Goal: Task Accomplishment & Management: Complete application form

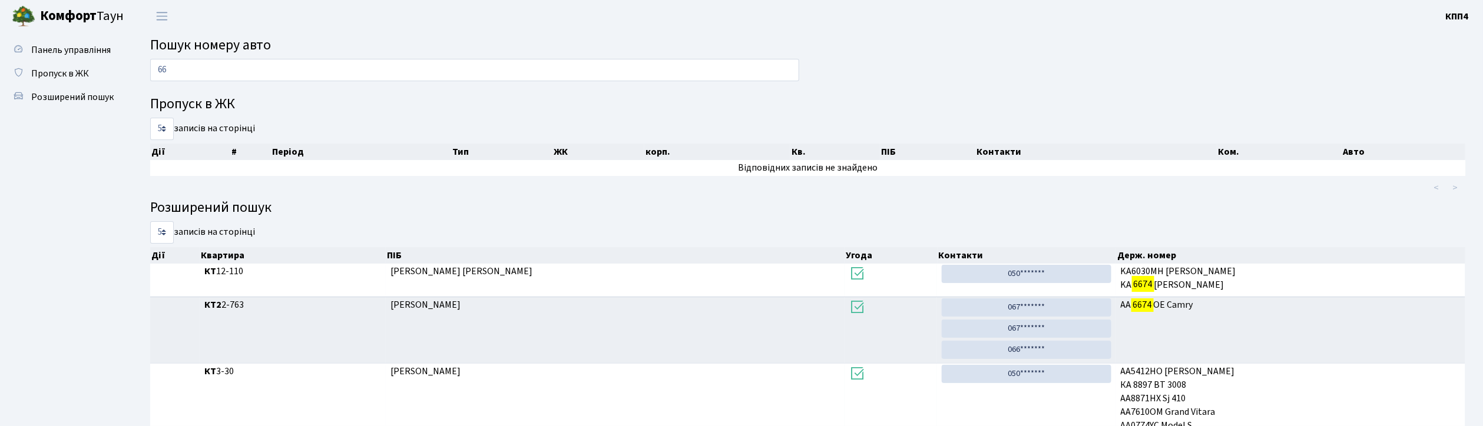
type input "6"
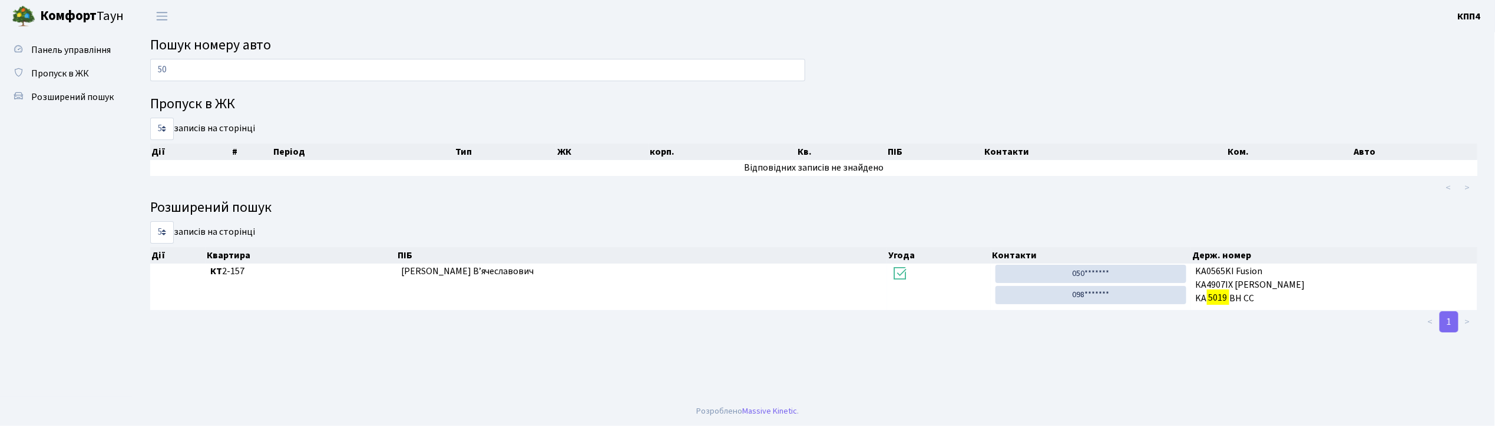
type input "5"
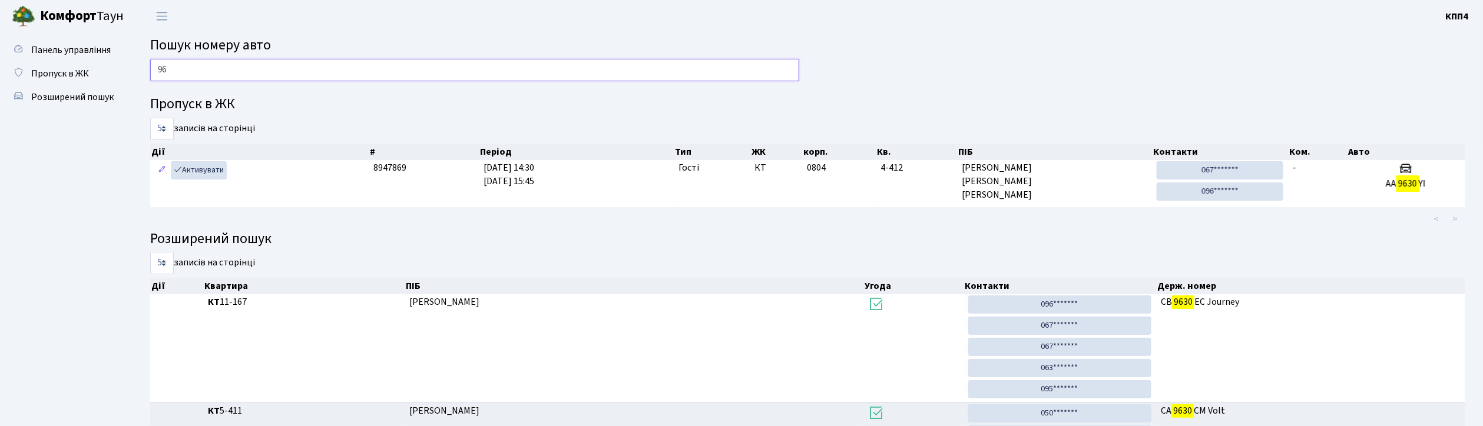
type input "9"
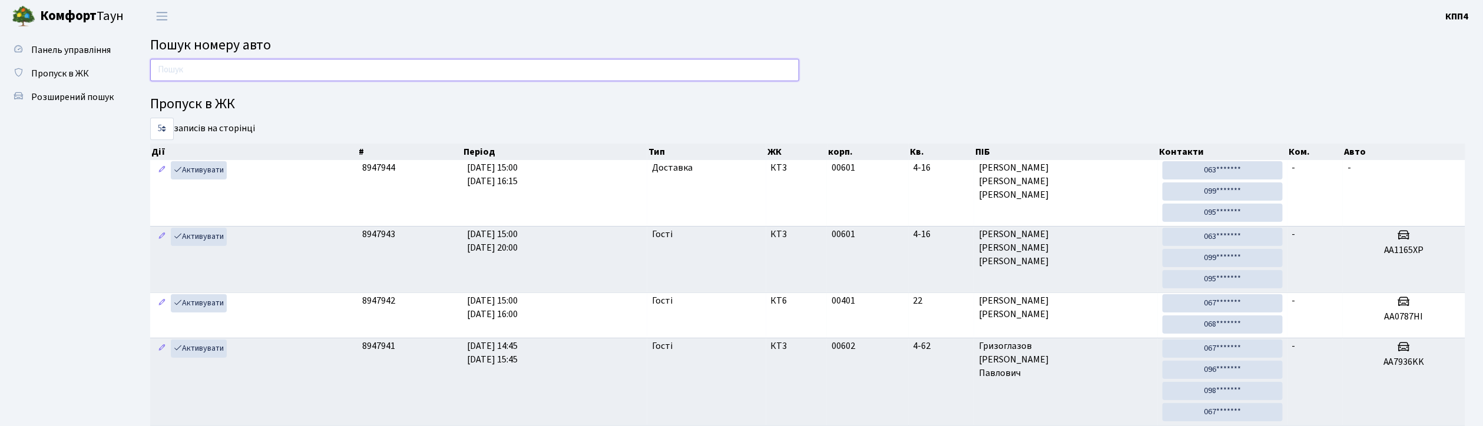
click at [173, 66] on input "text" at bounding box center [474, 70] width 649 height 22
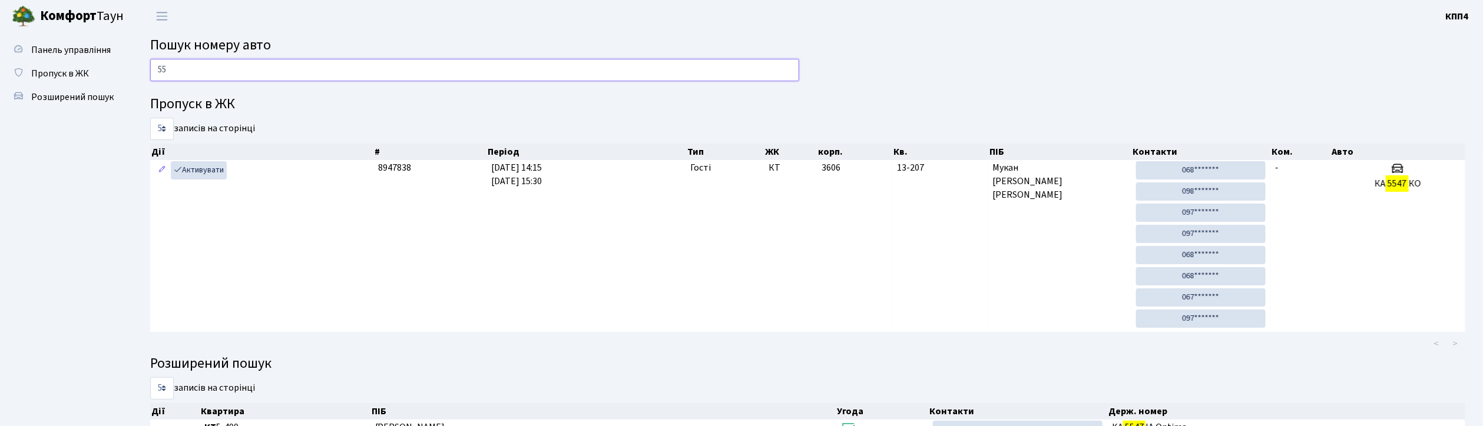
type input "5"
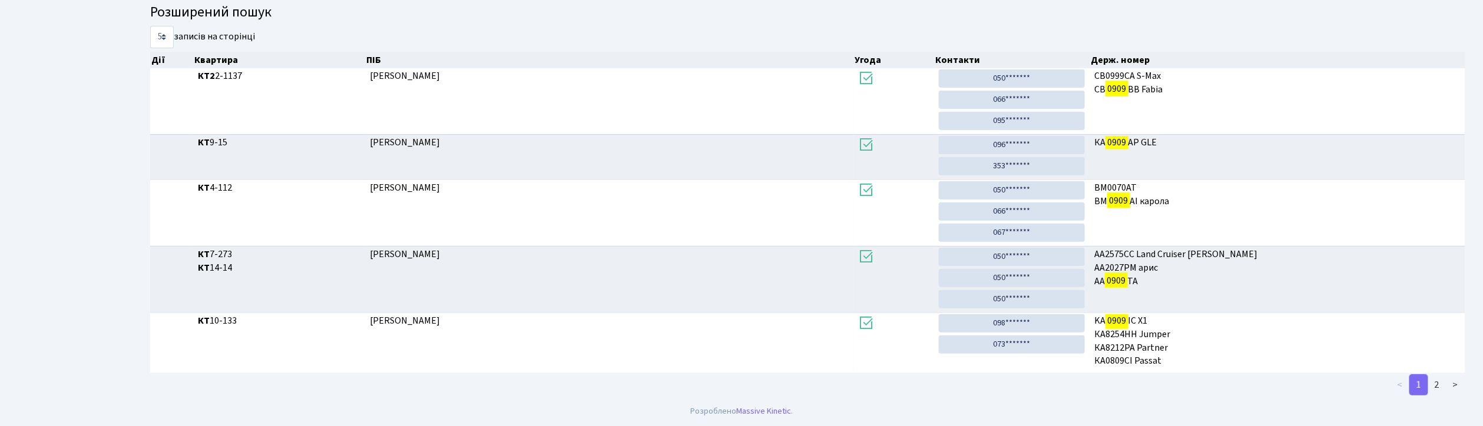
scroll to position [64, 0]
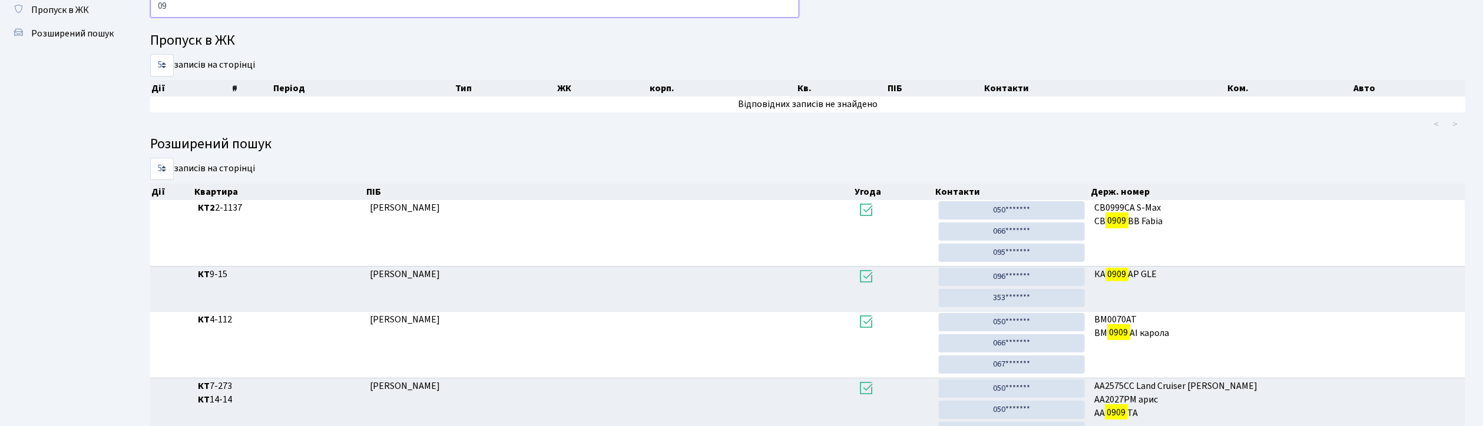
type input "0"
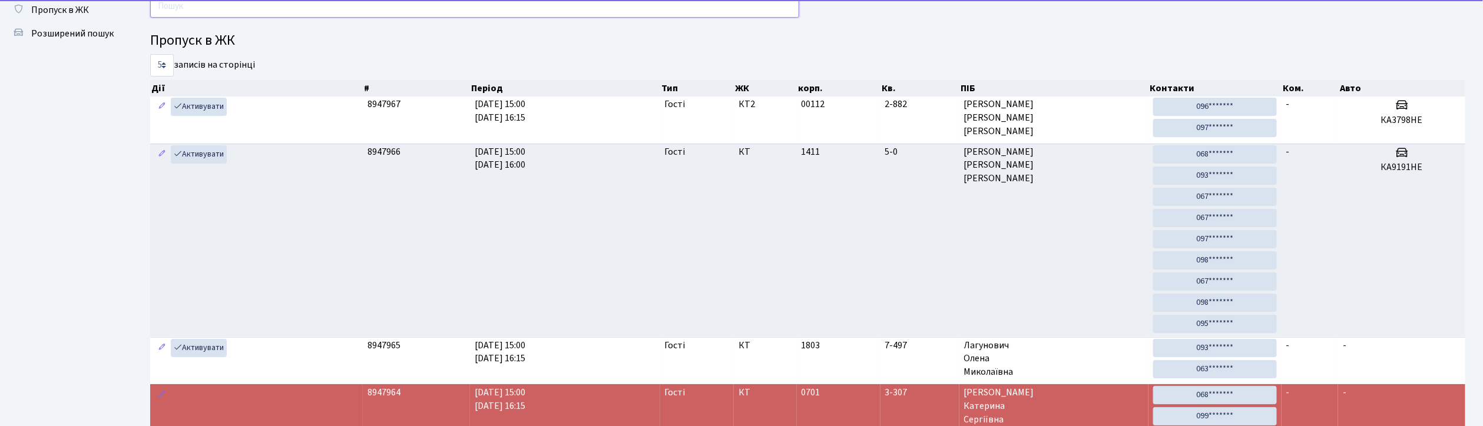
scroll to position [0, 0]
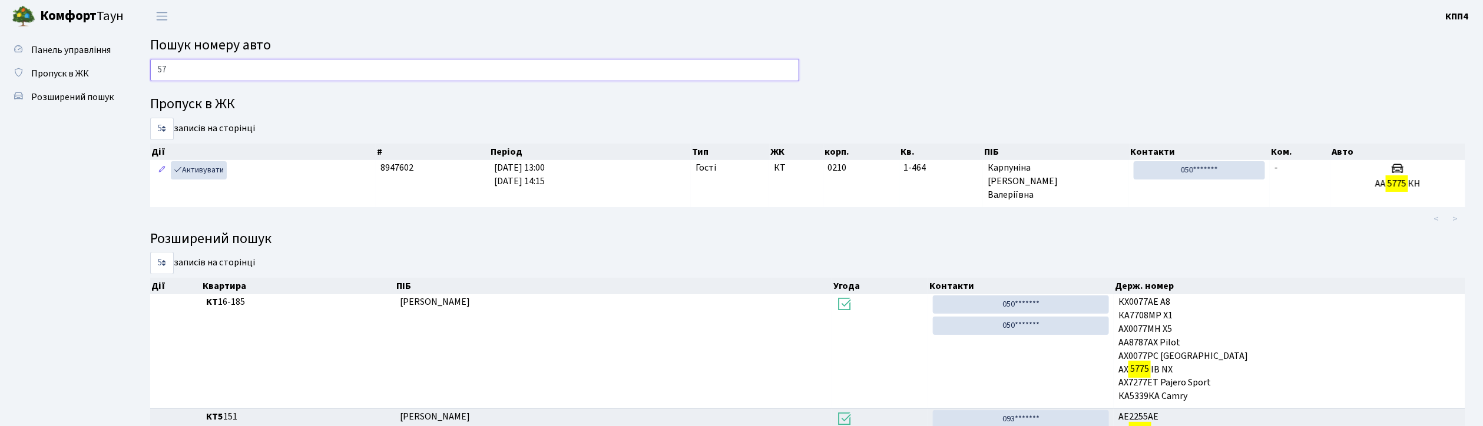
type input "5"
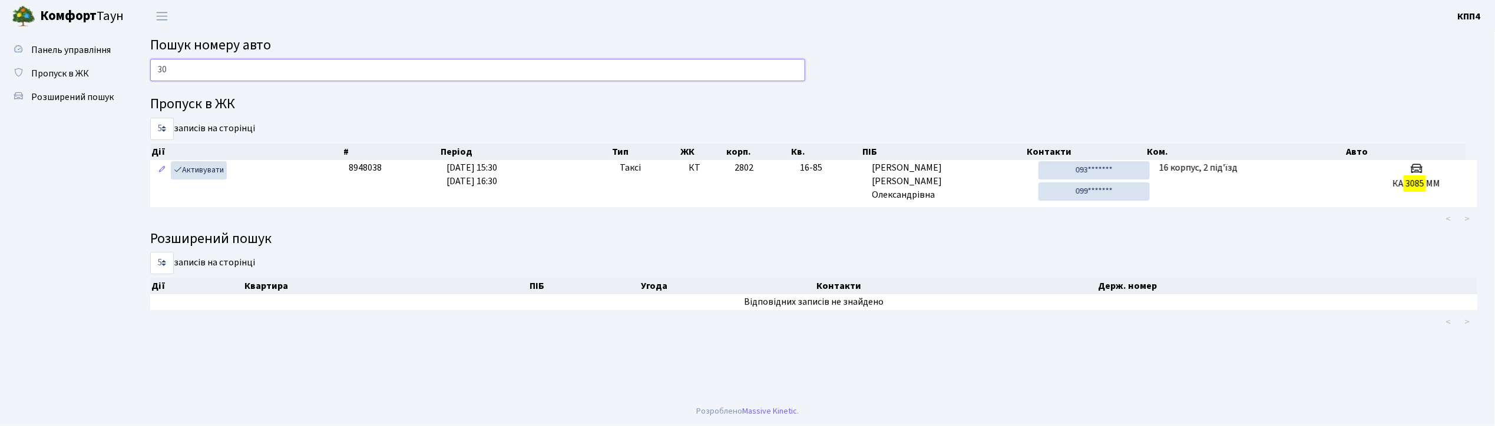
type input "3"
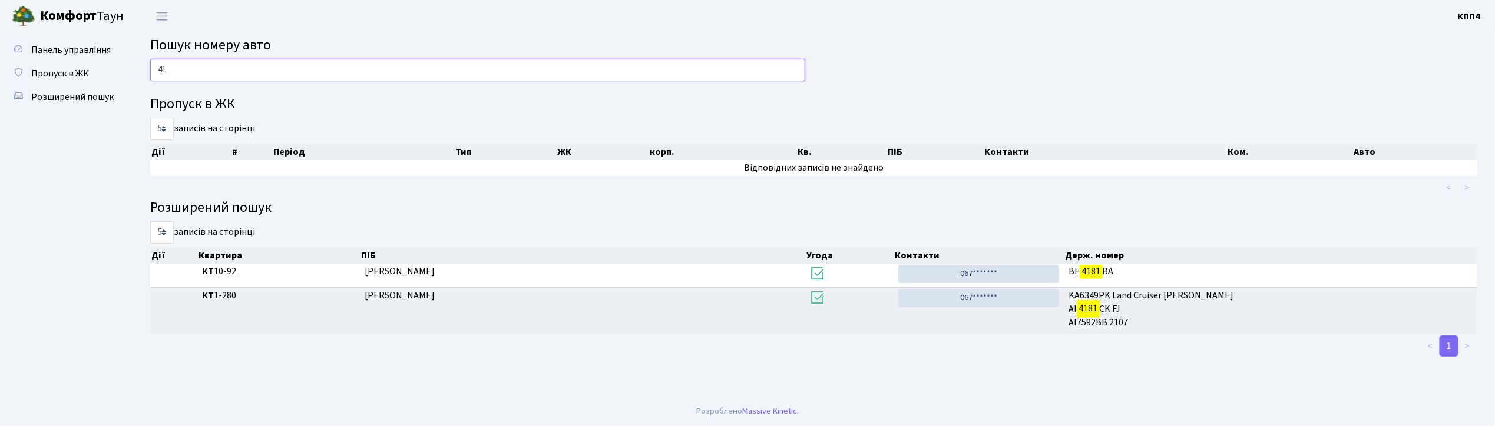
type input "4"
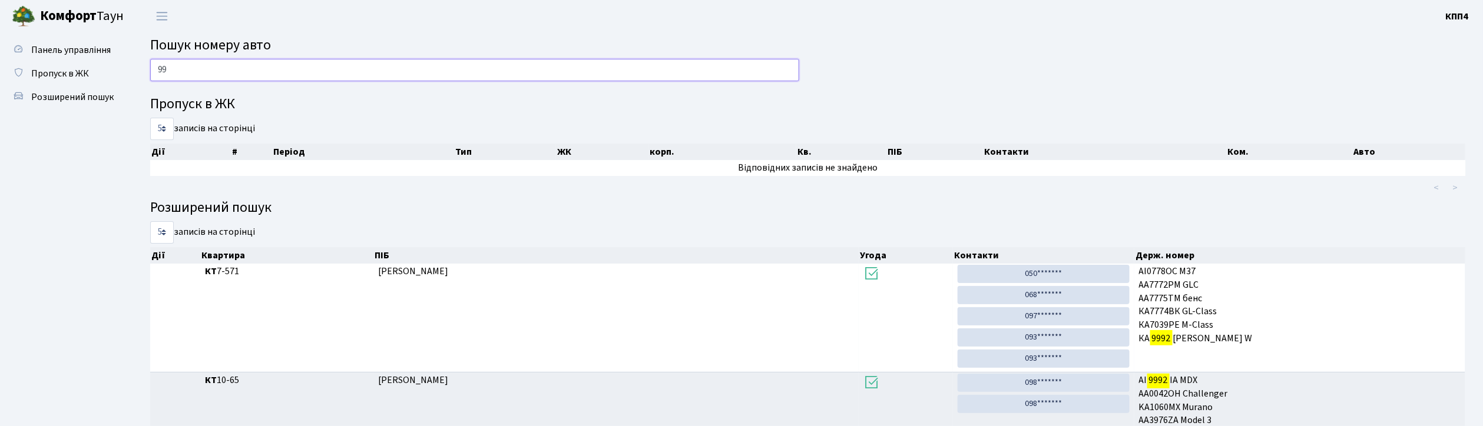
type input "9"
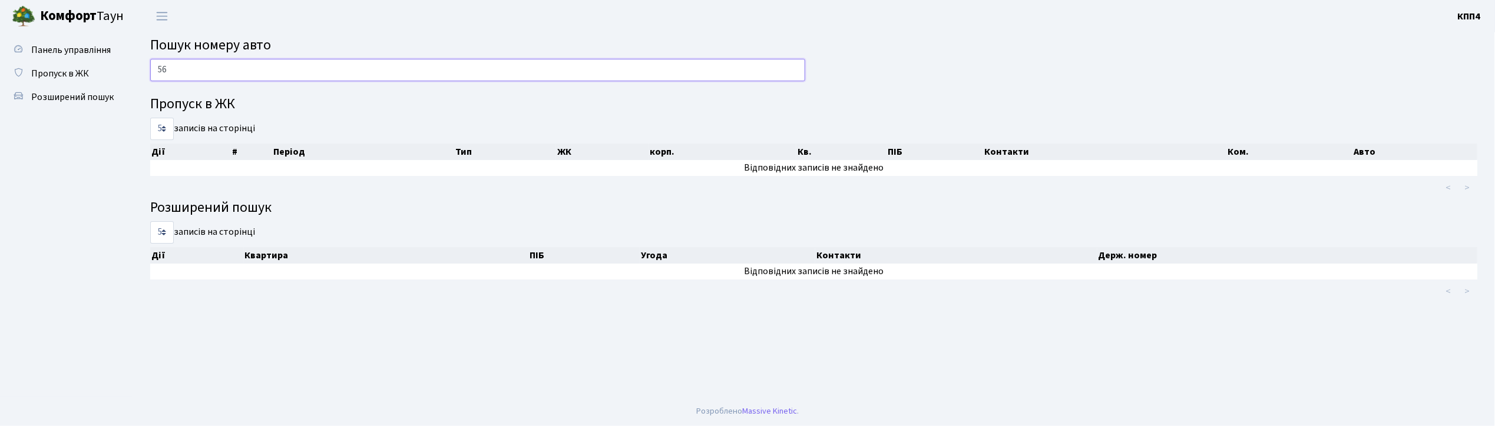
type input "5"
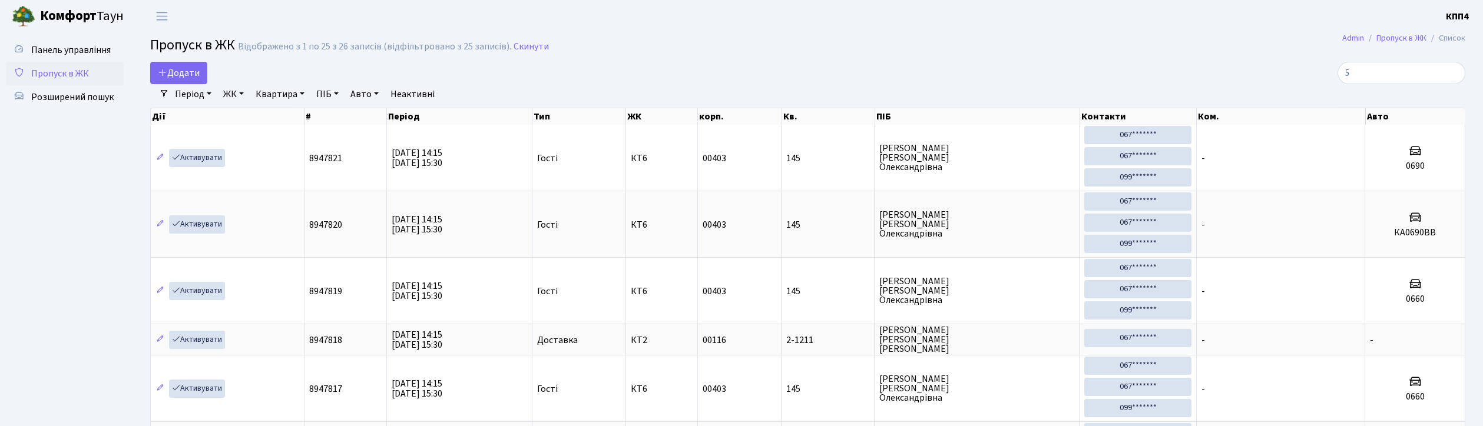
select select "25"
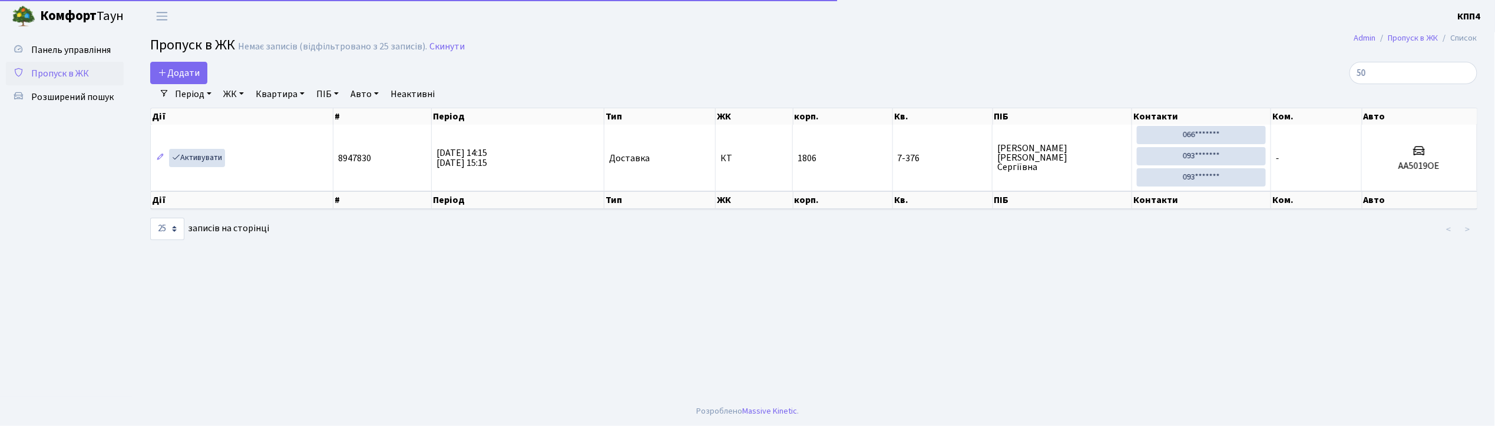
type input "5"
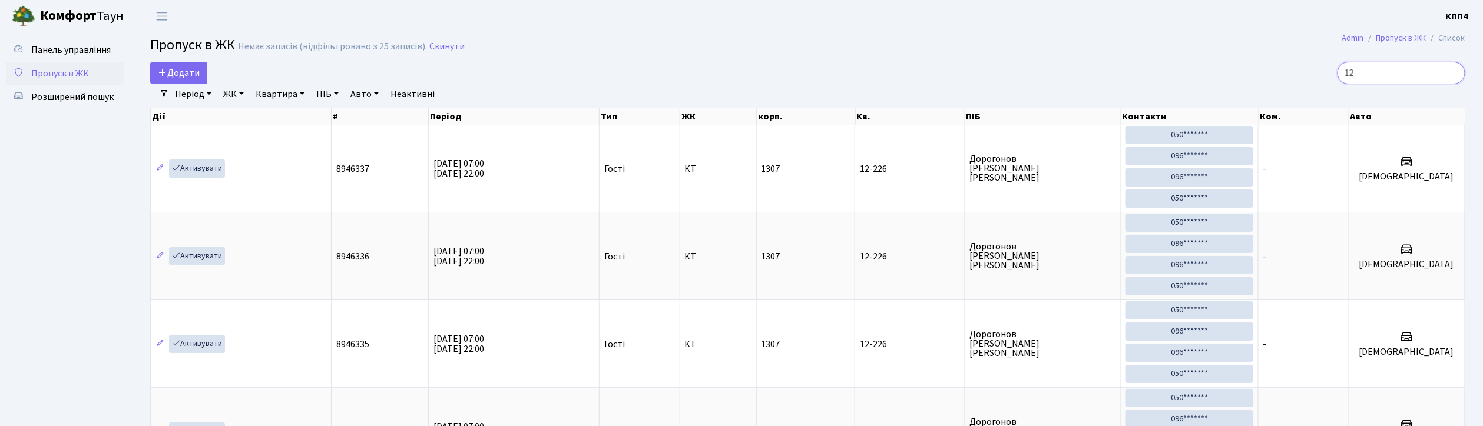
type input "1"
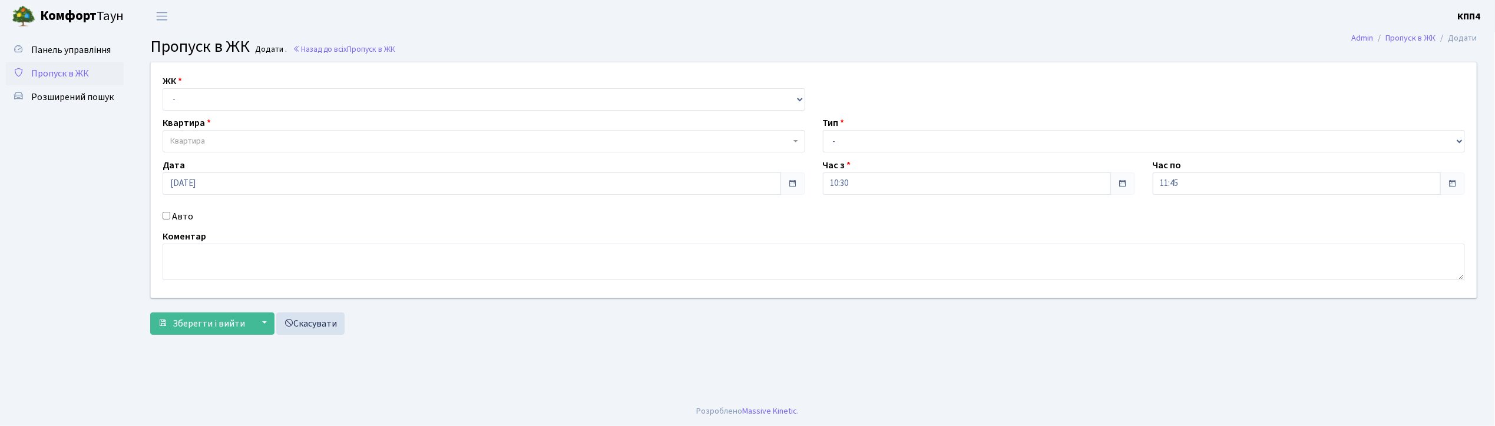
click at [165, 215] on input "Авто" at bounding box center [167, 216] width 8 height 8
checkbox input "true"
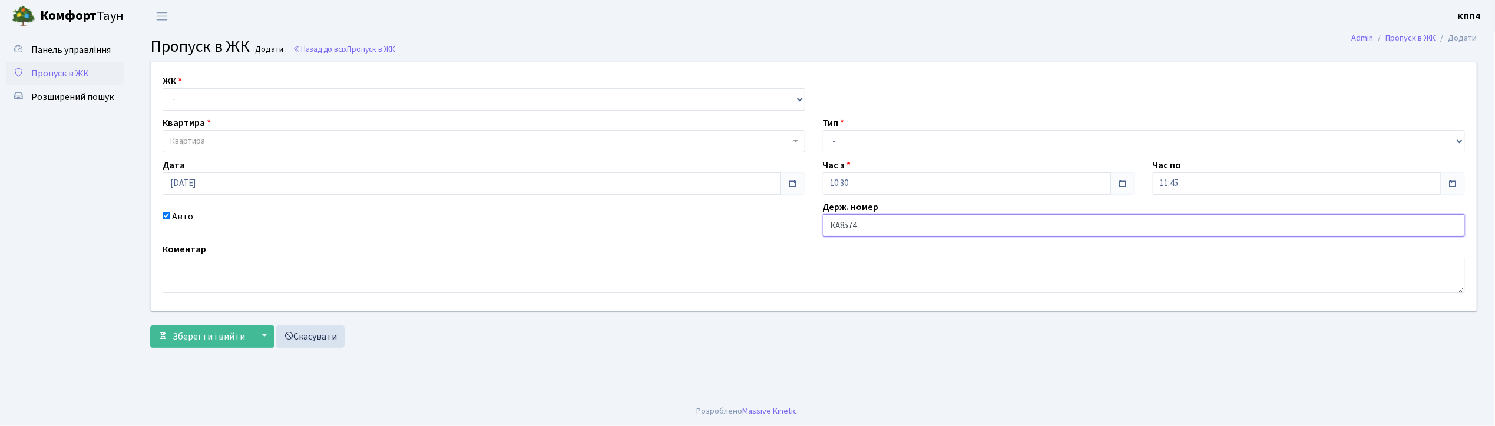
type input "КА8574СО"
click at [257, 97] on select "- КТ, вул. Регенераторна, 4 КТ2, просп. [STREET_ADDRESS] [STREET_ADDRESS] [PERS…" at bounding box center [484, 99] width 643 height 22
select select "271"
click at [163, 88] on select "- КТ, вул. Регенераторна, 4 КТ2, просп. [STREET_ADDRESS] [STREET_ADDRESS] [PERS…" at bounding box center [484, 99] width 643 height 22
select select
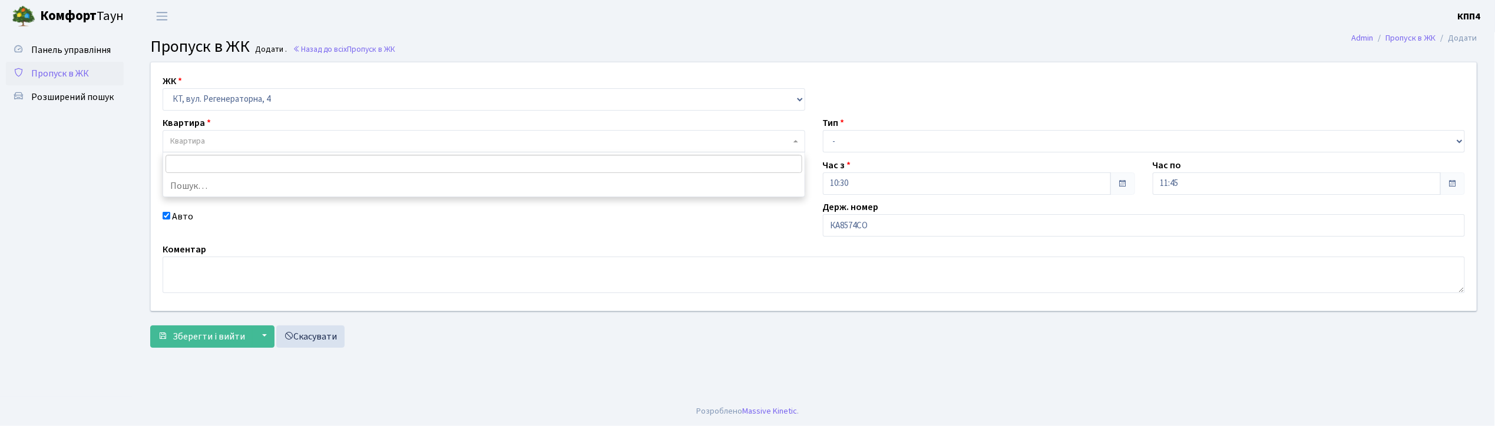
click at [253, 139] on span "Квартира" at bounding box center [480, 141] width 620 height 12
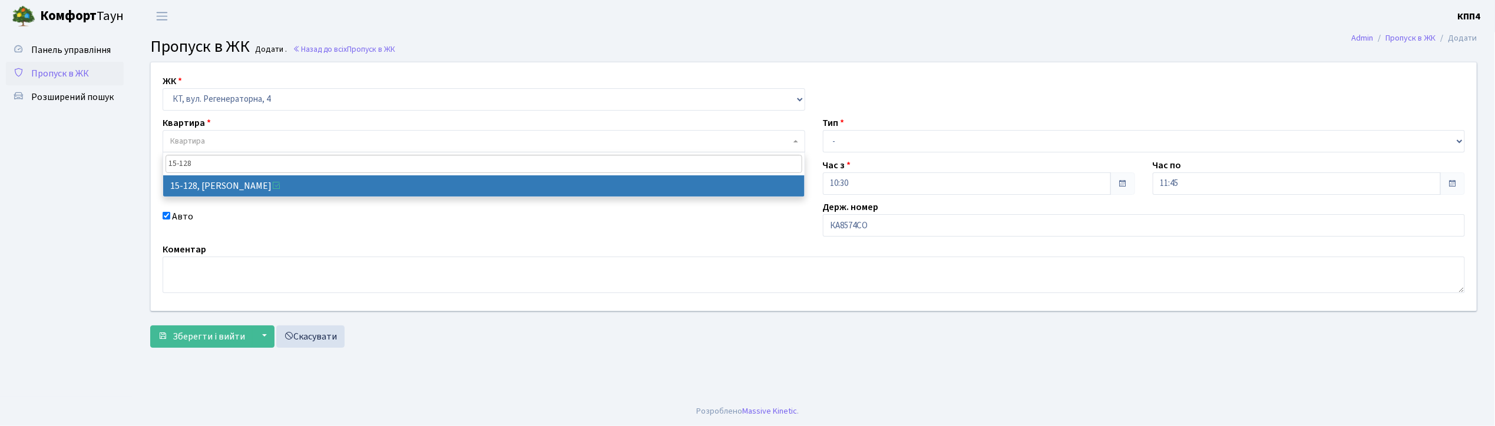
type input "15-128"
select select "8903"
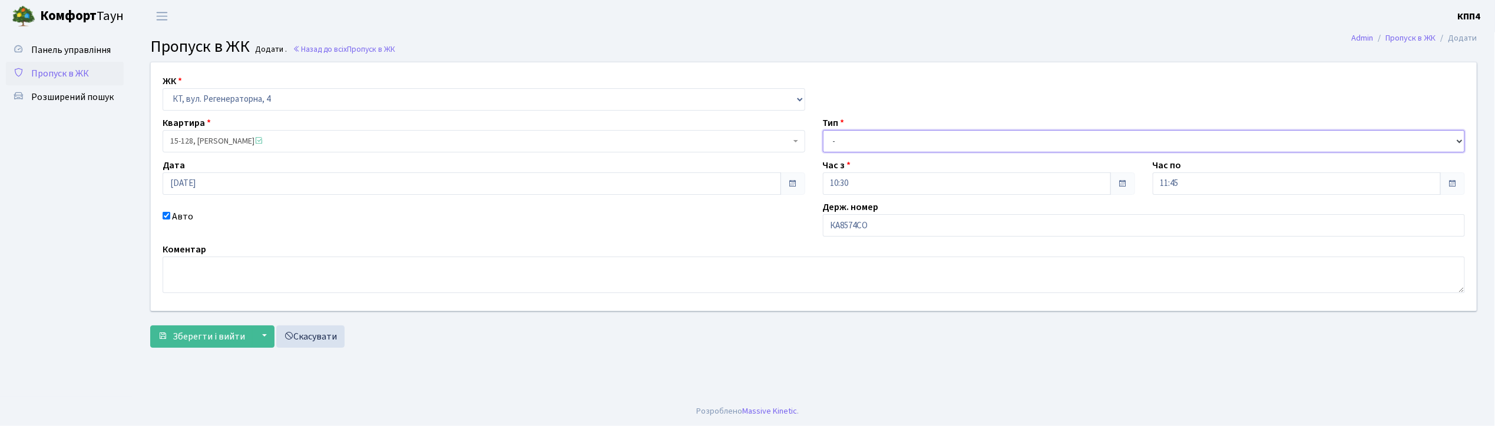
click at [851, 144] on select "- Доставка Таксі Гості Сервіс" at bounding box center [1144, 141] width 643 height 22
select select "2"
click at [823, 130] on select "- Доставка Таксі Гості Сервіс" at bounding box center [1144, 141] width 643 height 22
click at [218, 338] on span "Зберегти і вийти" at bounding box center [209, 336] width 72 height 13
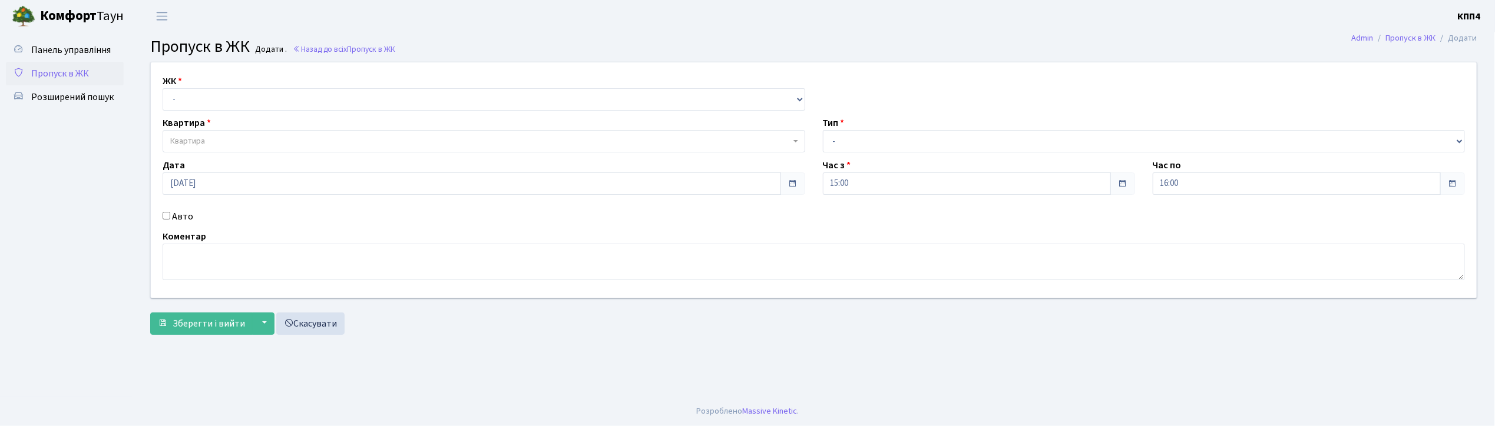
click at [164, 218] on input "Авто" at bounding box center [167, 216] width 8 height 8
checkbox input "true"
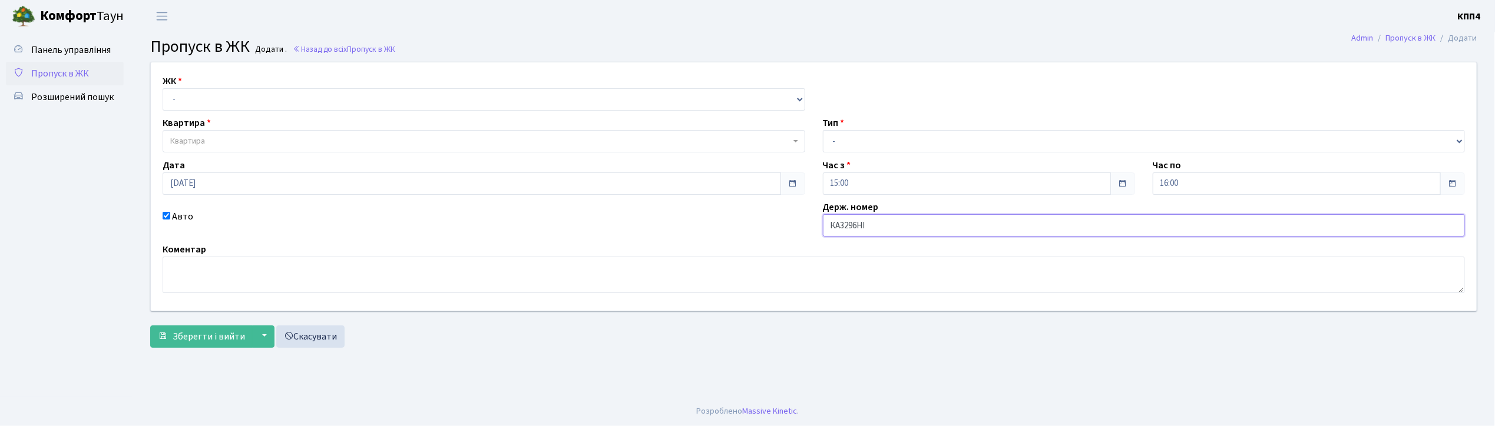
type input "КА3296НІ"
click at [201, 104] on select "- КТ, вул. Регенераторна, 4 КТ2, просп. Соборності, 17 КТ3, вул. Березнева, 16 …" at bounding box center [484, 99] width 643 height 22
select select "271"
click at [163, 88] on select "- КТ, вул. Регенераторна, 4 КТ2, просп. Соборності, 17 КТ3, вул. Березнева, 16 …" at bounding box center [484, 99] width 643 height 22
select select
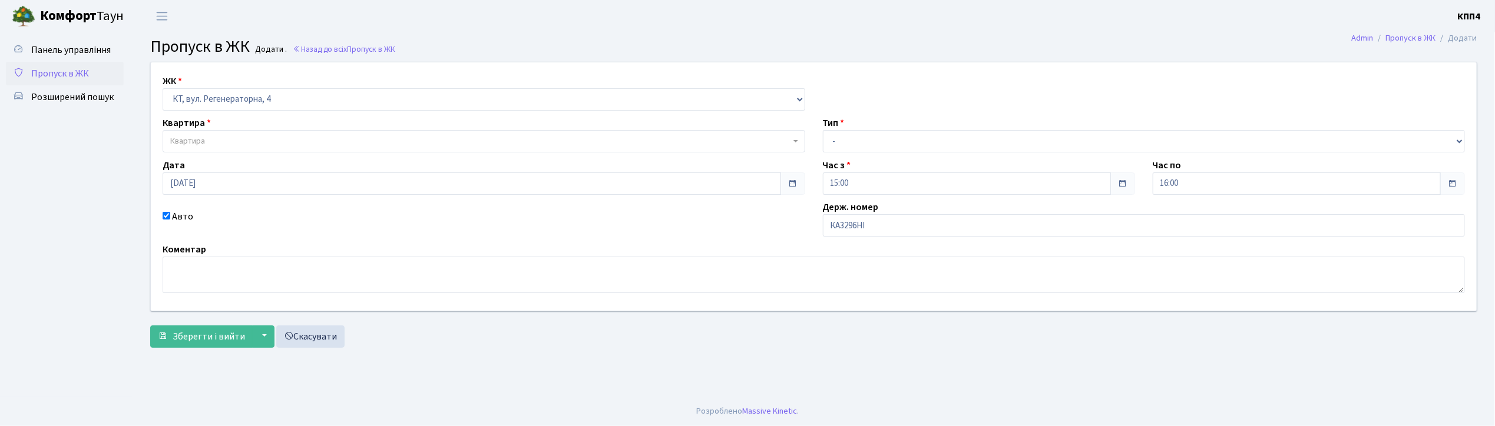
click at [206, 141] on span "Квартира" at bounding box center [480, 141] width 620 height 12
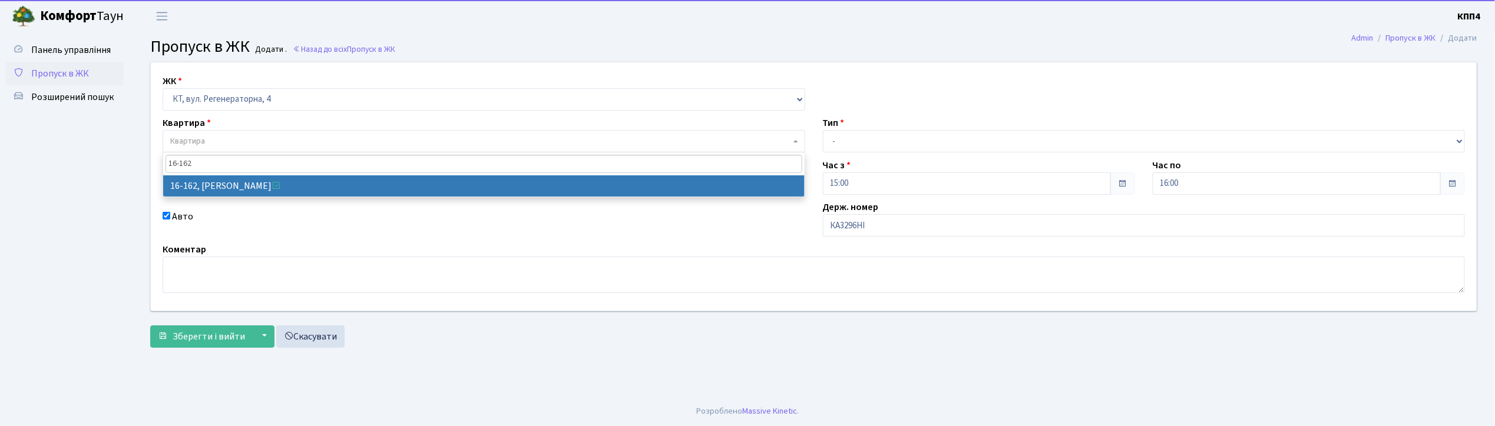
type input "16-162"
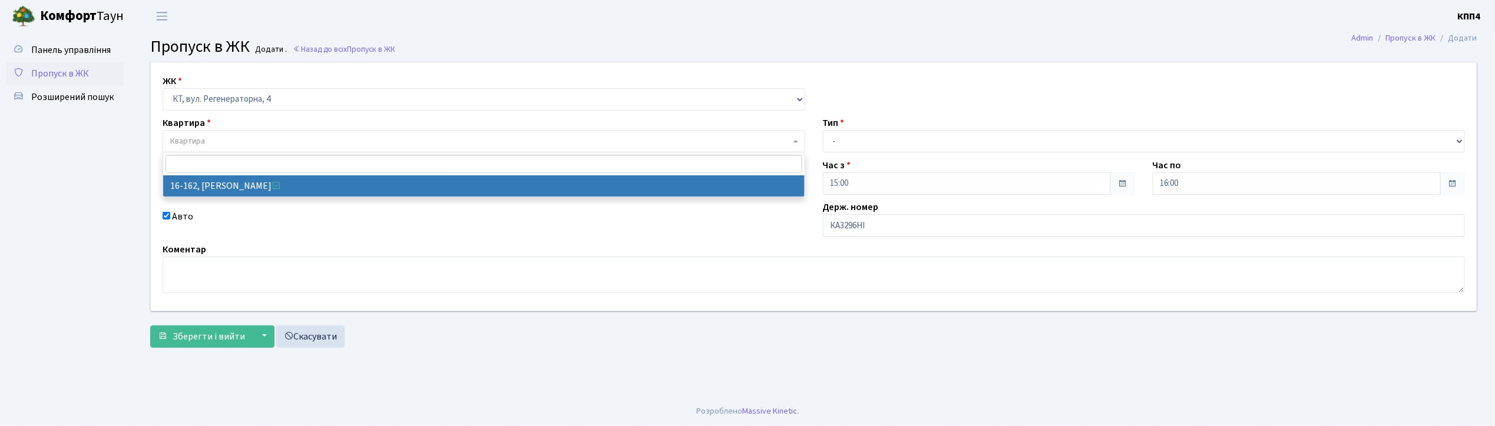
select select "8723"
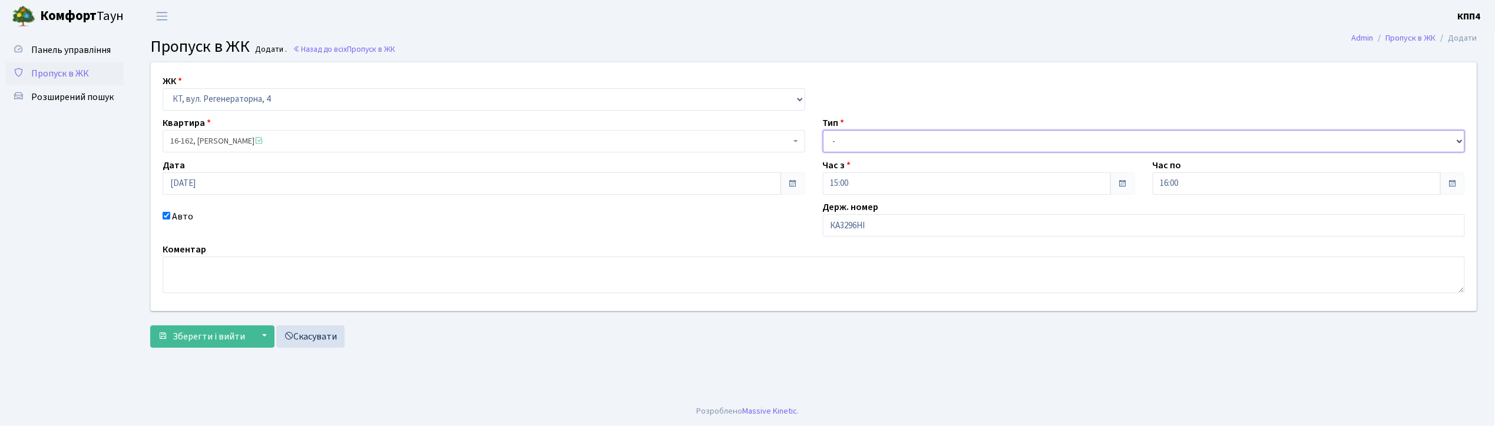
click at [846, 140] on select "- Доставка Таксі Гості Сервіс" at bounding box center [1144, 141] width 643 height 22
select select "2"
click at [823, 130] on select "- Доставка Таксі Гості Сервіс" at bounding box center [1144, 141] width 643 height 22
click at [217, 337] on span "Зберегти і вийти" at bounding box center [209, 336] width 72 height 13
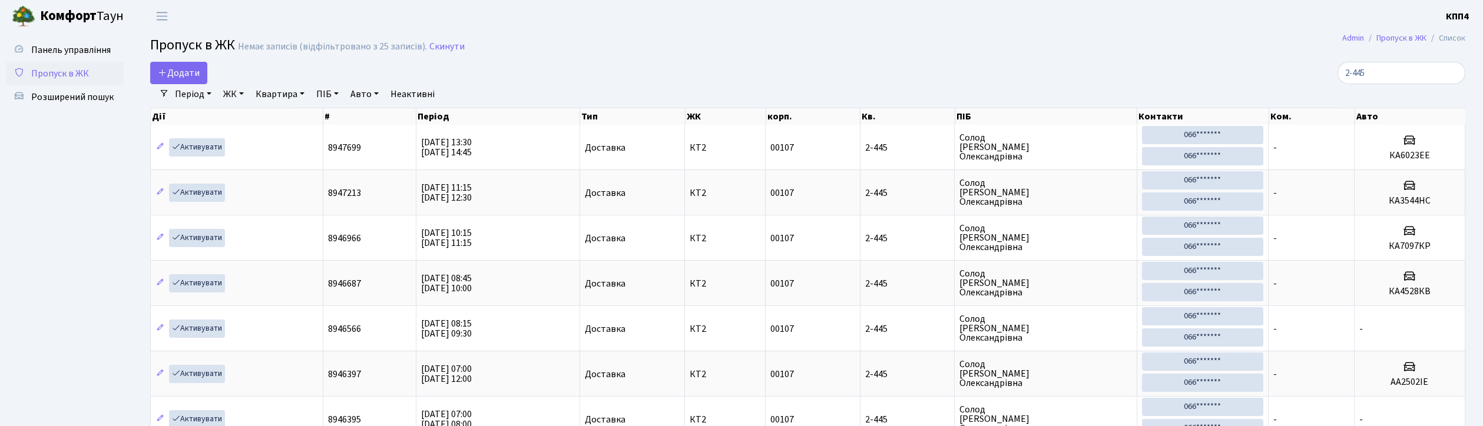
select select "25"
type input "2"
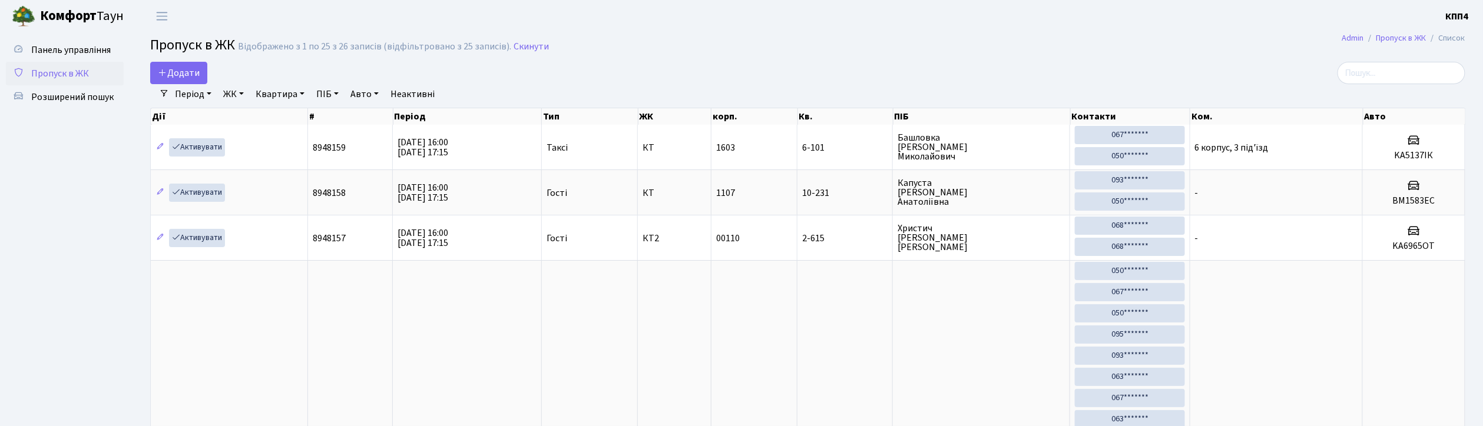
type input "1"
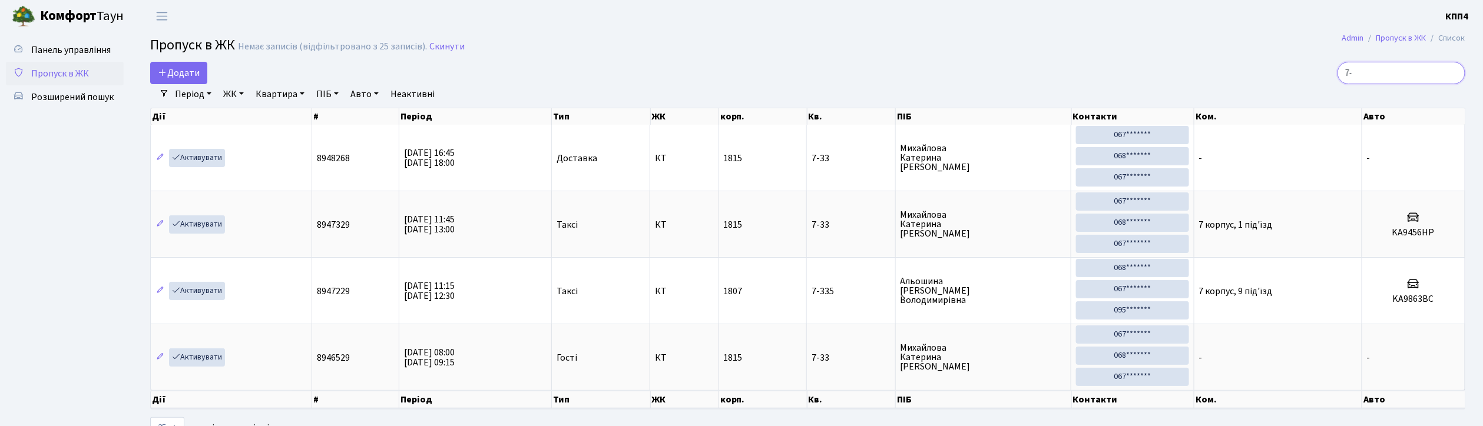
type input "7"
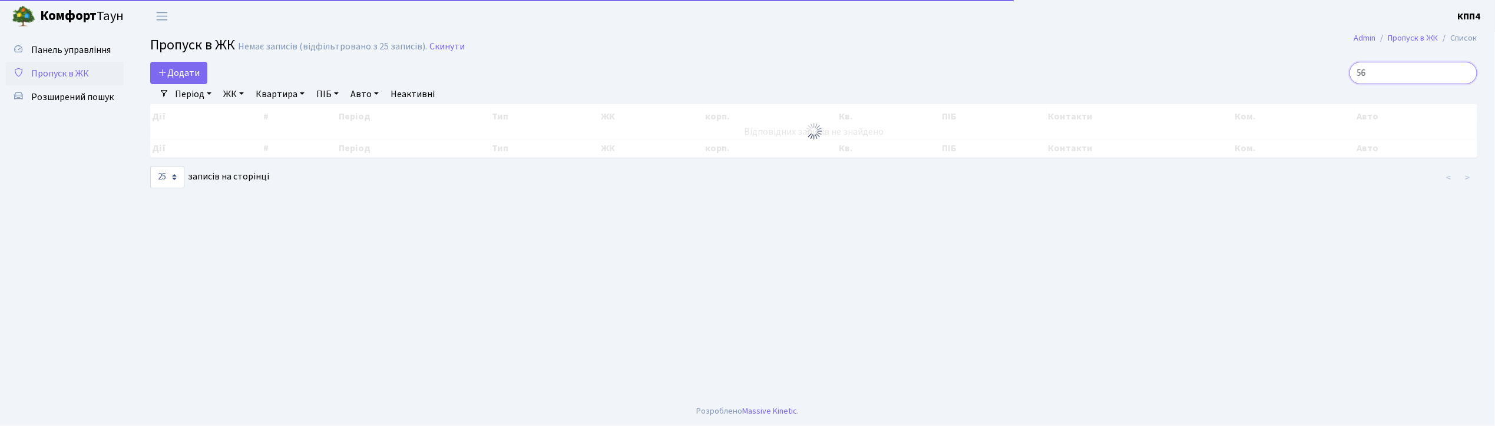
type input "5"
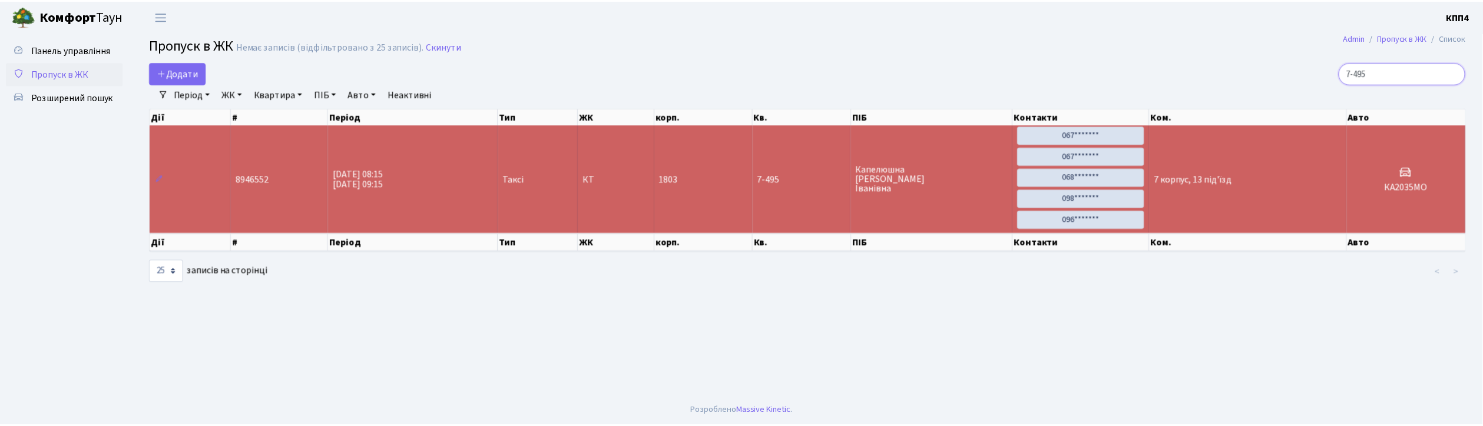
scroll to position [1, 0]
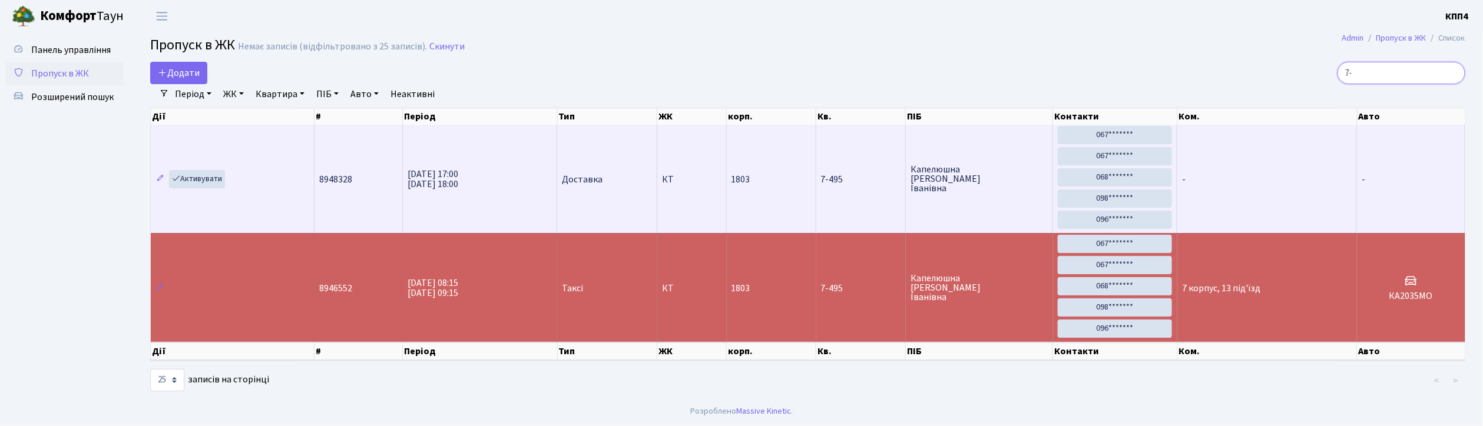
type input "7"
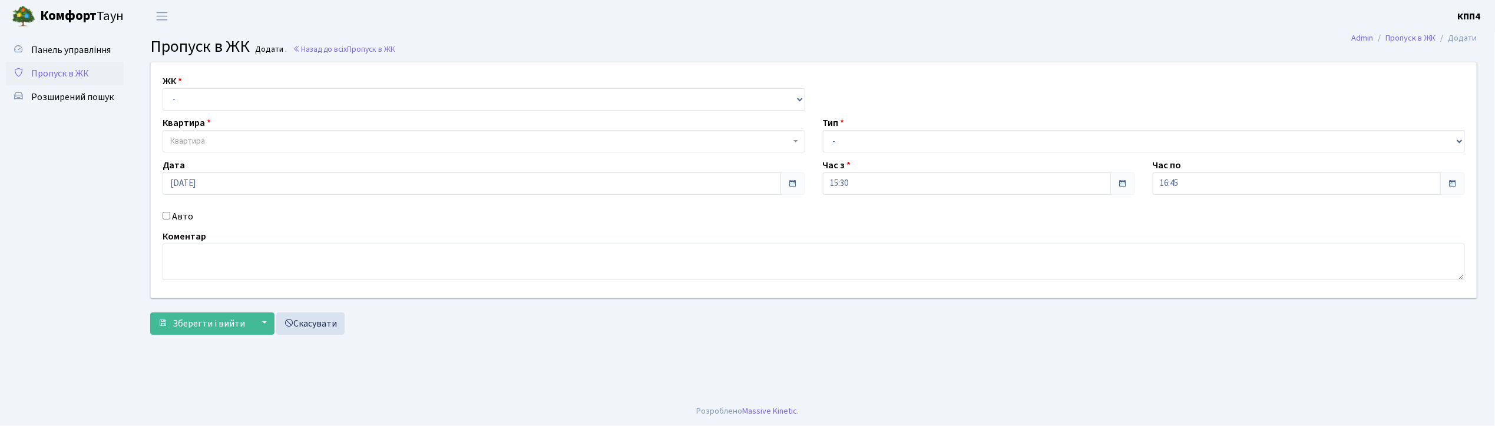
click at [165, 215] on input "Авто" at bounding box center [167, 216] width 8 height 8
checkbox input "true"
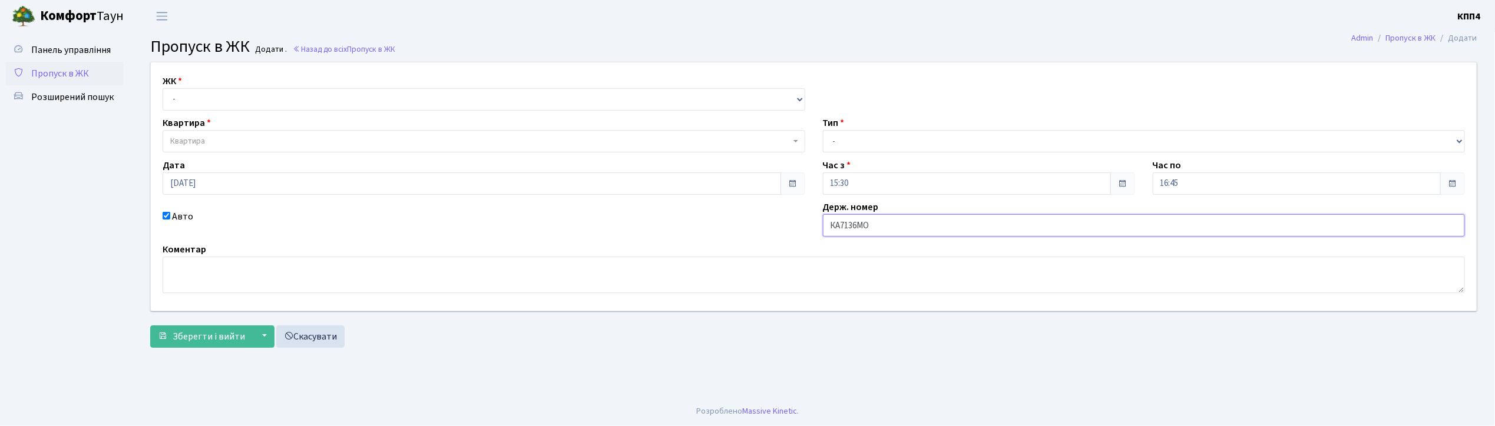
type input "КА7136МО"
click at [246, 98] on select "- КТ, вул. Регенераторна, 4 КТ2, просп. Соборності, 17 КТ3, вул. Березнева, 16 …" at bounding box center [484, 99] width 643 height 22
select select "271"
click at [163, 88] on select "- КТ, вул. Регенераторна, 4 КТ2, просп. [STREET_ADDRESS] [STREET_ADDRESS] [PERS…" at bounding box center [484, 99] width 643 height 22
select select
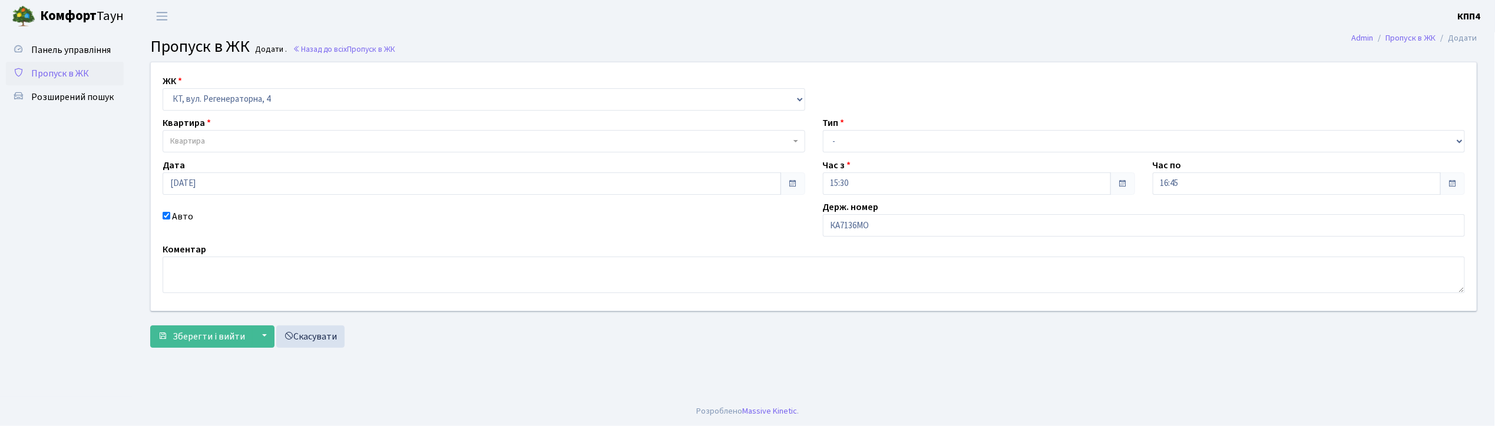
click at [224, 144] on span "Квартира" at bounding box center [480, 141] width 620 height 12
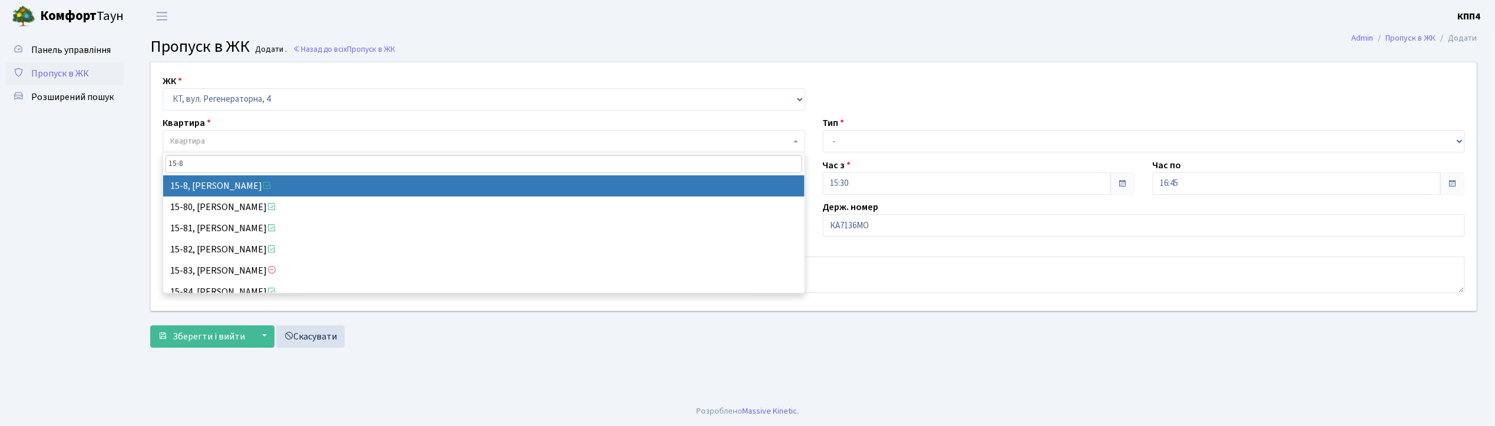
type input "15-8"
select select "8783"
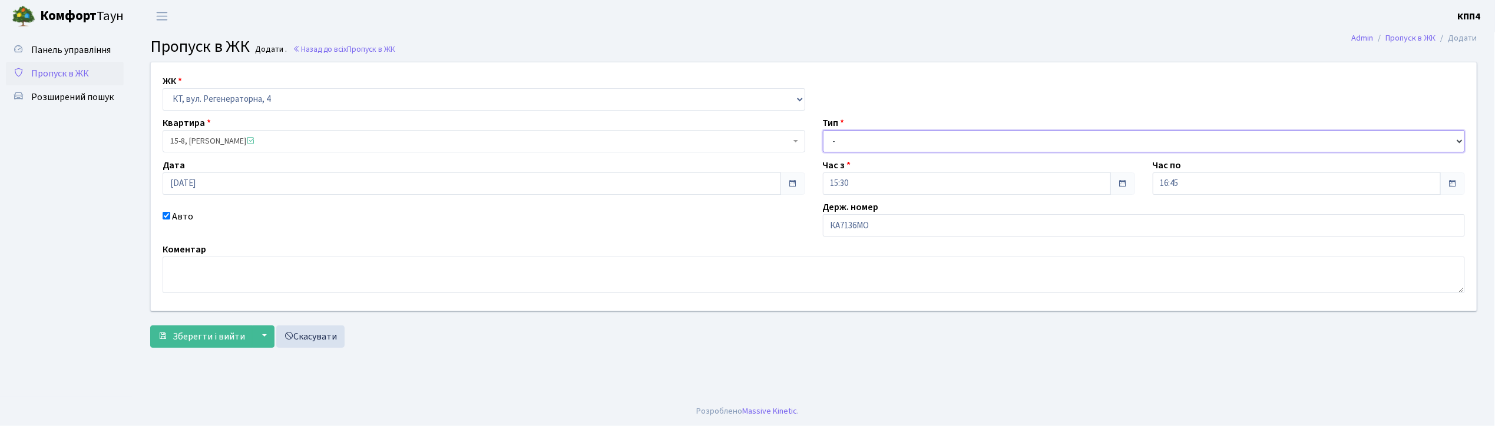
click at [858, 133] on select "- Доставка Таксі Гості Сервіс" at bounding box center [1144, 141] width 643 height 22
select select "2"
click at [823, 130] on select "- Доставка Таксі Гості Сервіс" at bounding box center [1144, 141] width 643 height 22
click at [210, 338] on span "Зберегти і вийти" at bounding box center [209, 336] width 72 height 13
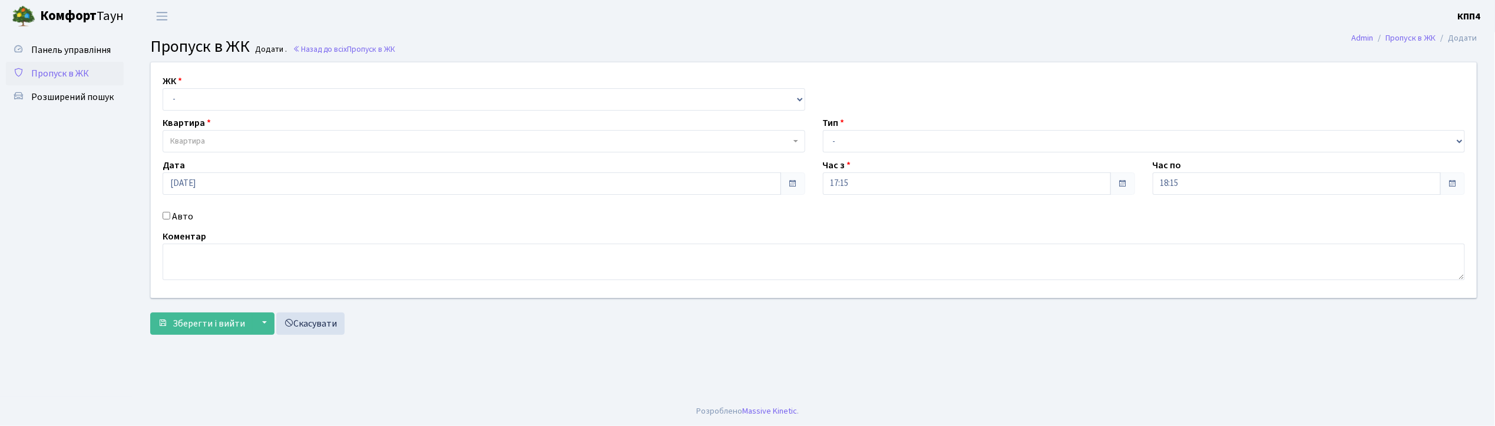
click at [164, 215] on input "Авто" at bounding box center [167, 216] width 8 height 8
checkbox input "true"
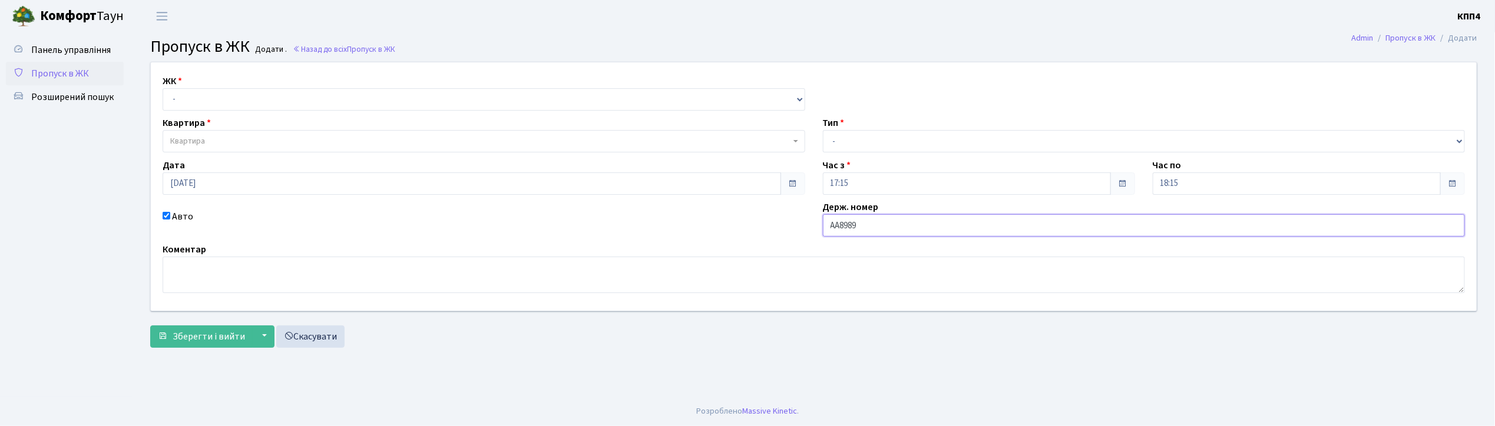
type input "АА8989СА"
click at [288, 86] on div "ЖК - КТ, вул. Регенераторна, 4 КТ2, просп. Соборності, 17 КТ3, вул. Березнева, …" at bounding box center [484, 92] width 660 height 37
click at [281, 101] on select "- КТ, вул. Регенераторна, 4 КТ2, просп. [STREET_ADDRESS] [STREET_ADDRESS] [PERS…" at bounding box center [484, 99] width 643 height 22
select select "271"
click at [163, 88] on select "- КТ, вул. Регенераторна, 4 КТ2, просп. [STREET_ADDRESS] [STREET_ADDRESS] [PERS…" at bounding box center [484, 99] width 643 height 22
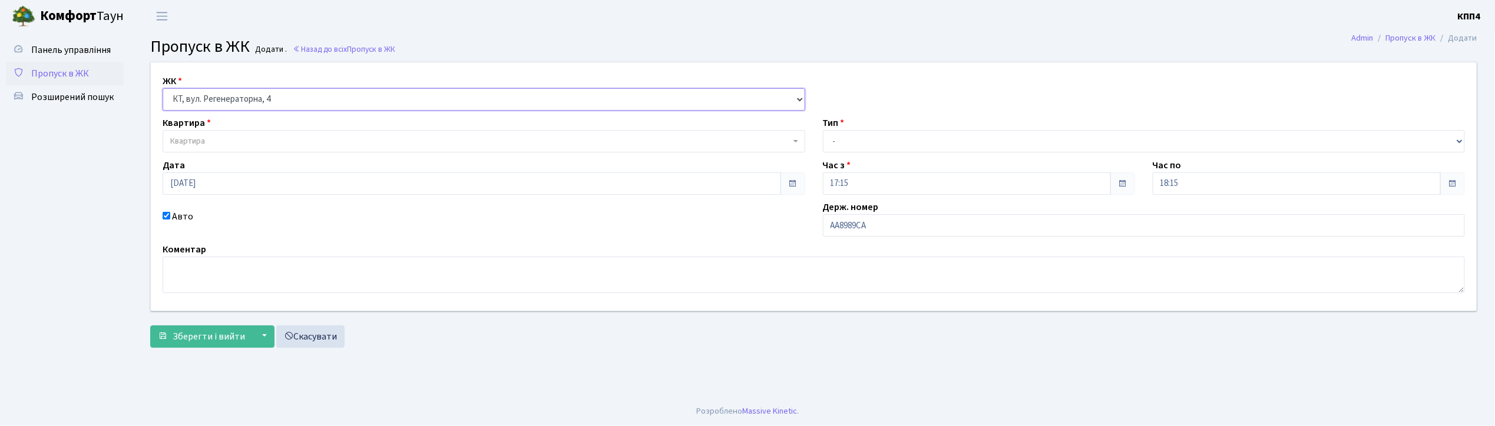
select select
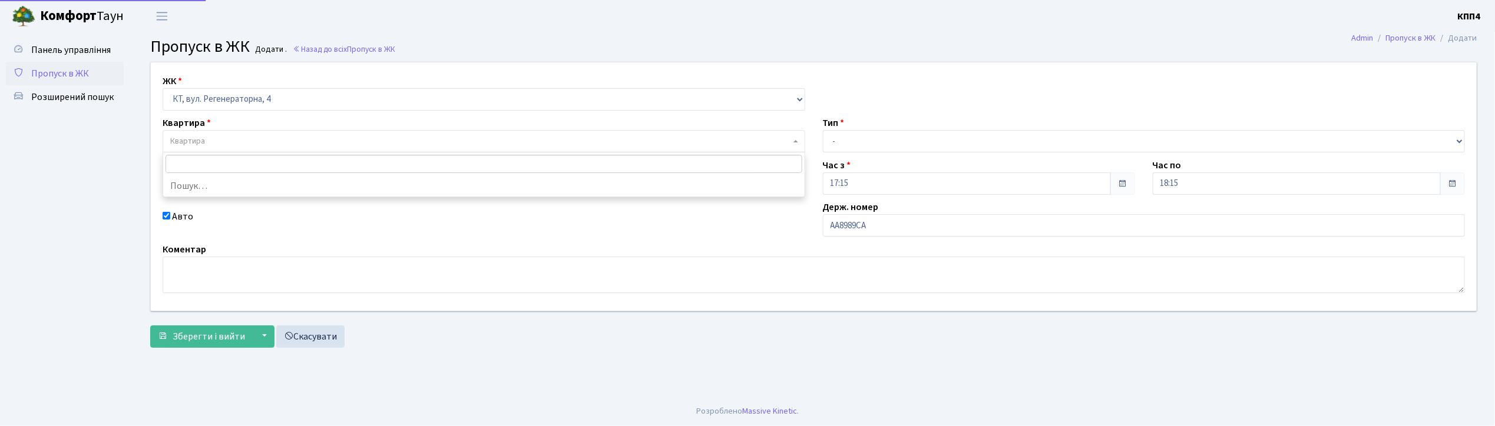
click at [279, 140] on span "Квартира" at bounding box center [480, 141] width 620 height 12
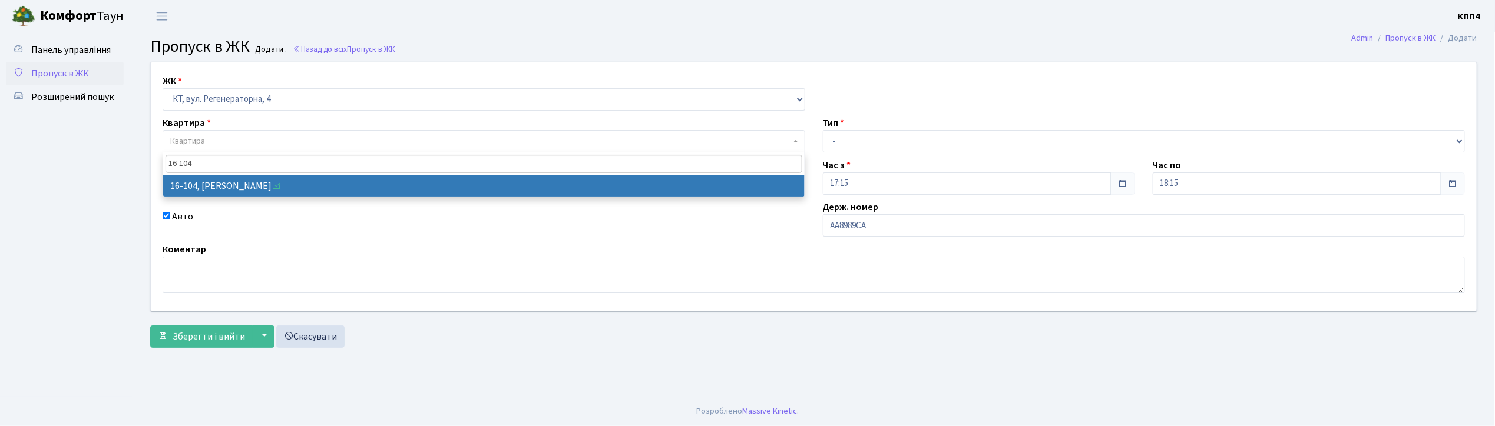
type input "16-104"
select select "8665"
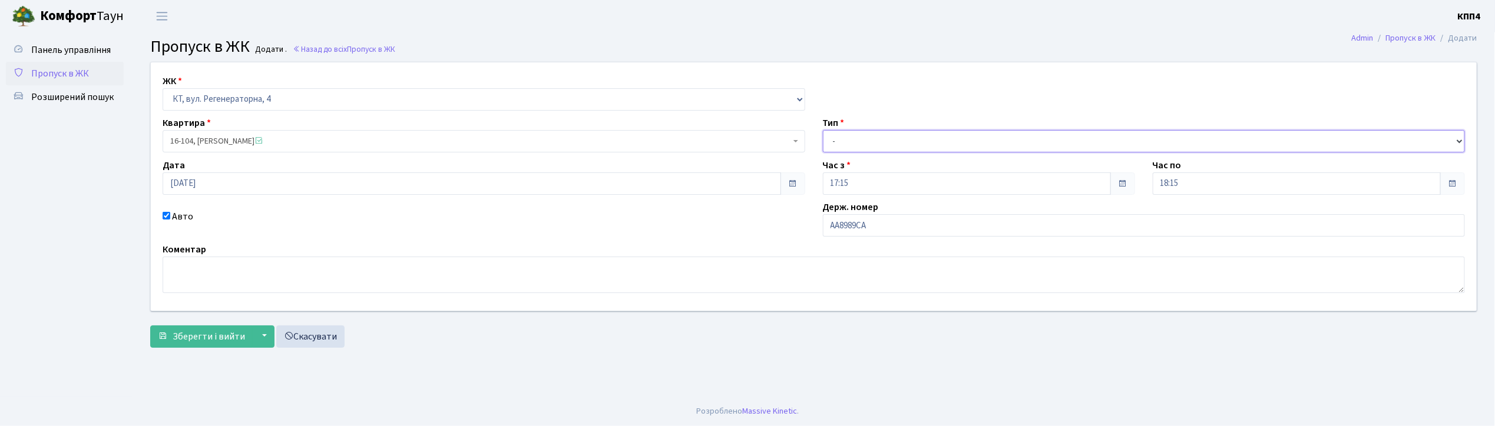
click at [875, 132] on select "- Доставка Таксі Гості Сервіс" at bounding box center [1144, 141] width 643 height 22
select select "2"
click at [823, 130] on select "- Доставка Таксі Гості Сервіс" at bounding box center [1144, 141] width 643 height 22
click at [220, 339] on span "Зберегти і вийти" at bounding box center [209, 336] width 72 height 13
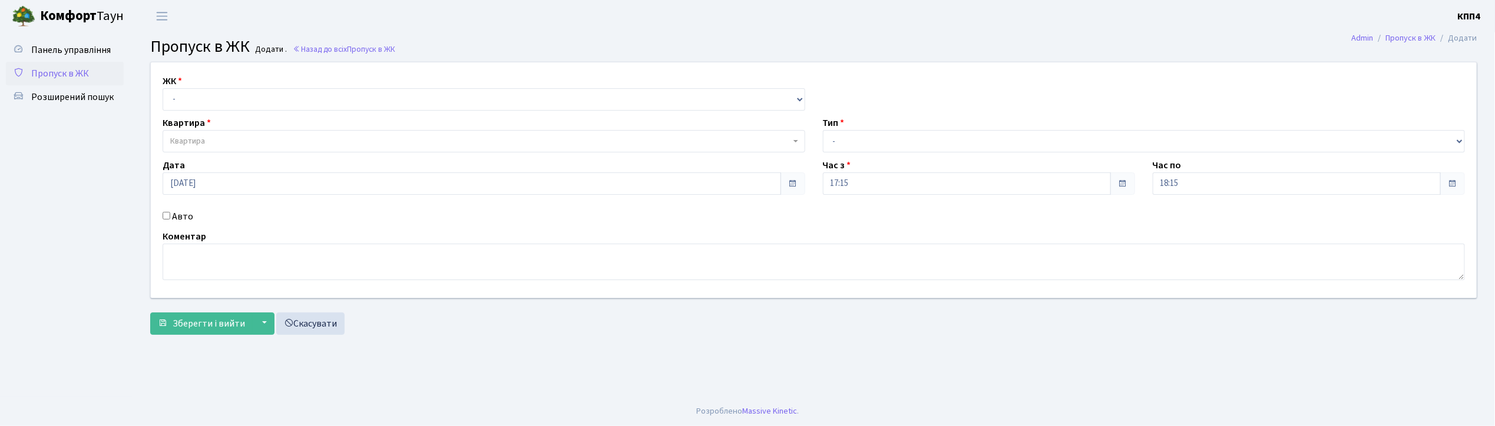
click at [168, 217] on input "Авто" at bounding box center [167, 216] width 8 height 8
checkbox input "true"
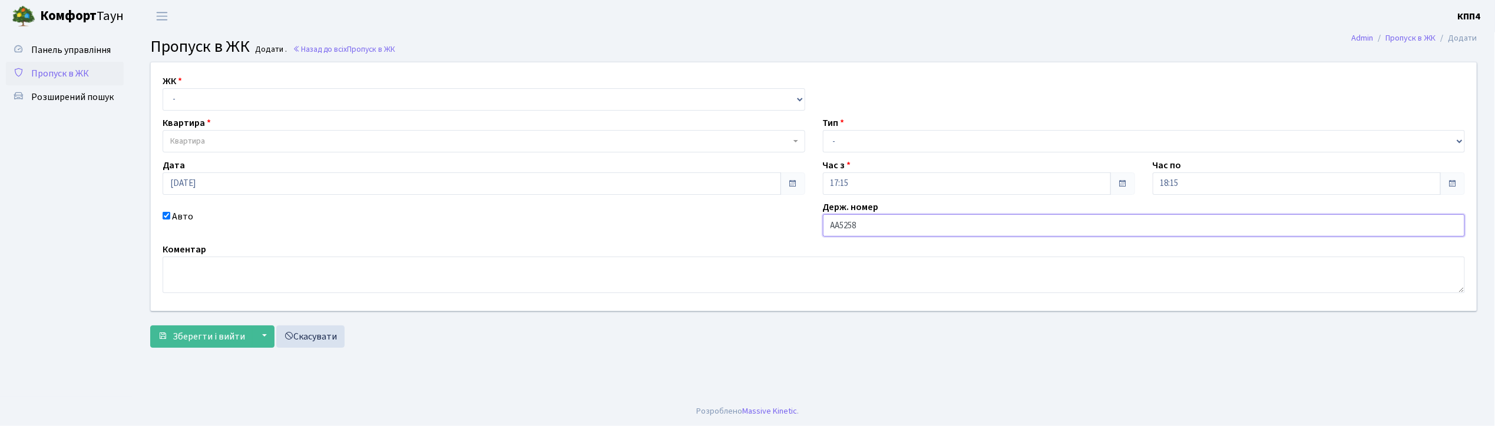
type input "АА5258ТН"
click at [272, 97] on select "- КТ, вул. Регенераторна, 4 КТ2, просп. [STREET_ADDRESS] [STREET_ADDRESS] [PERS…" at bounding box center [484, 99] width 643 height 22
select select "271"
click at [163, 88] on select "- КТ, вул. Регенераторна, 4 КТ2, просп. [STREET_ADDRESS] [STREET_ADDRESS] [PERS…" at bounding box center [484, 99] width 643 height 22
select select
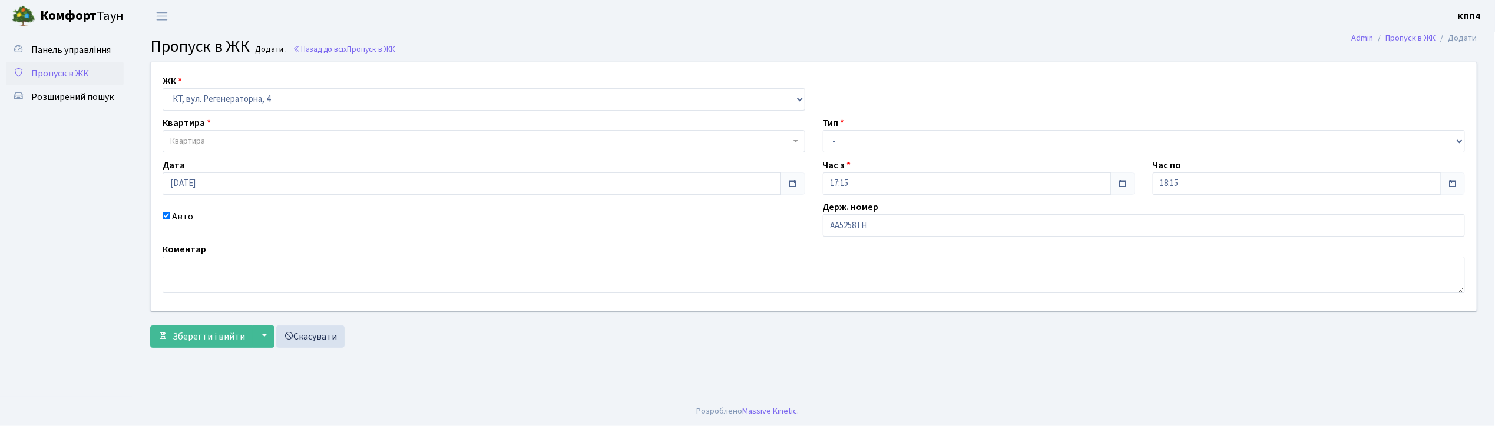
click at [266, 146] on span "Квартира" at bounding box center [480, 141] width 620 height 12
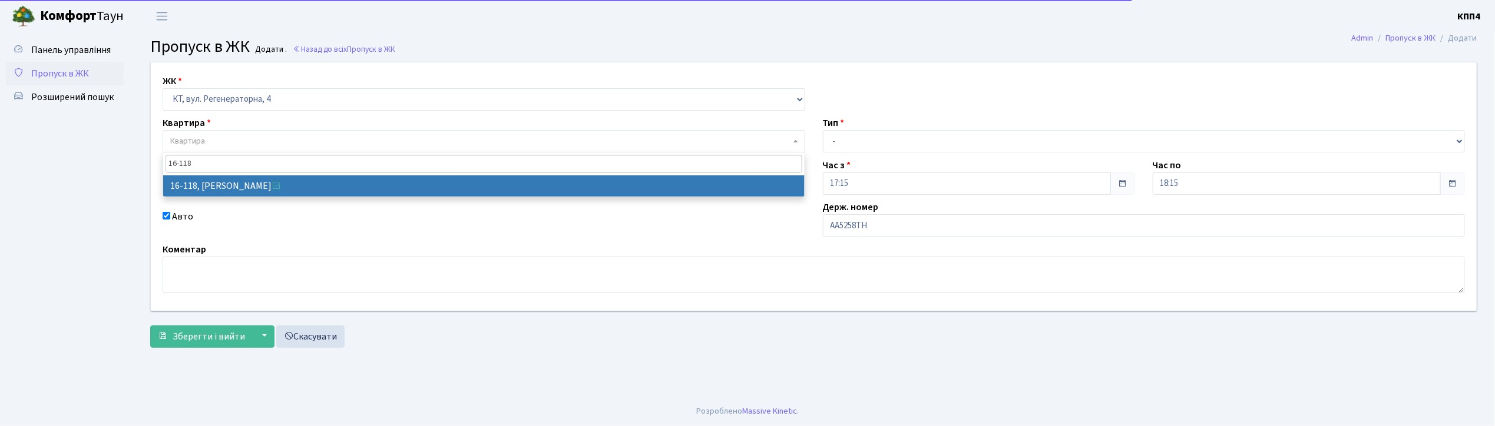
type input "16-118"
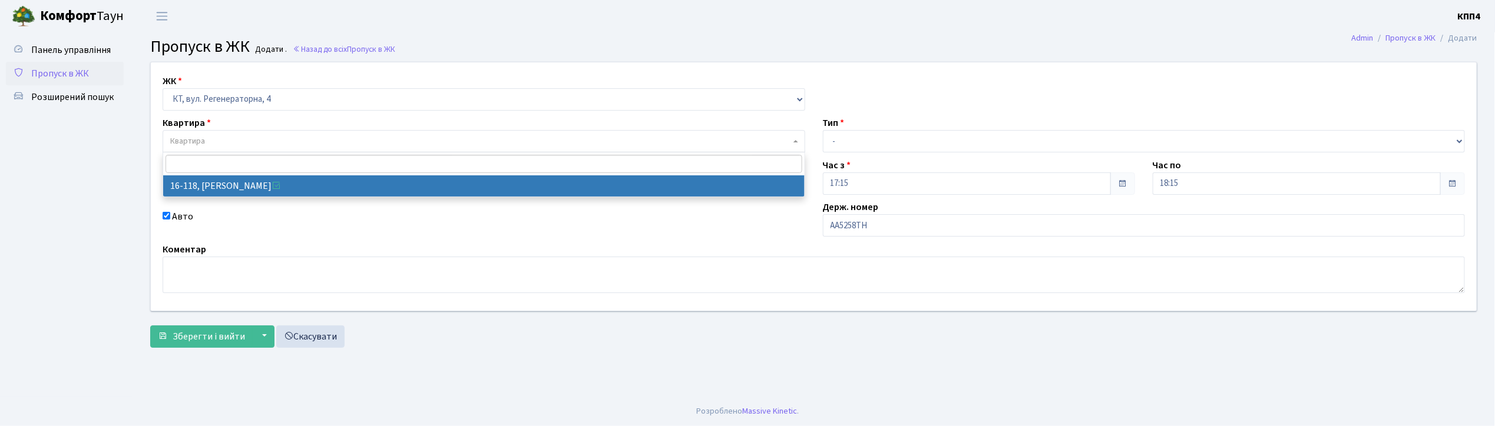
select select "8679"
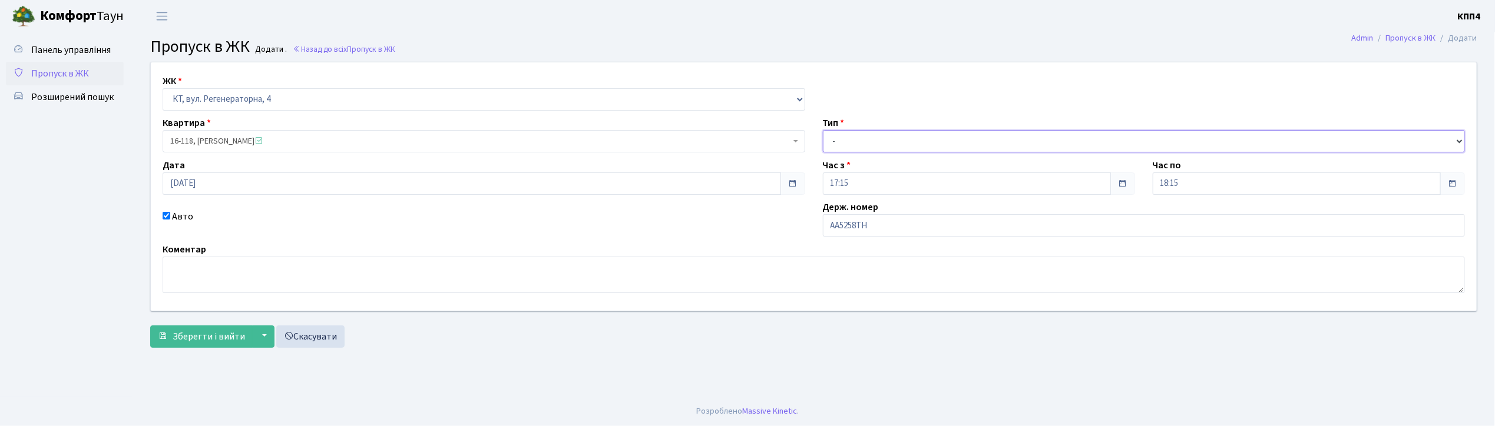
click at [855, 144] on select "- Доставка Таксі Гості Сервіс" at bounding box center [1144, 141] width 643 height 22
select select "2"
click at [823, 130] on select "- Доставка Таксі Гості Сервіс" at bounding box center [1144, 141] width 643 height 22
click at [184, 338] on span "Зберегти і вийти" at bounding box center [209, 336] width 72 height 13
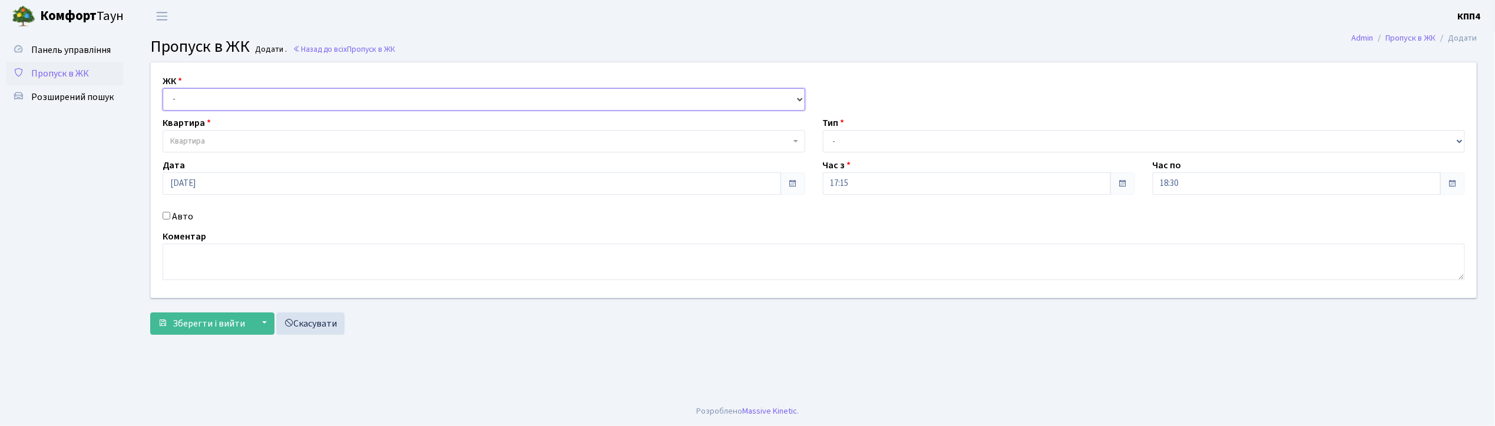
click at [188, 100] on select "- КТ, вул. Регенераторна, 4 КТ2, просп. Соборності, 17 КТ3, вул. Березнева, 16 …" at bounding box center [484, 99] width 643 height 22
select select "304"
click at [163, 88] on select "- КТ, вул. Регенераторна, 4 КТ2, просп. Соборності, 17 КТ3, вул. Березнева, 16 …" at bounding box center [484, 99] width 643 height 22
select select
click at [187, 140] on span "Квартира" at bounding box center [187, 141] width 35 height 12
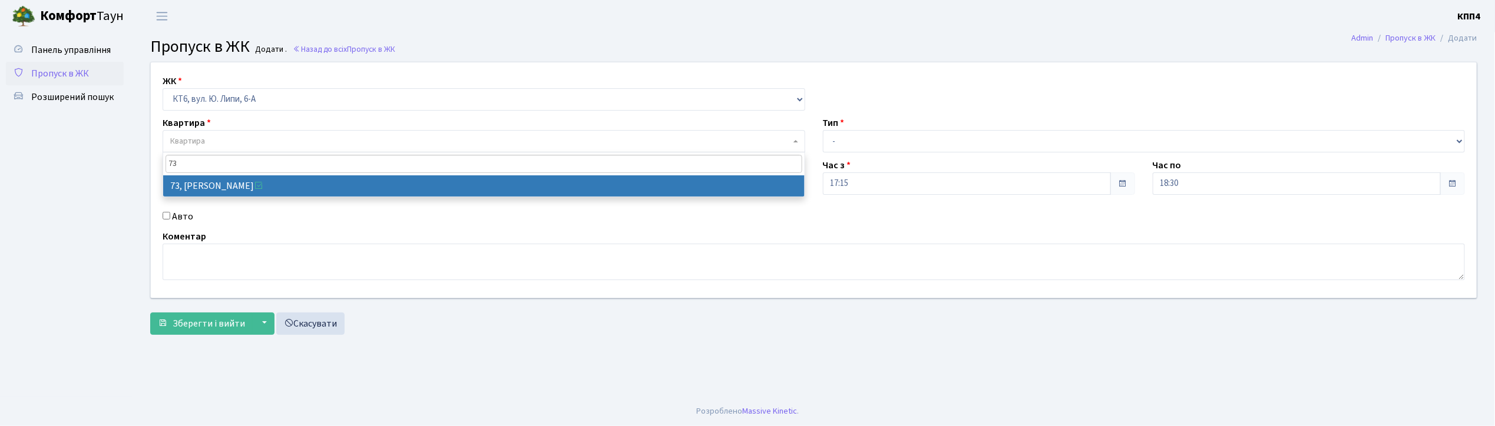
type input "73"
select select "17165"
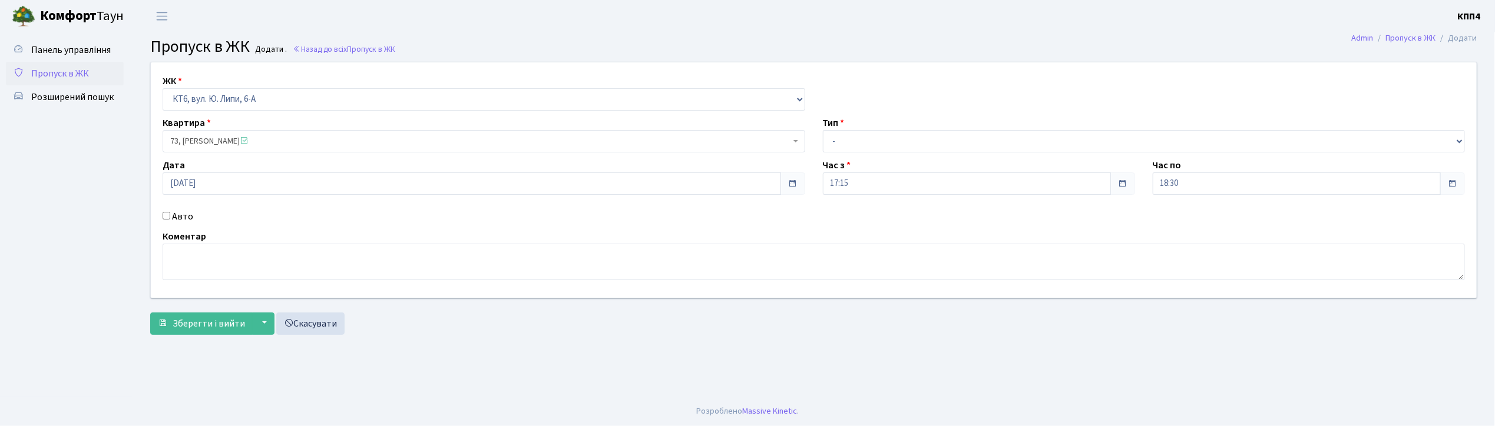
click at [164, 218] on input "Авто" at bounding box center [167, 216] width 8 height 8
checkbox input "true"
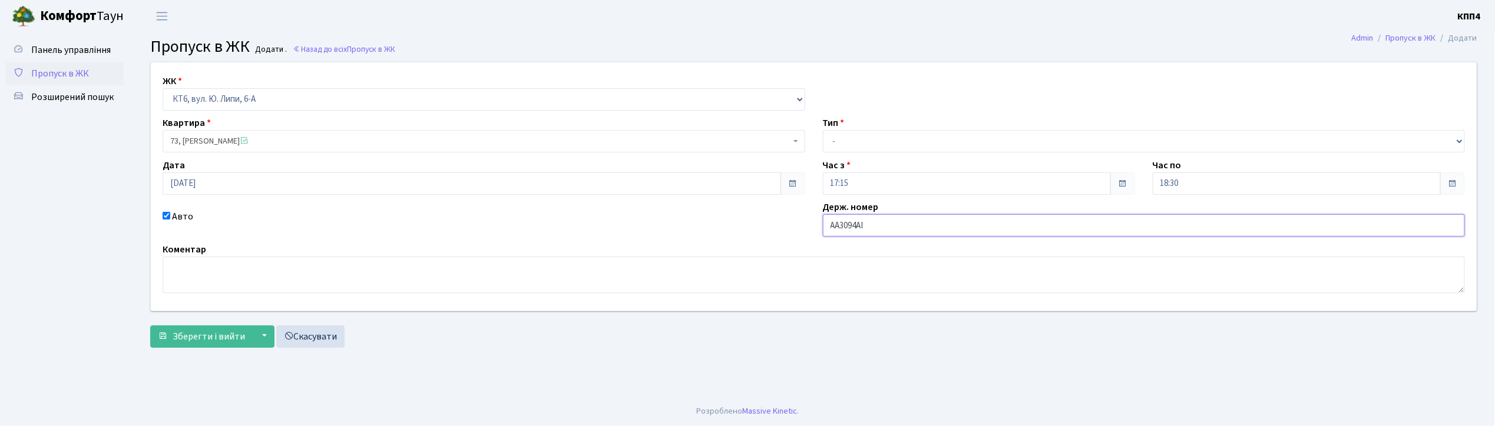
type input "АА3094АІ"
click at [860, 142] on select "- Доставка Таксі Гості Сервіс" at bounding box center [1144, 141] width 643 height 22
select select "2"
click at [823, 130] on select "- Доставка Таксі Гості Сервіс" at bounding box center [1144, 141] width 643 height 22
click at [210, 331] on span "Зберегти і вийти" at bounding box center [209, 336] width 72 height 13
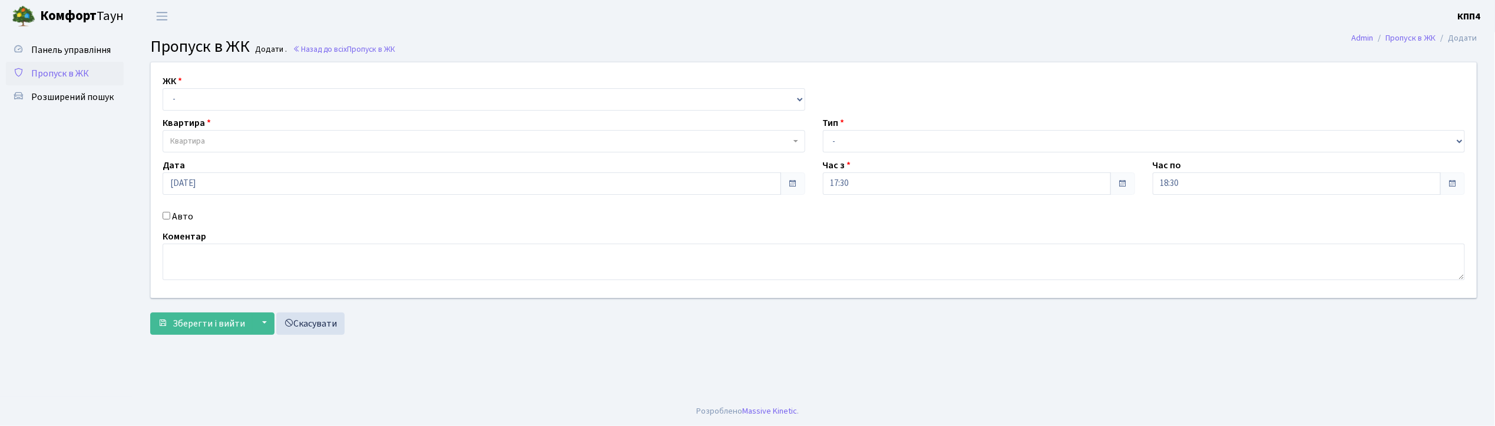
click at [166, 217] on input "Авто" at bounding box center [167, 216] width 8 height 8
checkbox input "true"
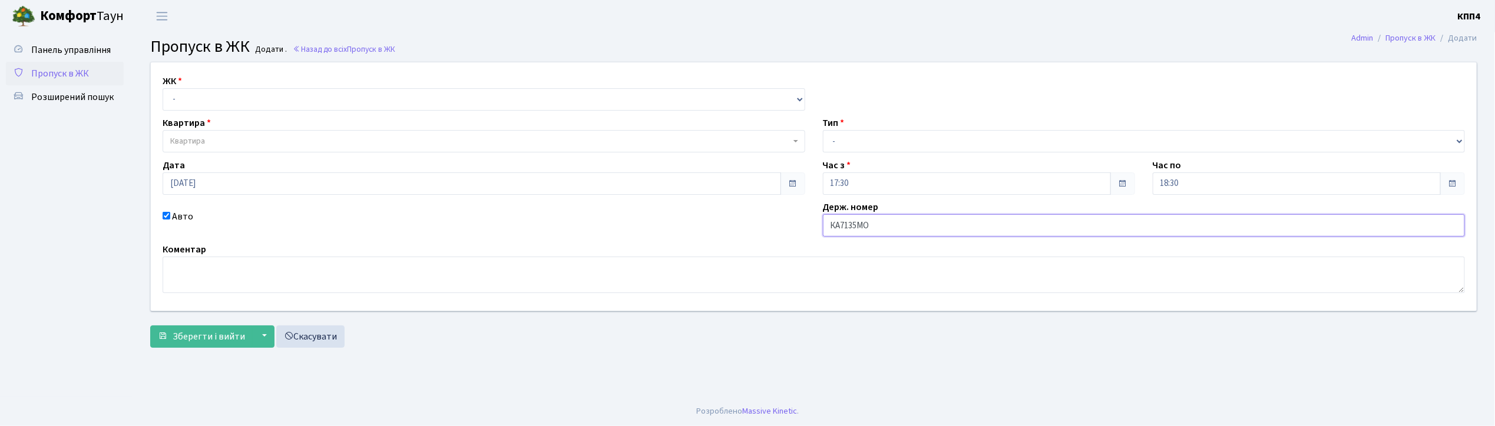
type input "КА7135МО"
click at [203, 92] on select "- КТ, вул. Регенераторна, 4 КТ2, просп. Соборності, 17 КТ3, вул. Березнева, 16 …" at bounding box center [484, 99] width 643 height 22
select select "271"
click at [163, 88] on select "- КТ, вул. Регенераторна, 4 КТ2, просп. Соборності, 17 КТ3, вул. Березнева, 16 …" at bounding box center [484, 99] width 643 height 22
select select
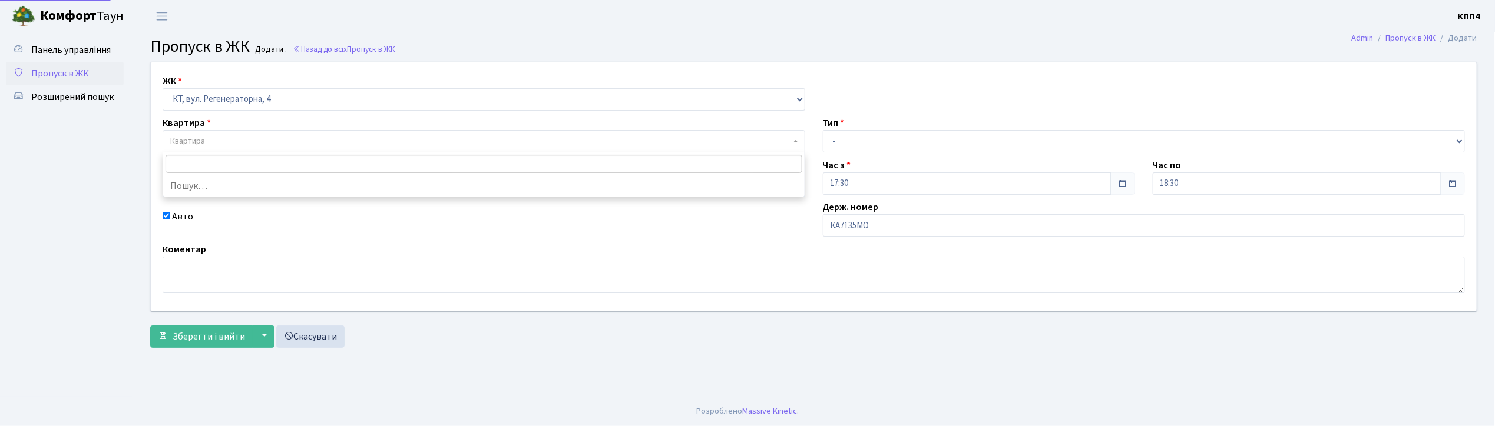
click at [212, 144] on span "Квартира" at bounding box center [480, 141] width 620 height 12
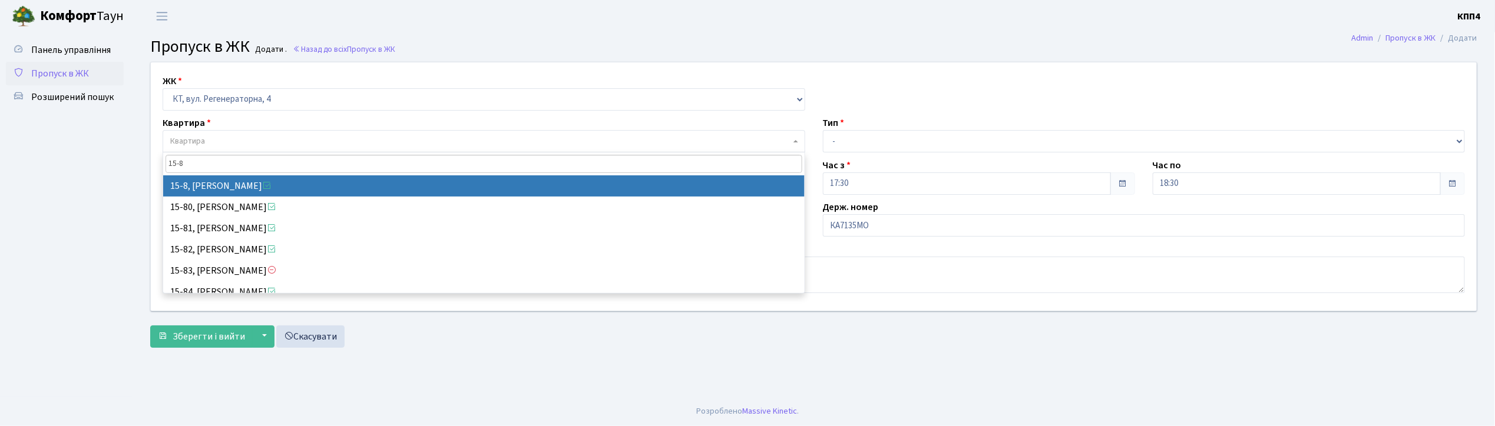
type input "15-8"
select select "8783"
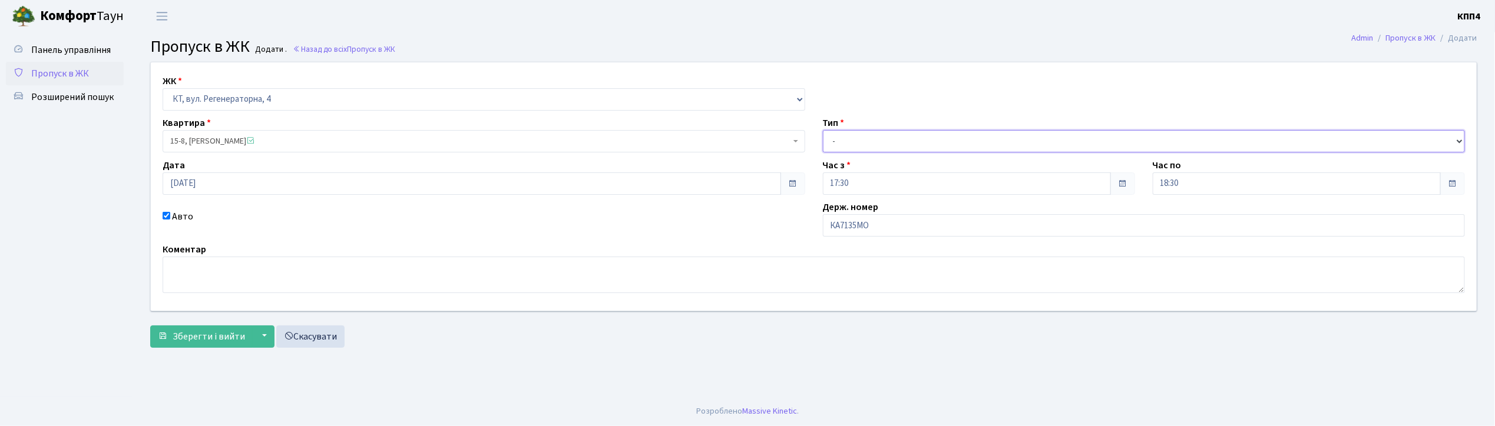
click at [867, 144] on select "- Доставка Таксі Гості Сервіс" at bounding box center [1144, 141] width 643 height 22
select select "2"
click at [823, 130] on select "- Доставка Таксі Гості Сервіс" at bounding box center [1144, 141] width 643 height 22
click at [219, 335] on span "Зберегти і вийти" at bounding box center [209, 336] width 72 height 13
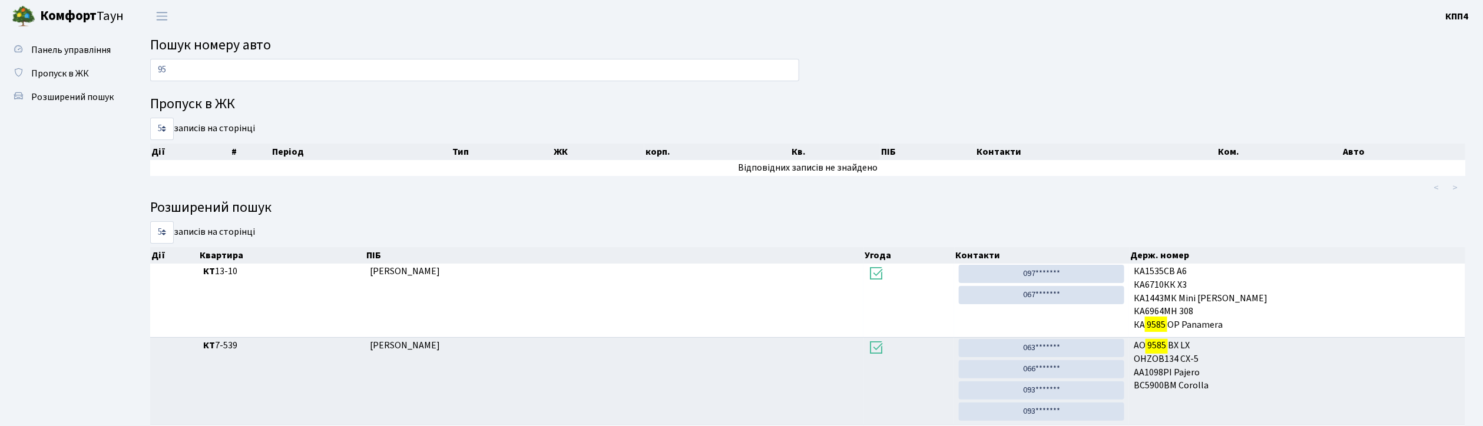
type input "9"
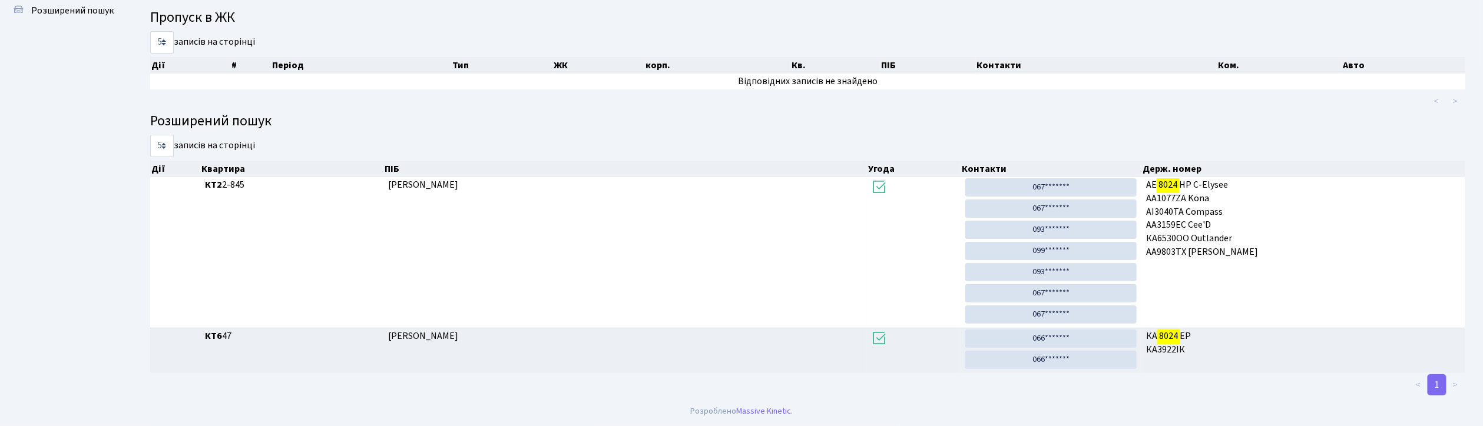
scroll to position [64, 0]
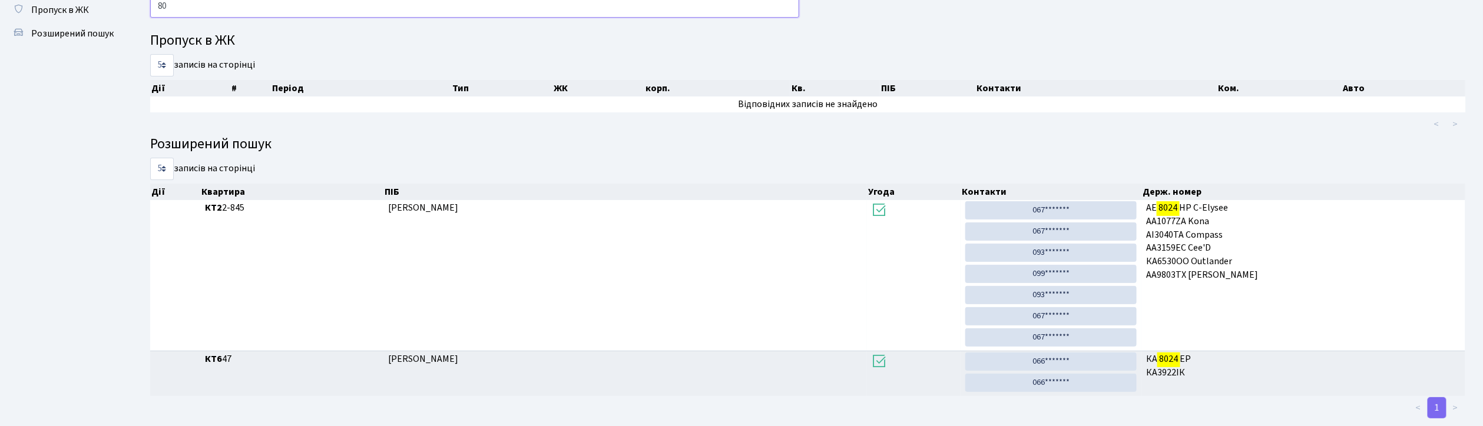
type input "8"
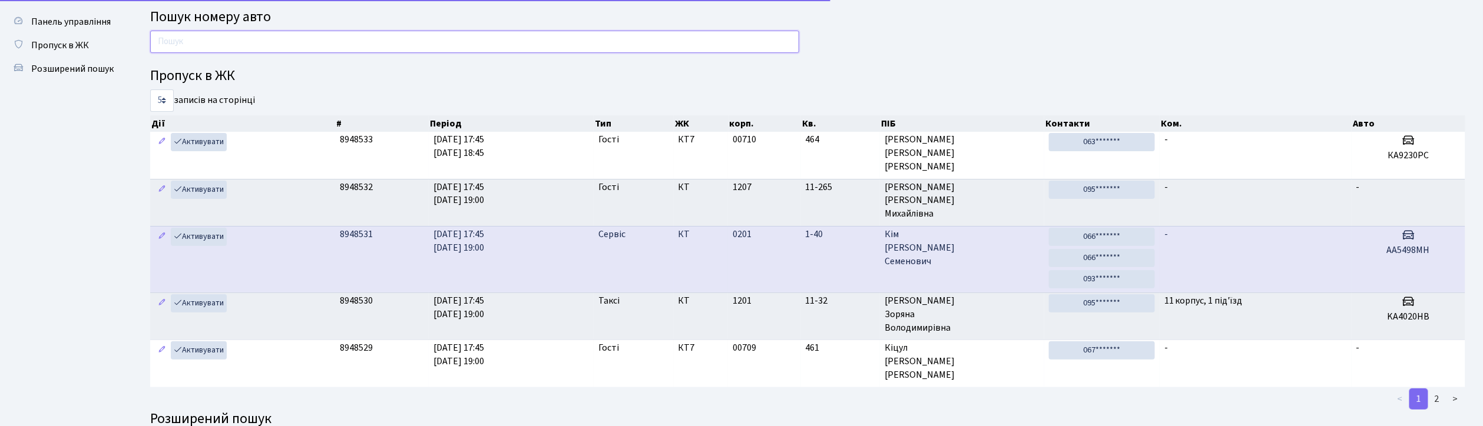
scroll to position [0, 0]
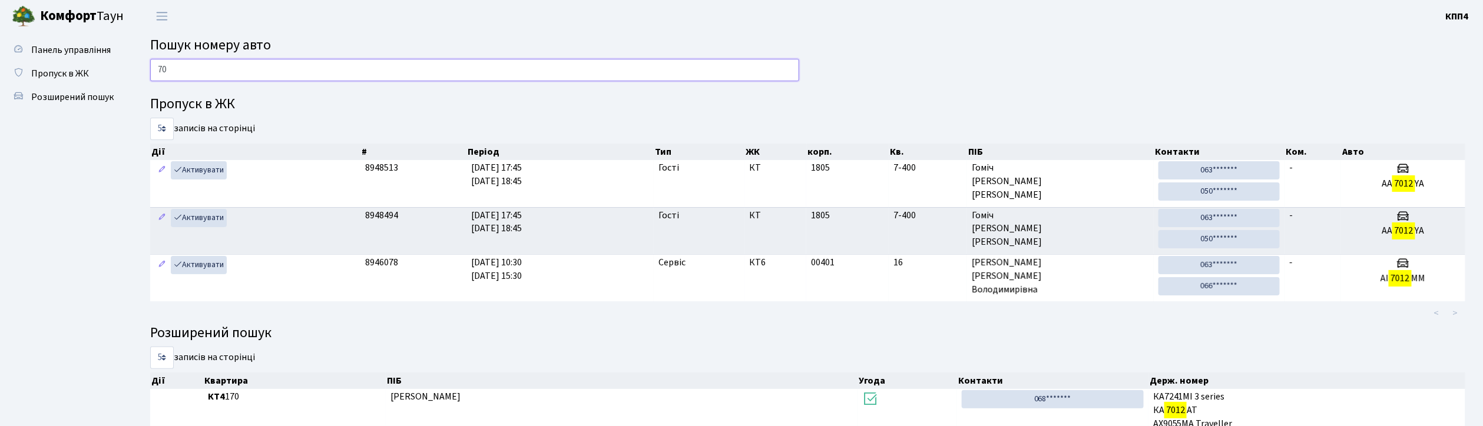
type input "7"
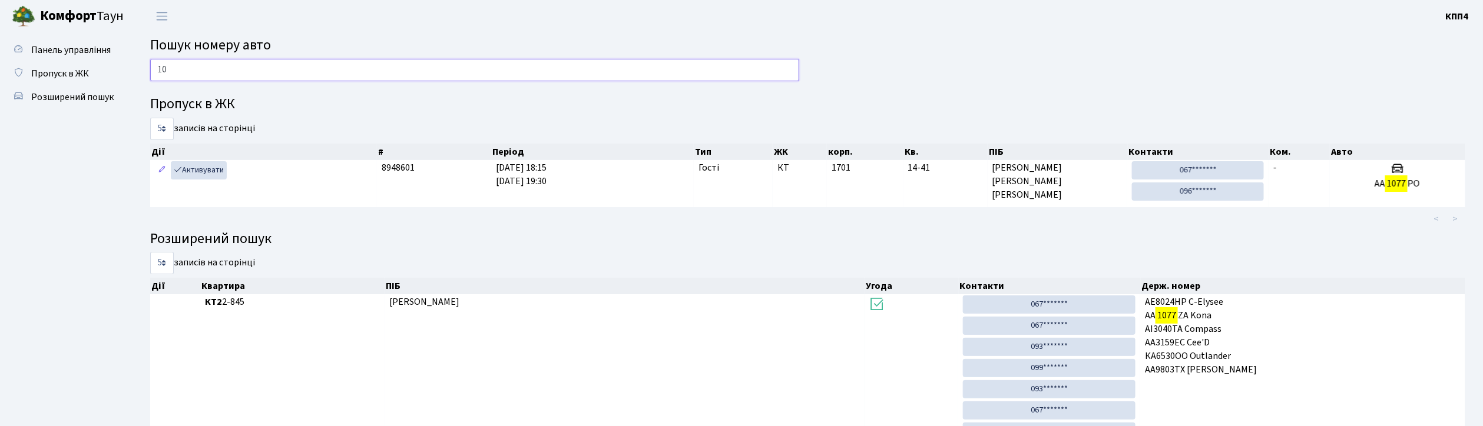
type input "1"
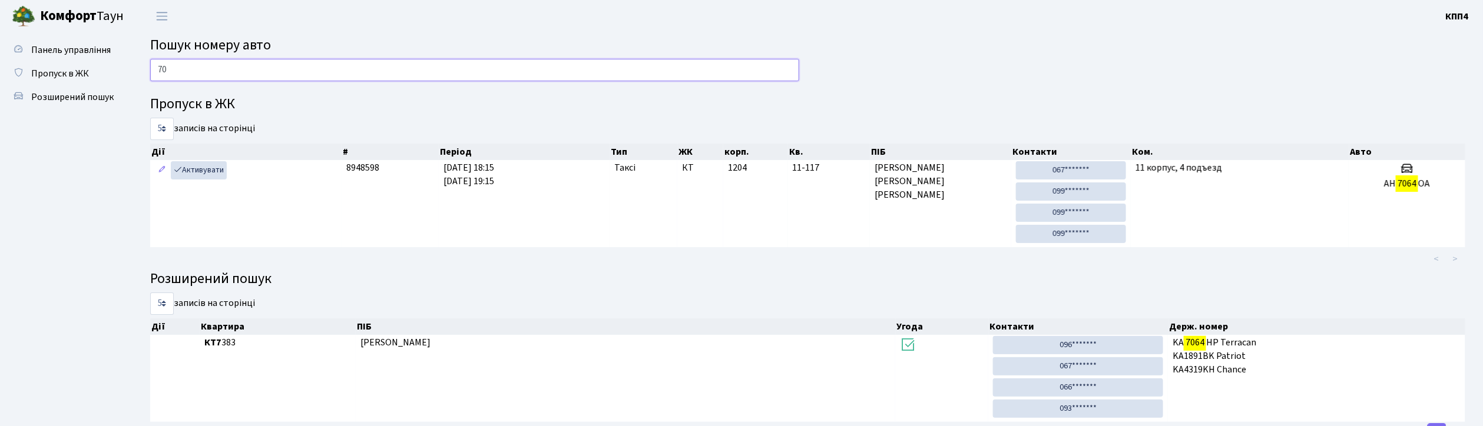
type input "7"
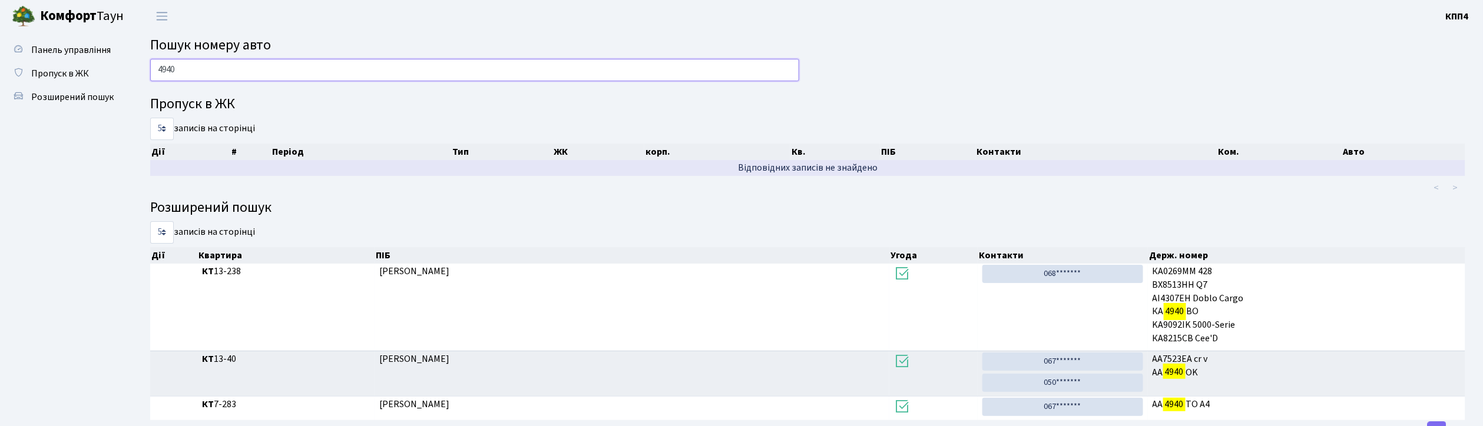
scroll to position [48, 0]
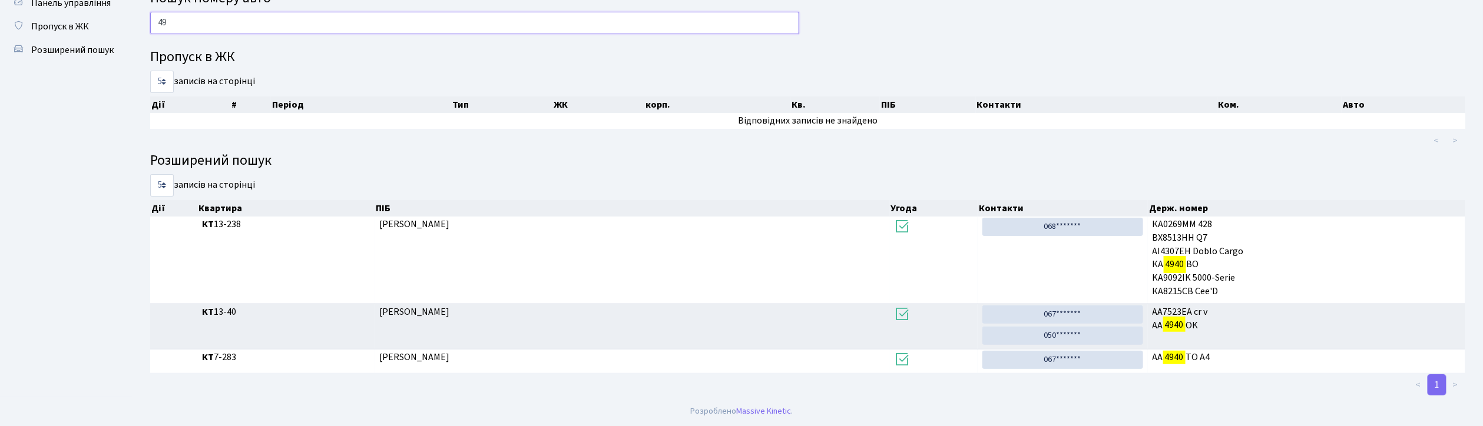
type input "4"
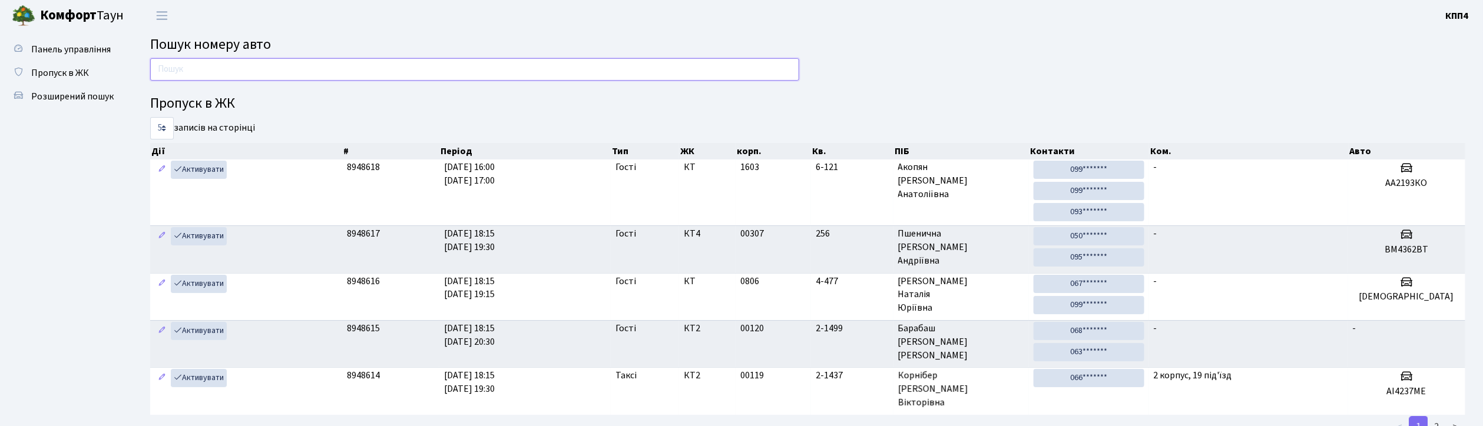
scroll to position [0, 0]
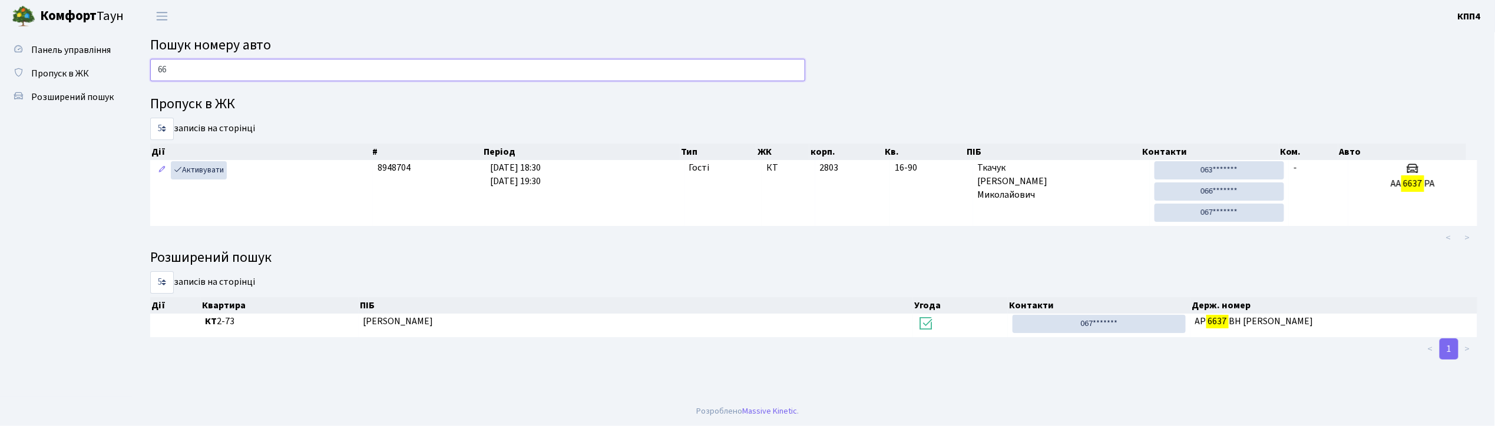
type input "6"
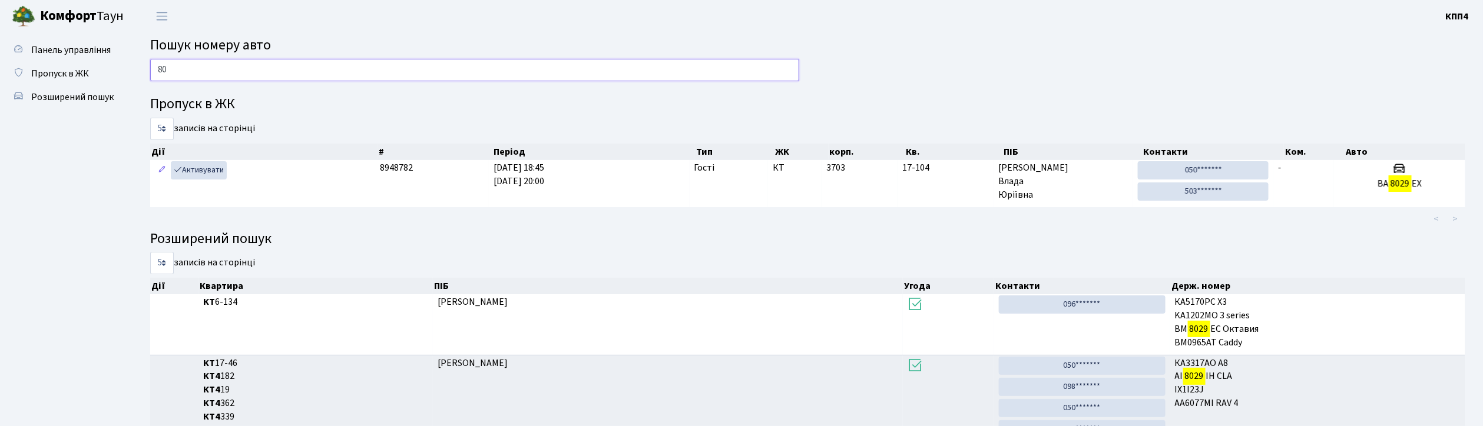
type input "8"
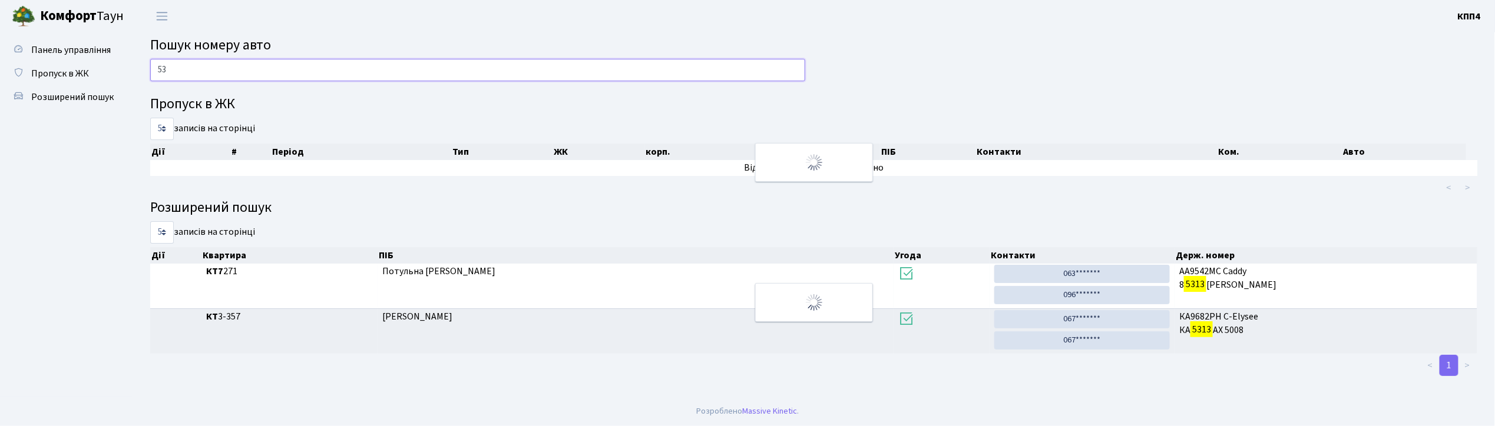
type input "5"
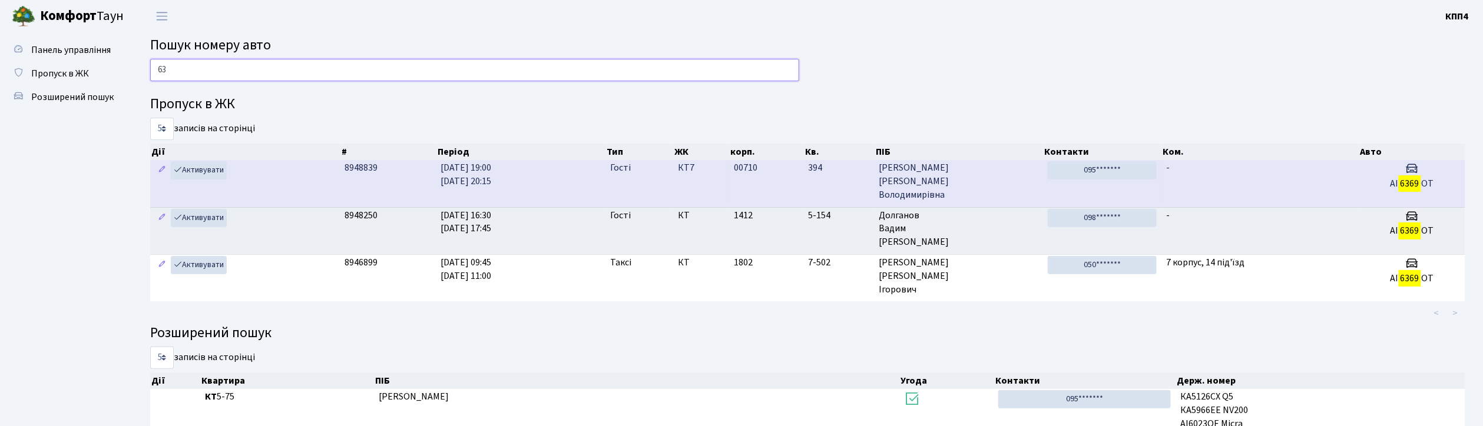
type input "6"
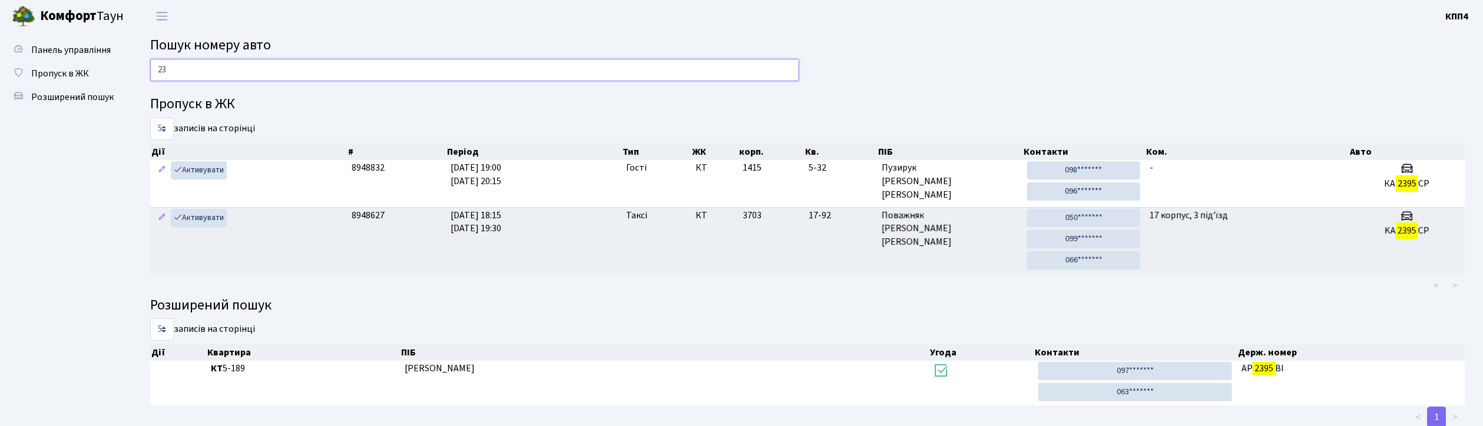
type input "2"
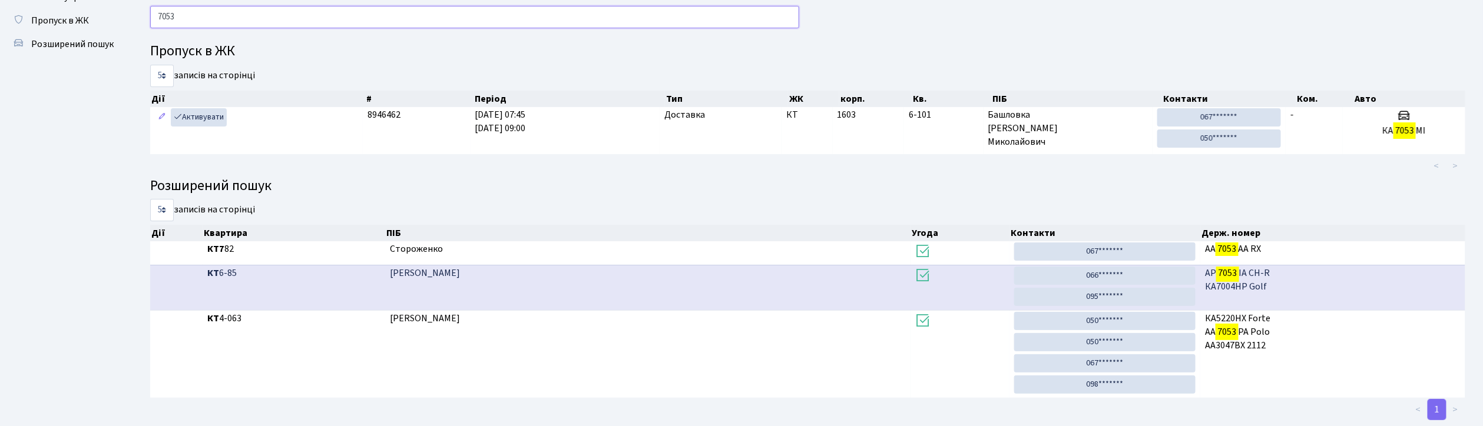
scroll to position [78, 0]
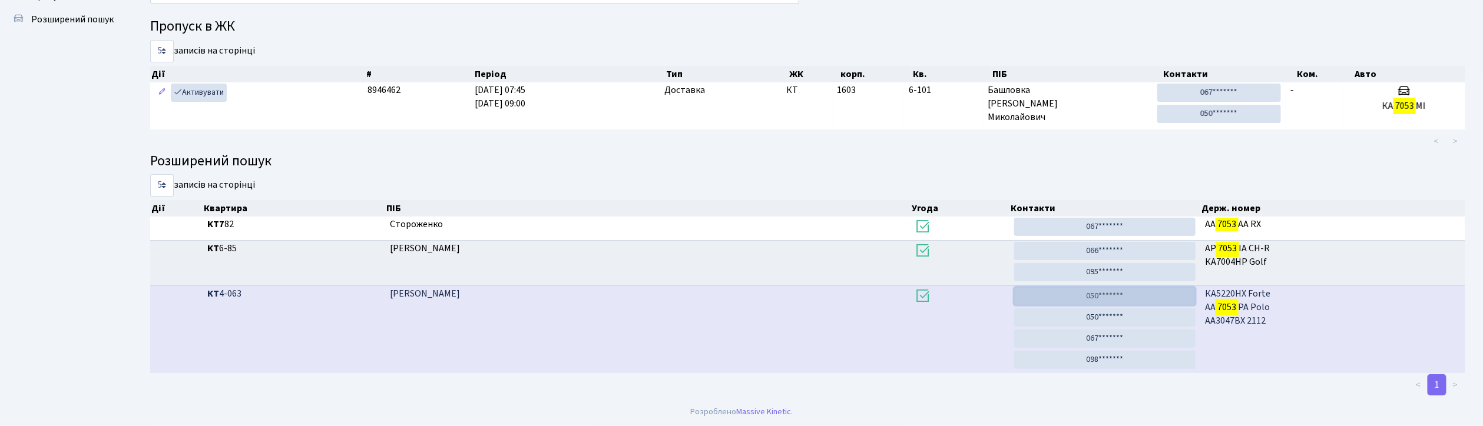
click at [1124, 299] on link "050*******" at bounding box center [1104, 296] width 181 height 18
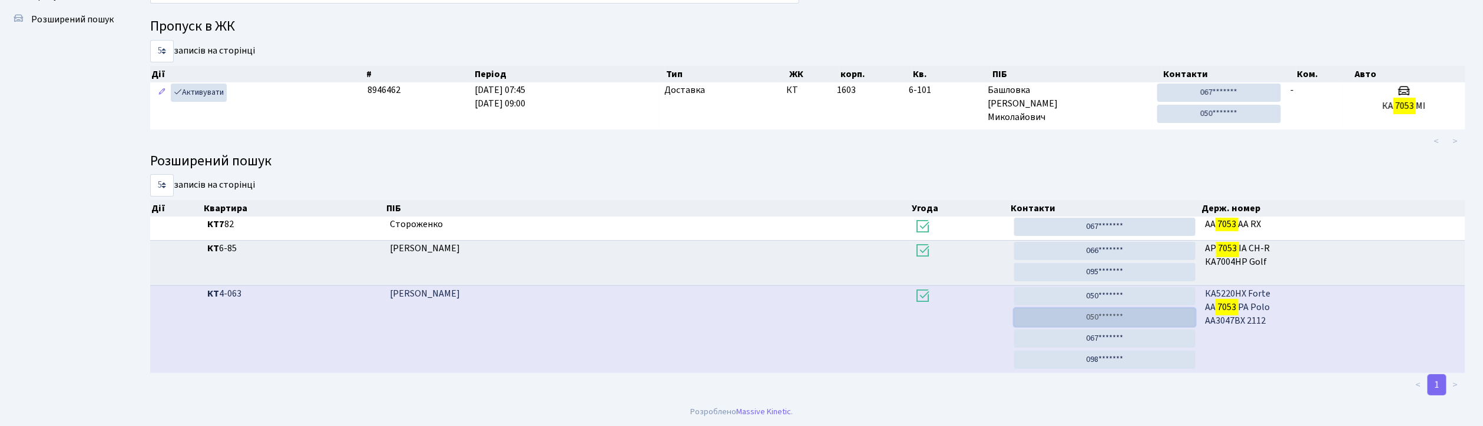
click at [1105, 316] on link "050*******" at bounding box center [1104, 318] width 181 height 18
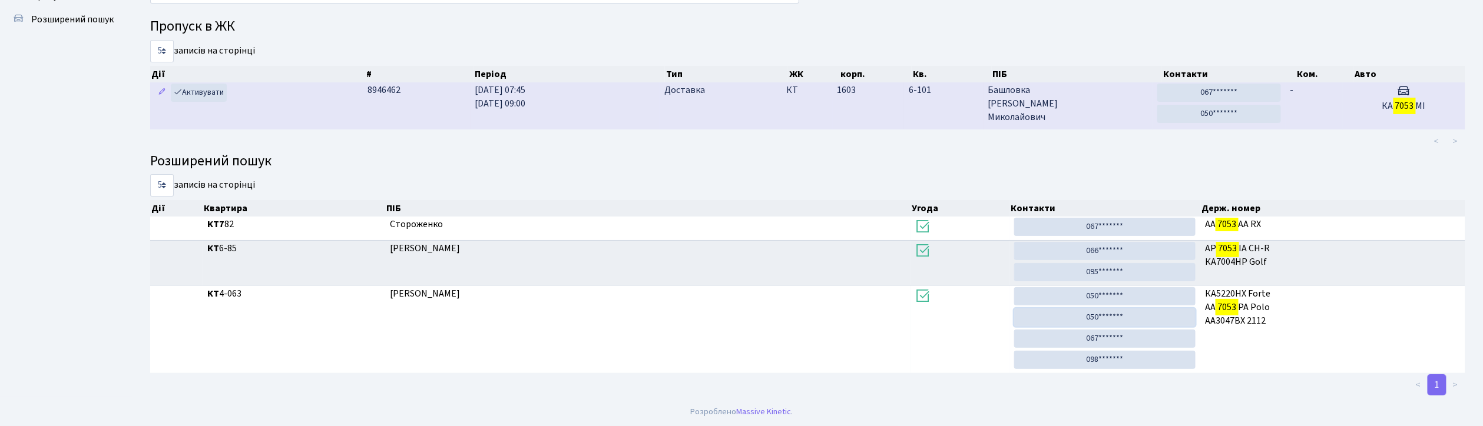
scroll to position [0, 0]
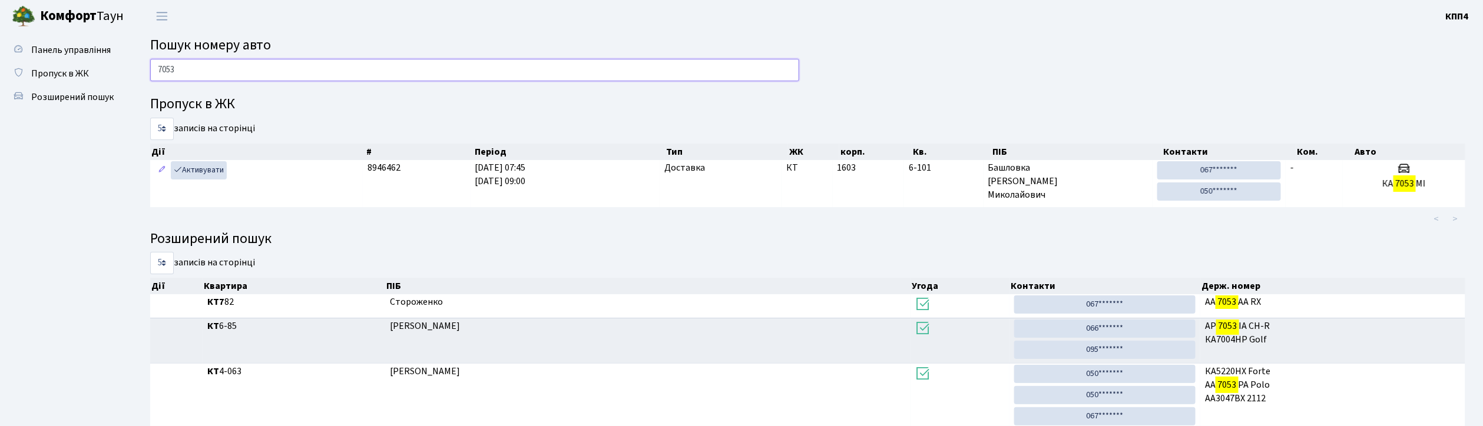
click at [182, 71] on input "7053" at bounding box center [474, 70] width 649 height 22
type input "7"
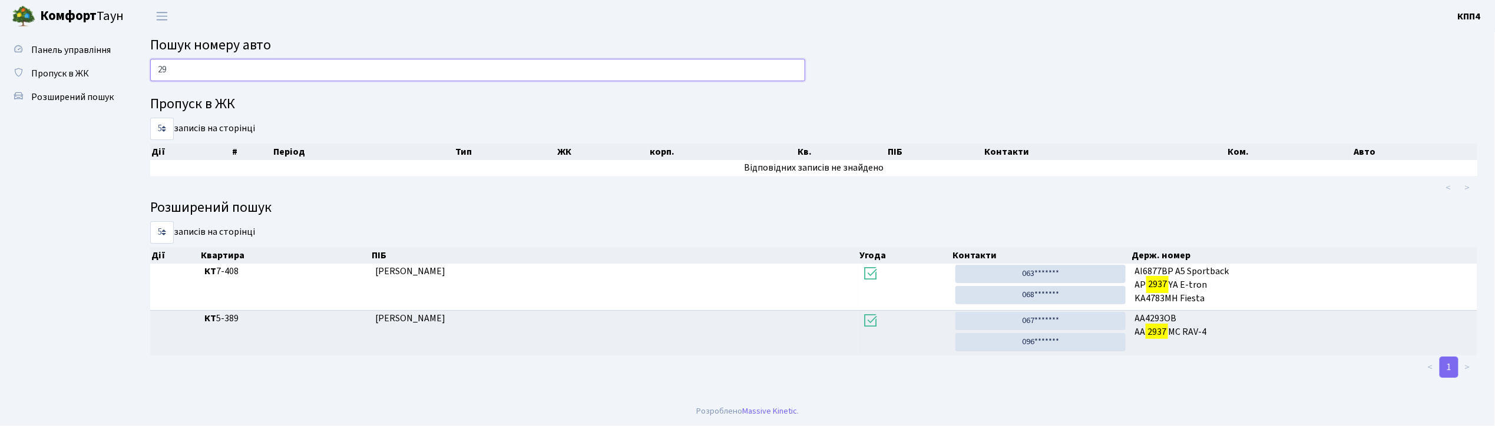
type input "2"
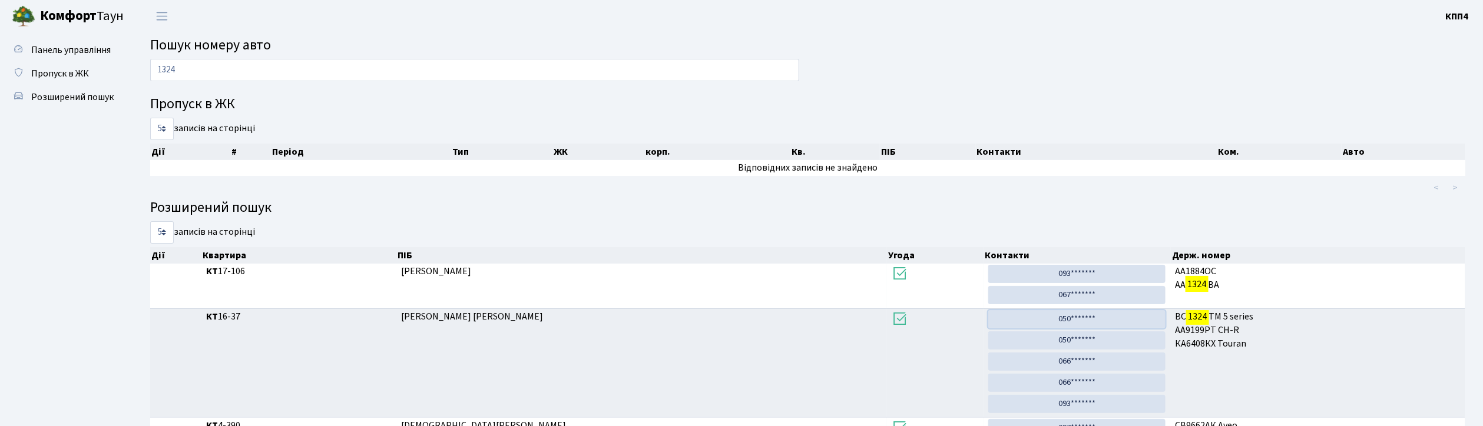
drag, startPoint x: 1067, startPoint y: 316, endPoint x: 820, endPoint y: 81, distance: 341.2
click at [1067, 316] on link "050*******" at bounding box center [1076, 319] width 177 height 18
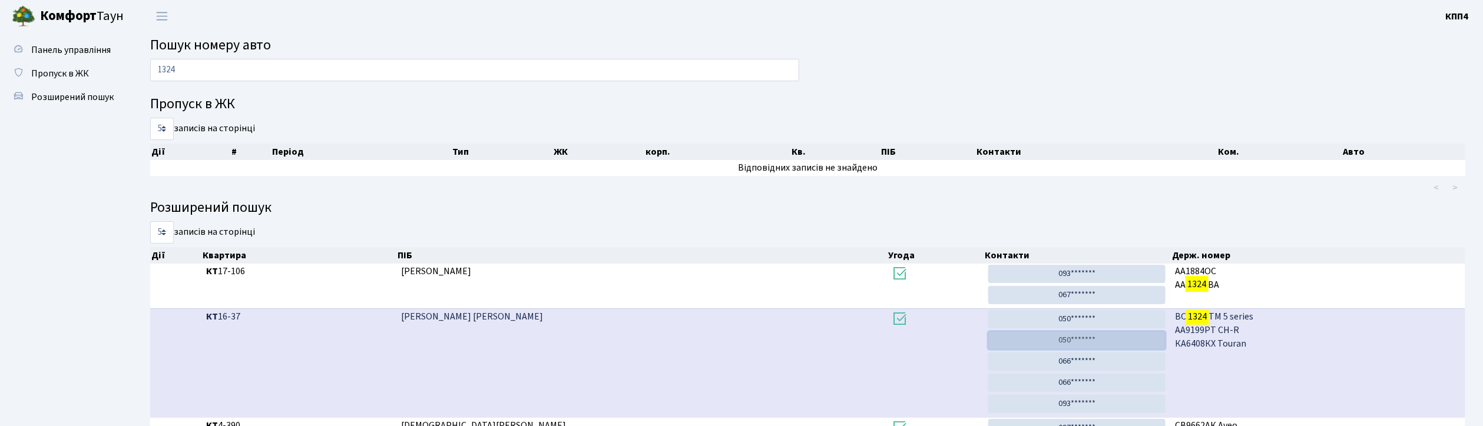
click at [1054, 345] on link "050*******" at bounding box center [1076, 341] width 177 height 18
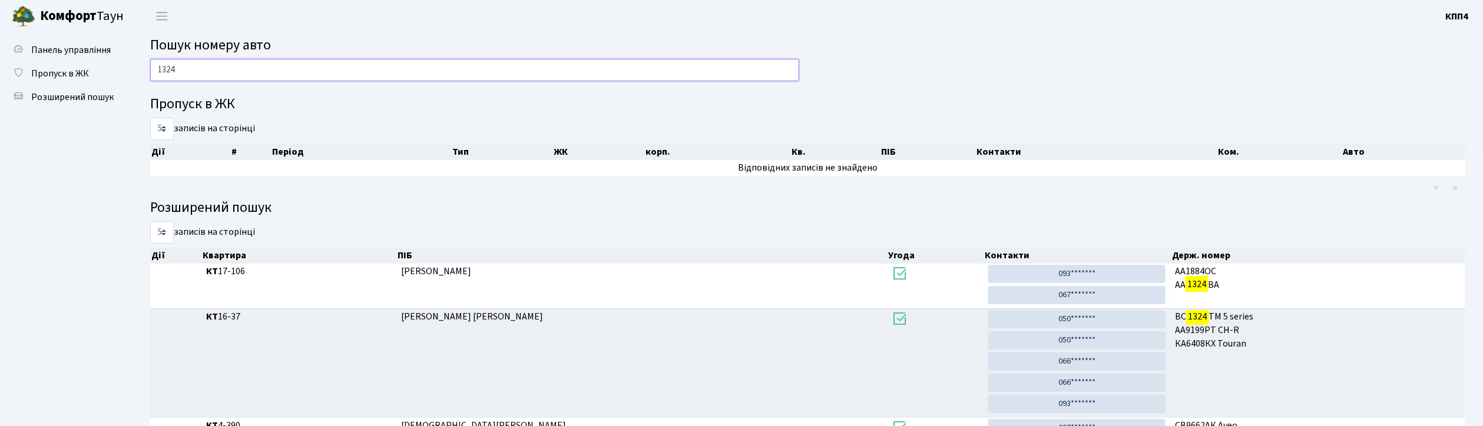
click at [278, 71] on input "1324" at bounding box center [474, 70] width 649 height 22
type input "1"
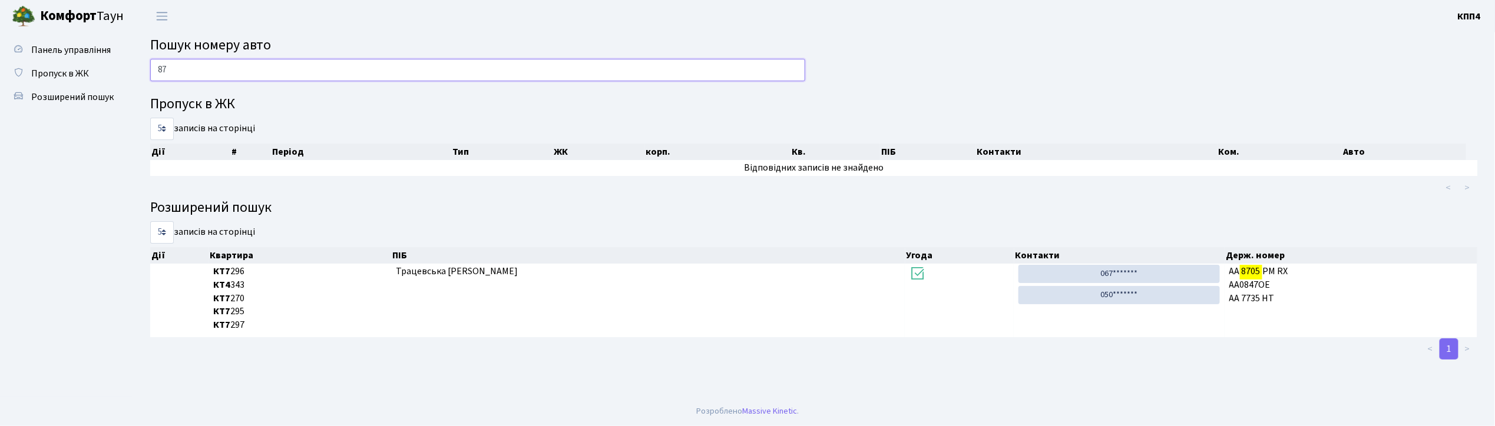
type input "8"
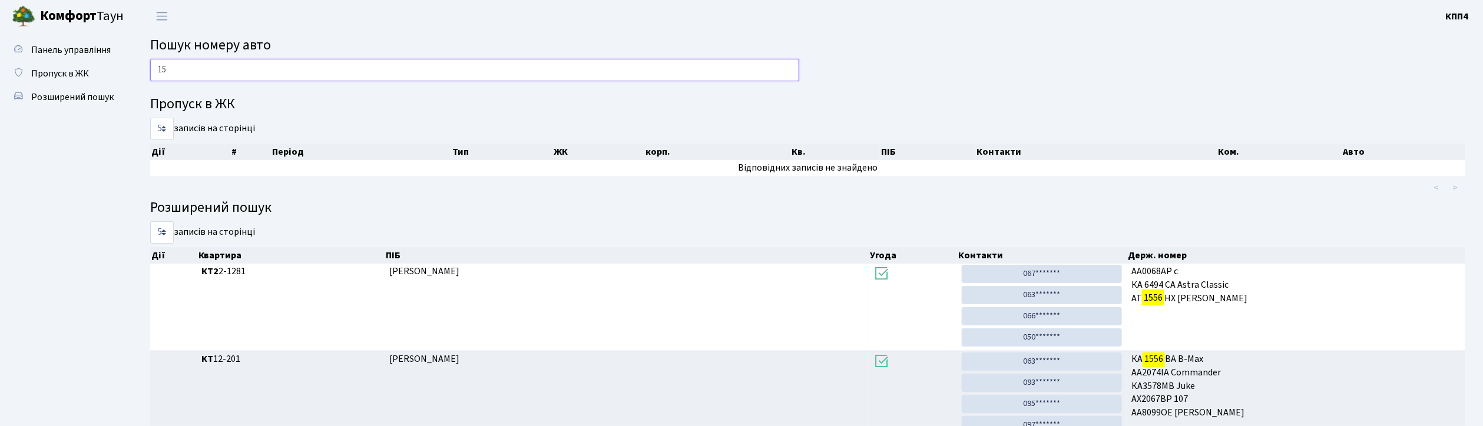
type input "1"
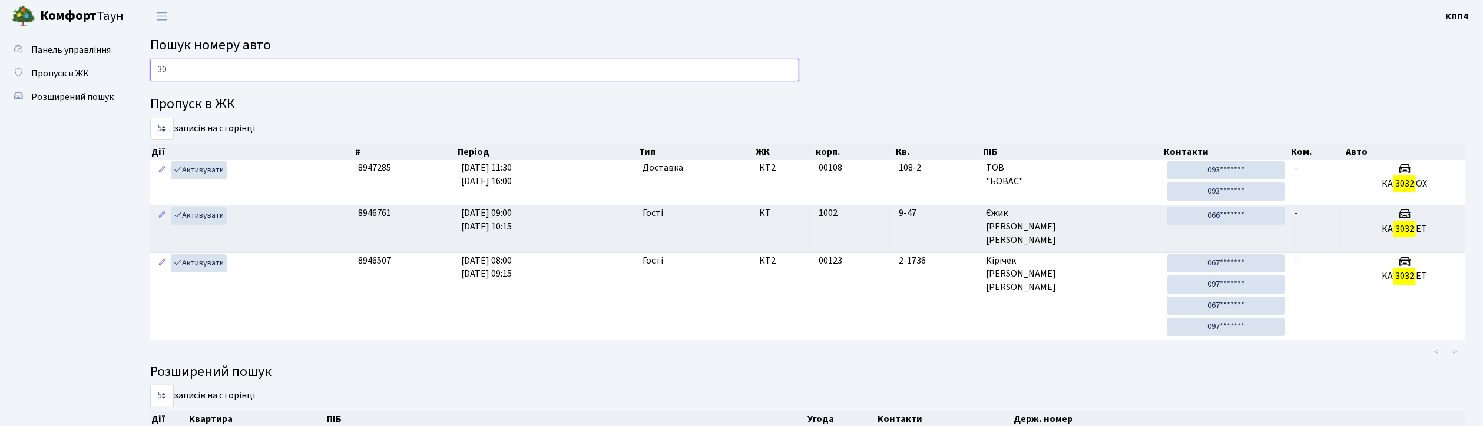
type input "3"
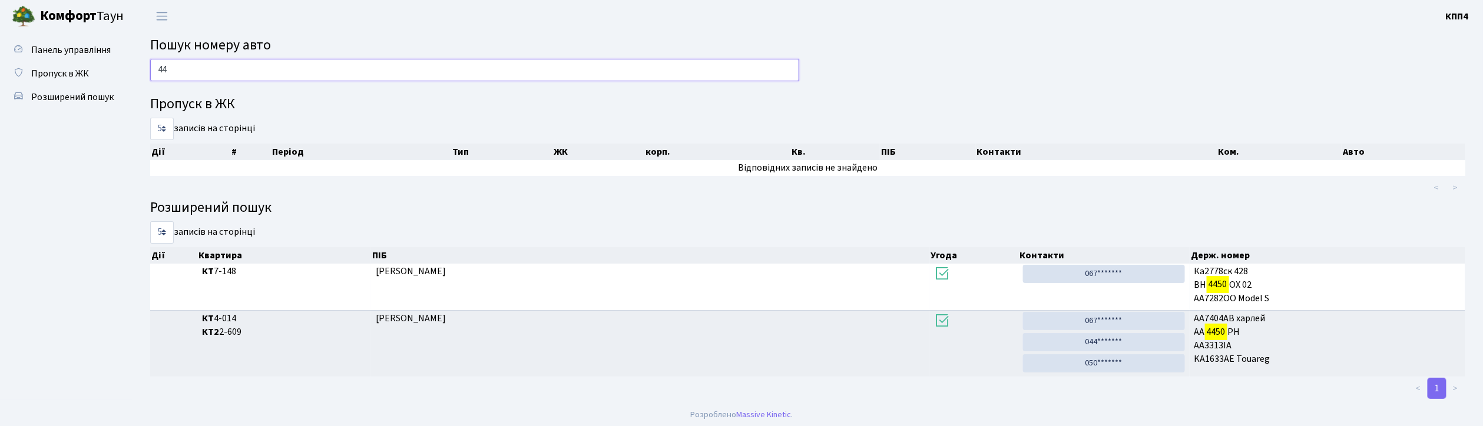
type input "4"
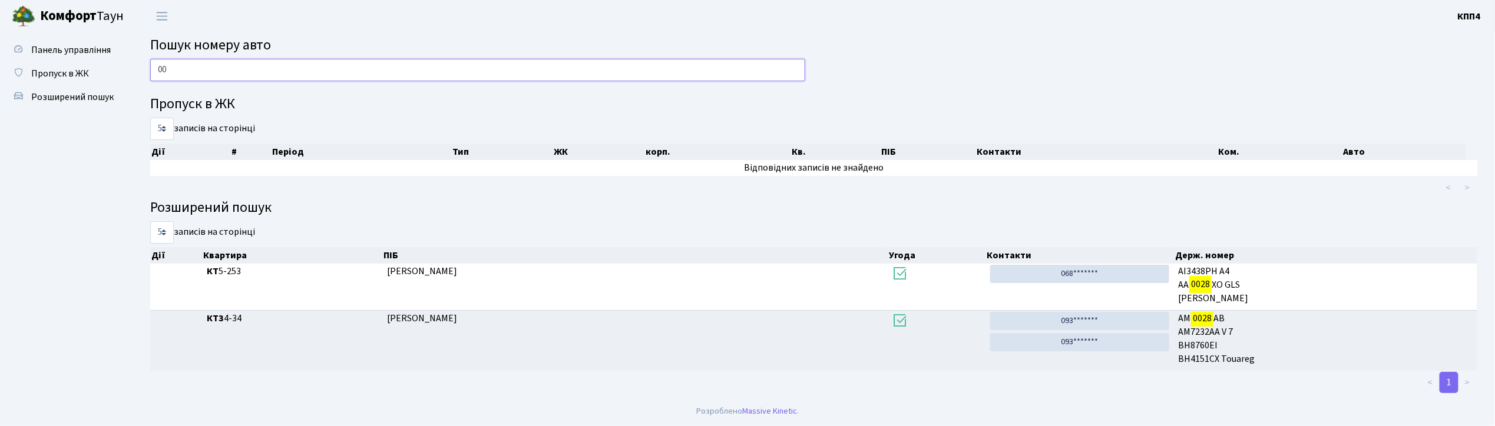
type input "0"
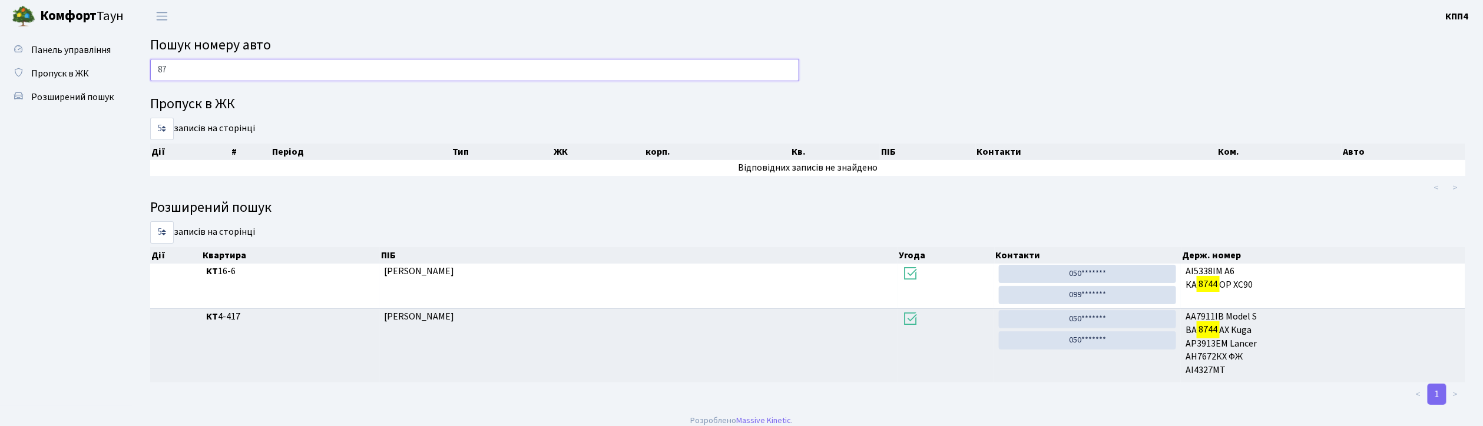
type input "8"
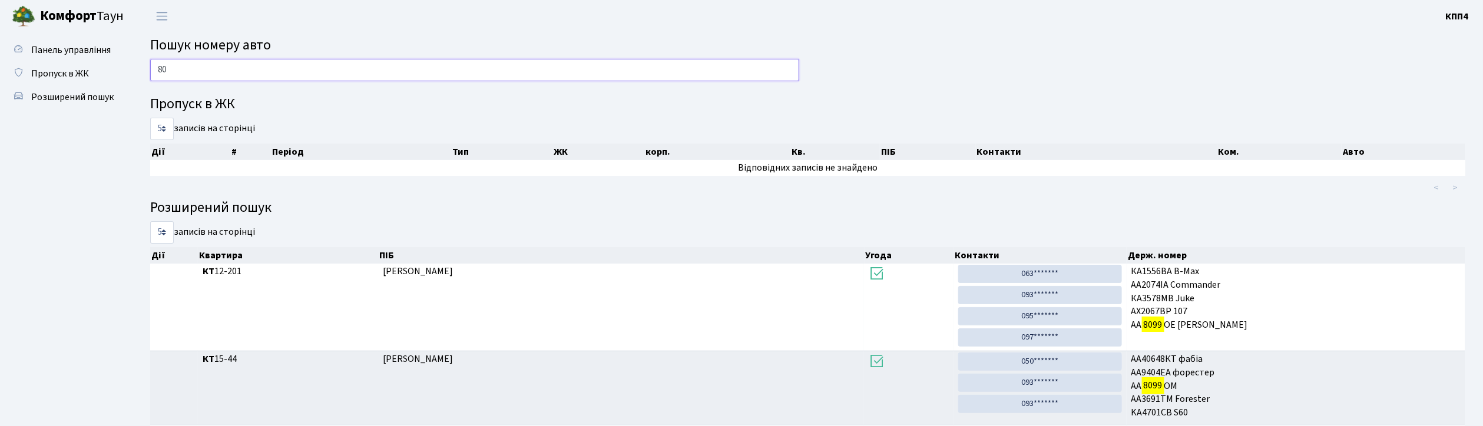
type input "8"
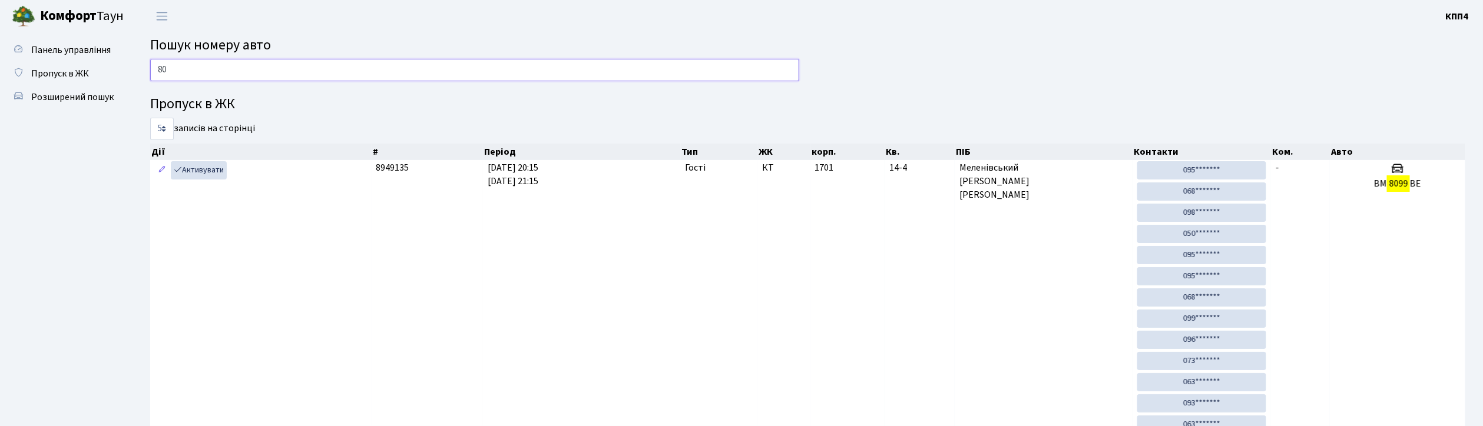
type input "8"
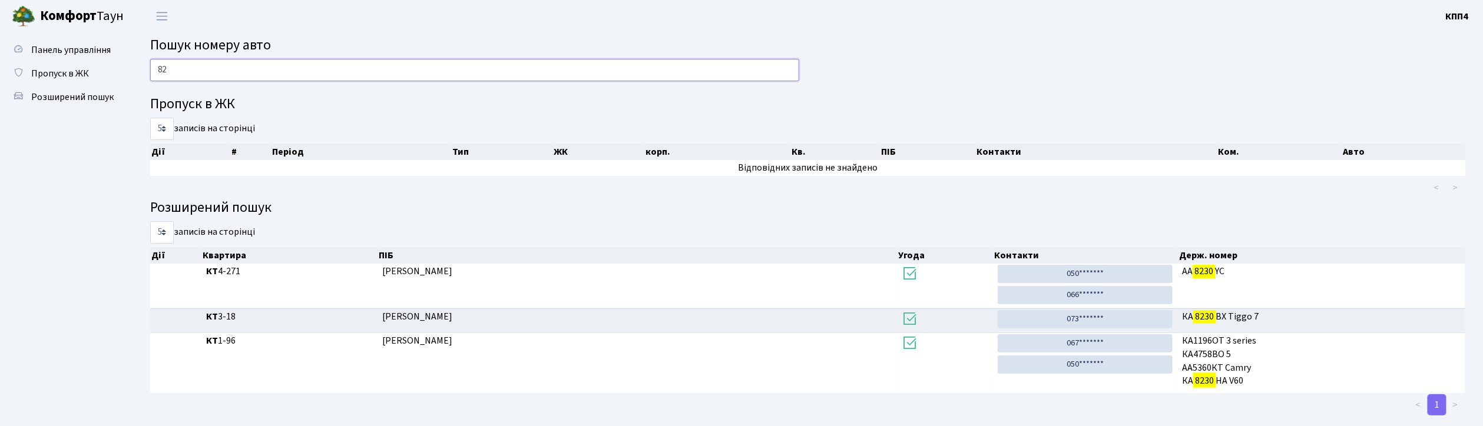
type input "8"
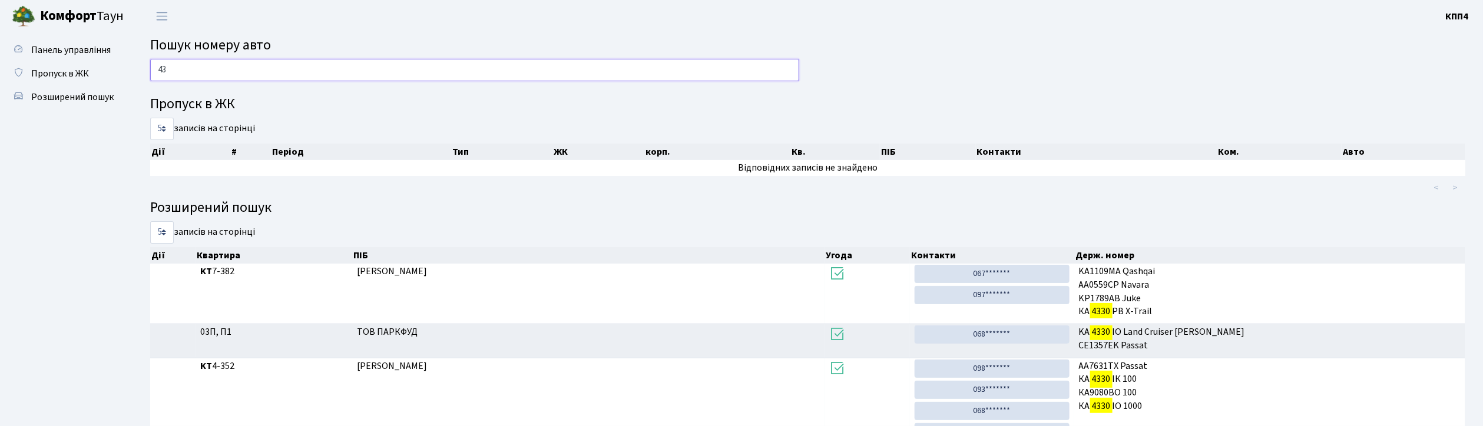
type input "4"
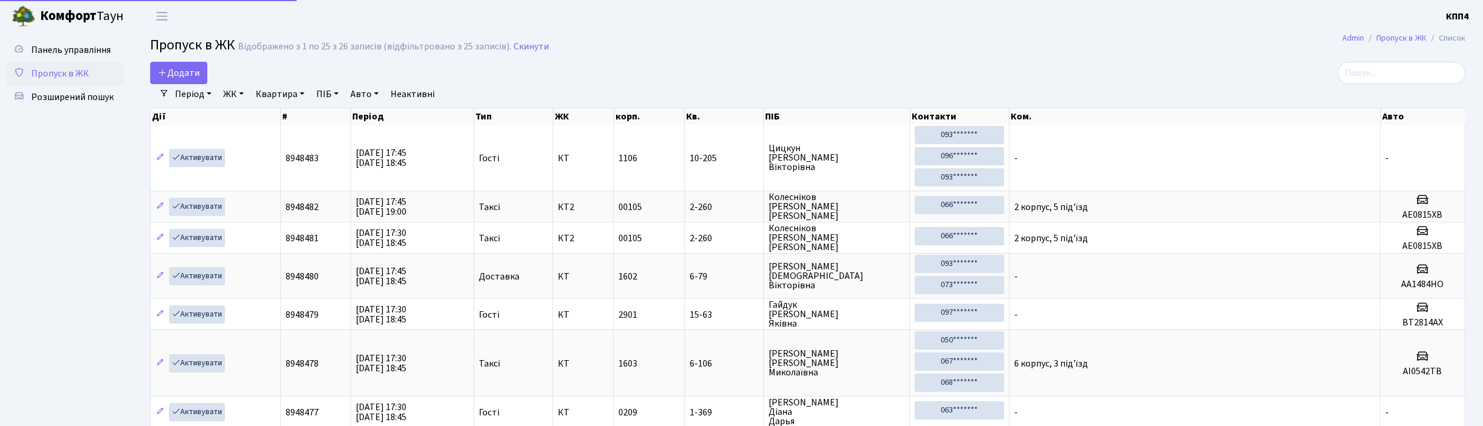
select select "25"
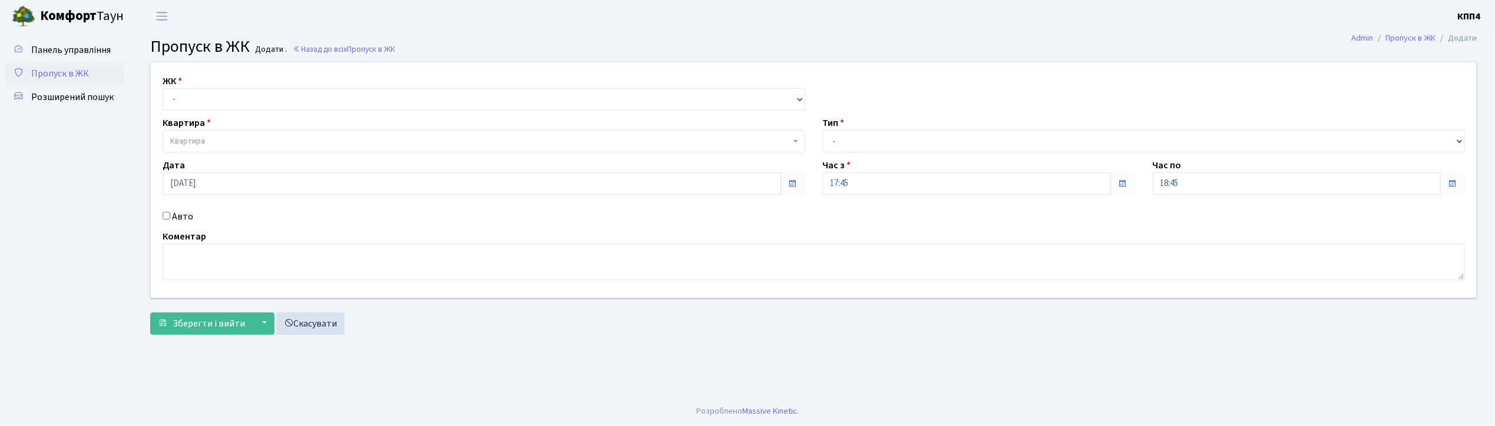
click at [163, 219] on input "Авто" at bounding box center [167, 216] width 8 height 8
checkbox input "true"
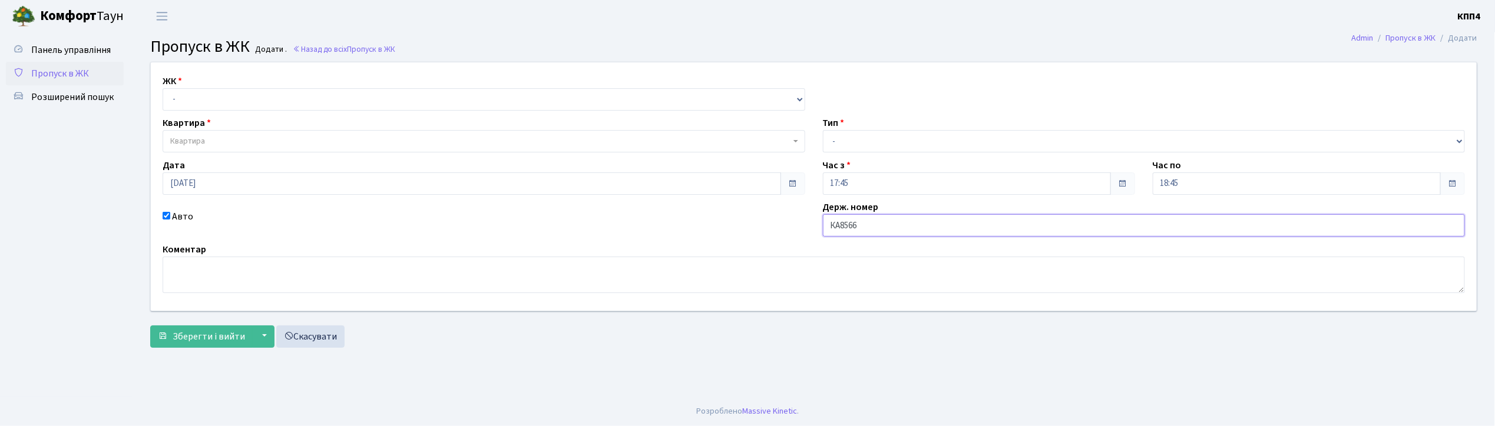
type input "КА8566ІН"
click at [185, 90] on select "- КТ, вул. Регенераторна, 4 КТ2, просп. [STREET_ADDRESS] [STREET_ADDRESS] [PERS…" at bounding box center [484, 99] width 643 height 22
select select "271"
click at [163, 88] on select "- КТ, вул. Регенераторна, 4 КТ2, просп. [STREET_ADDRESS] [STREET_ADDRESS] [PERS…" at bounding box center [484, 99] width 643 height 22
select select
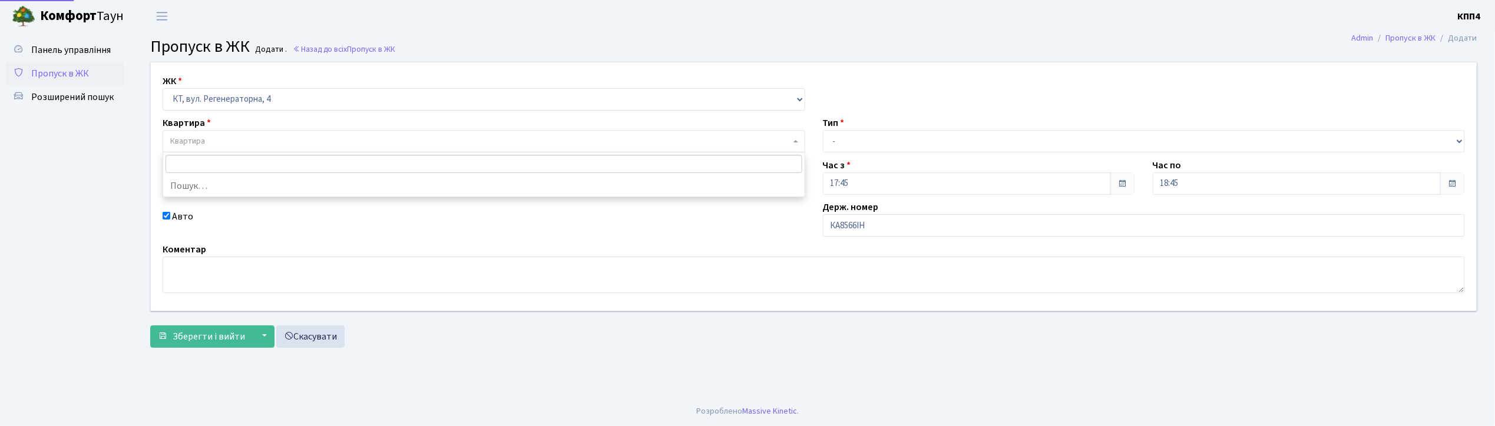
click at [206, 137] on span "Квартира" at bounding box center [480, 141] width 620 height 12
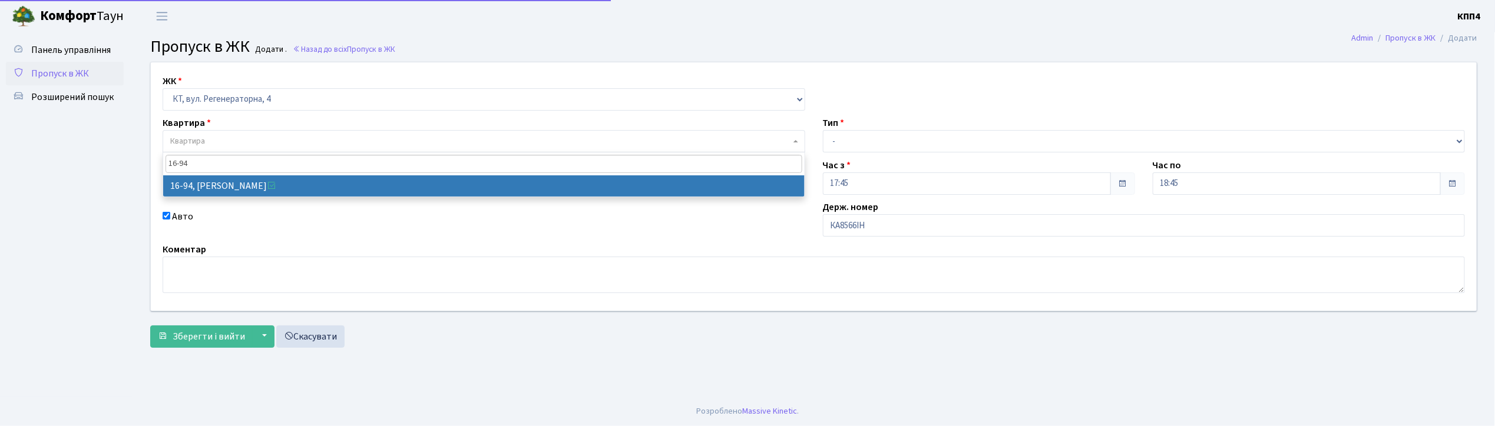
type input "16-94"
select select "8655"
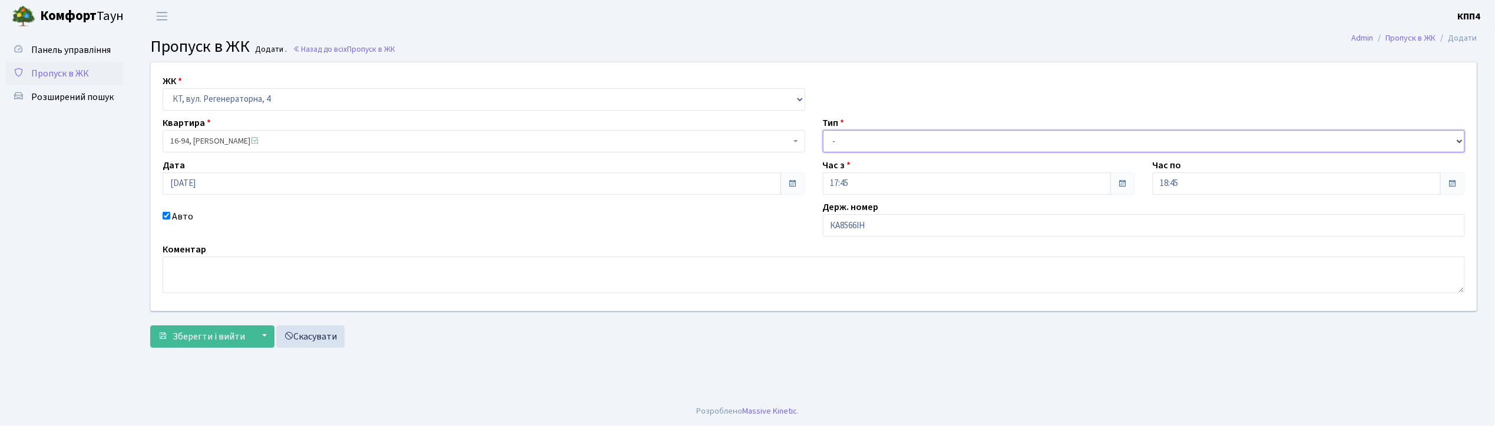
click at [846, 141] on select "- Доставка Таксі Гості Сервіс" at bounding box center [1144, 141] width 643 height 22
select select "2"
click at [823, 130] on select "- Доставка Таксі Гості Сервіс" at bounding box center [1144, 141] width 643 height 22
click at [213, 340] on span "Зберегти і вийти" at bounding box center [209, 336] width 72 height 13
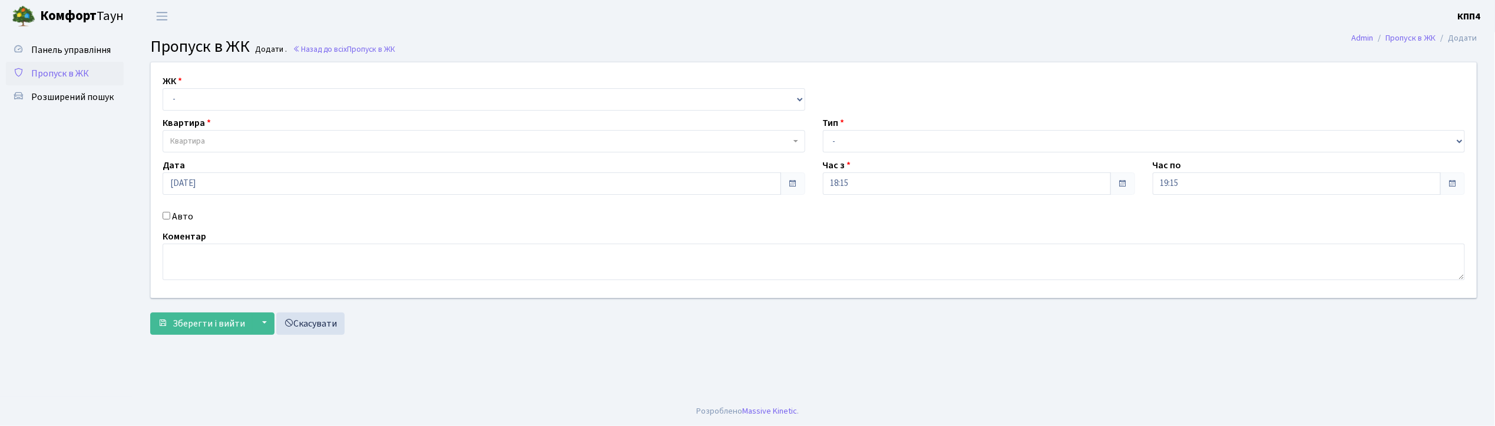
click at [165, 218] on input "Авто" at bounding box center [167, 216] width 8 height 8
checkbox input "true"
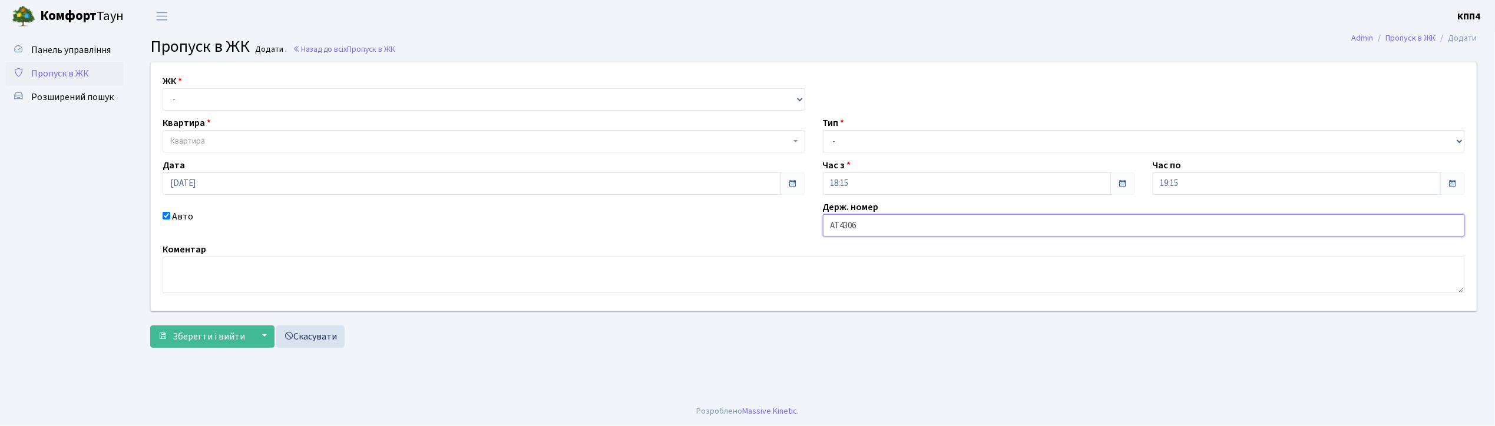
type input "АТ4306НТ"
click at [201, 107] on select "- КТ, вул. Регенераторна, 4 КТ2, просп. [STREET_ADDRESS] [STREET_ADDRESS] [PERS…" at bounding box center [484, 99] width 643 height 22
select select "271"
click at [163, 88] on select "- КТ, вул. Регенераторна, 4 КТ2, просп. [STREET_ADDRESS] [STREET_ADDRESS] [PERS…" at bounding box center [484, 99] width 643 height 22
select select
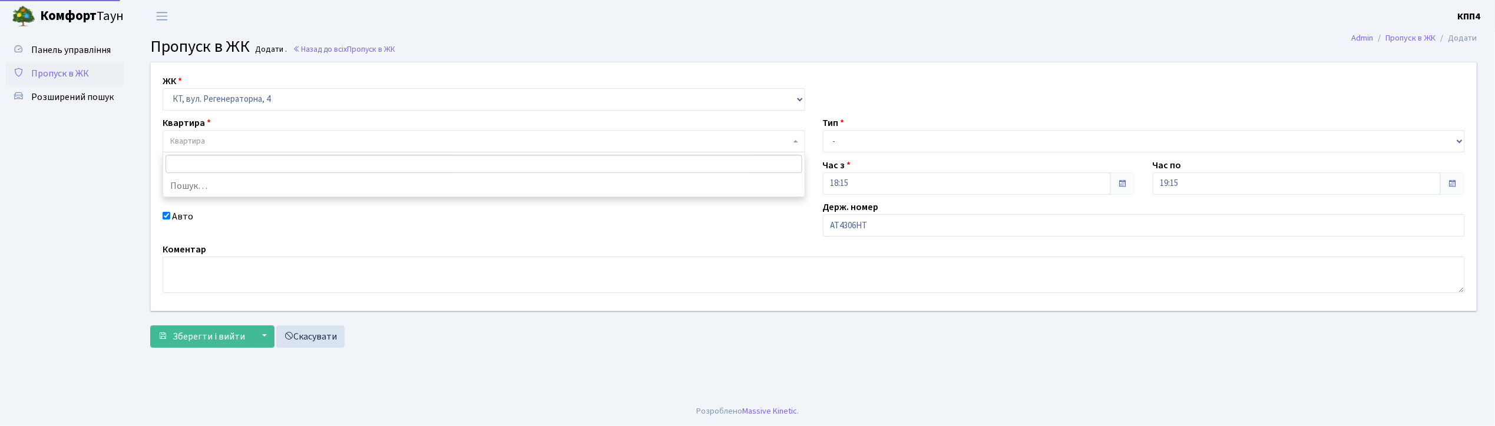
click at [206, 137] on span "Квартира" at bounding box center [480, 141] width 620 height 12
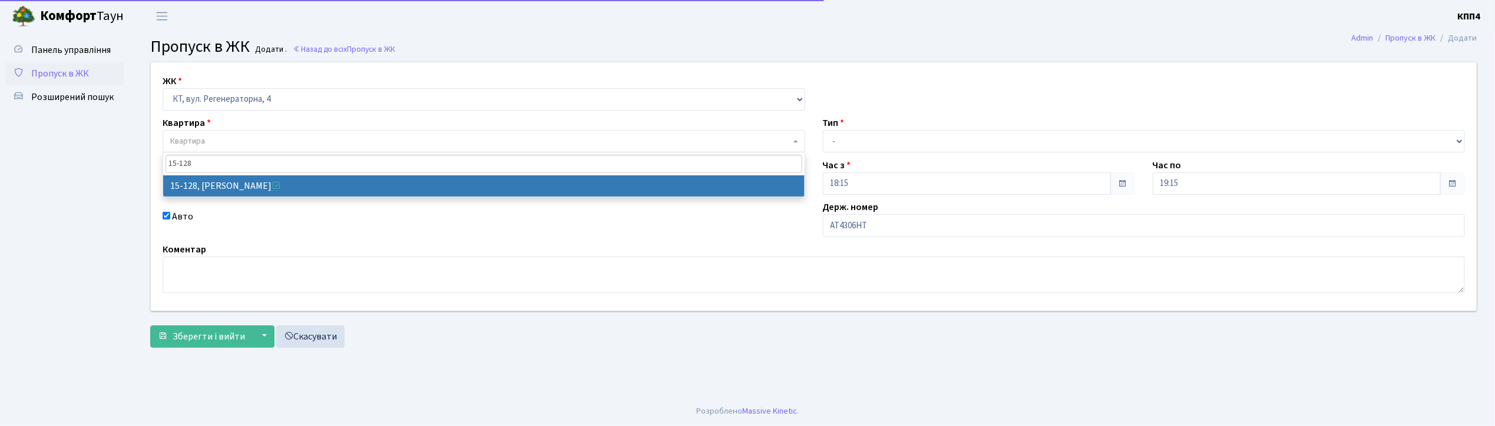
type input "15-128"
select select "8903"
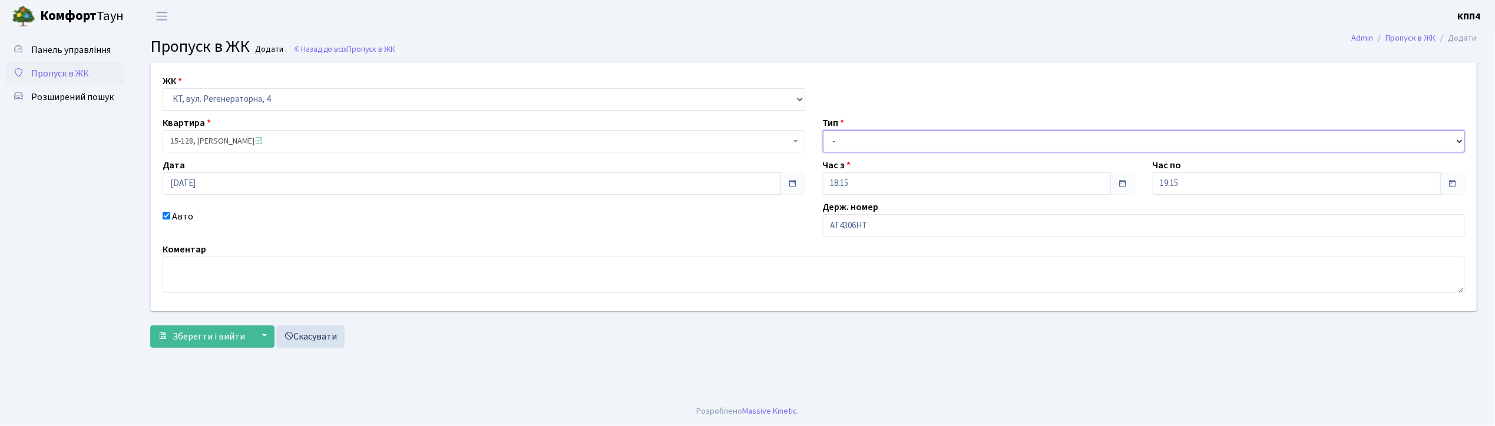
click at [845, 143] on select "- Доставка Таксі Гості Сервіс" at bounding box center [1144, 141] width 643 height 22
select select "2"
click at [823, 130] on select "- Доставка Таксі Гості Сервіс" at bounding box center [1144, 141] width 643 height 22
click at [231, 331] on span "Зберегти і вийти" at bounding box center [209, 336] width 72 height 13
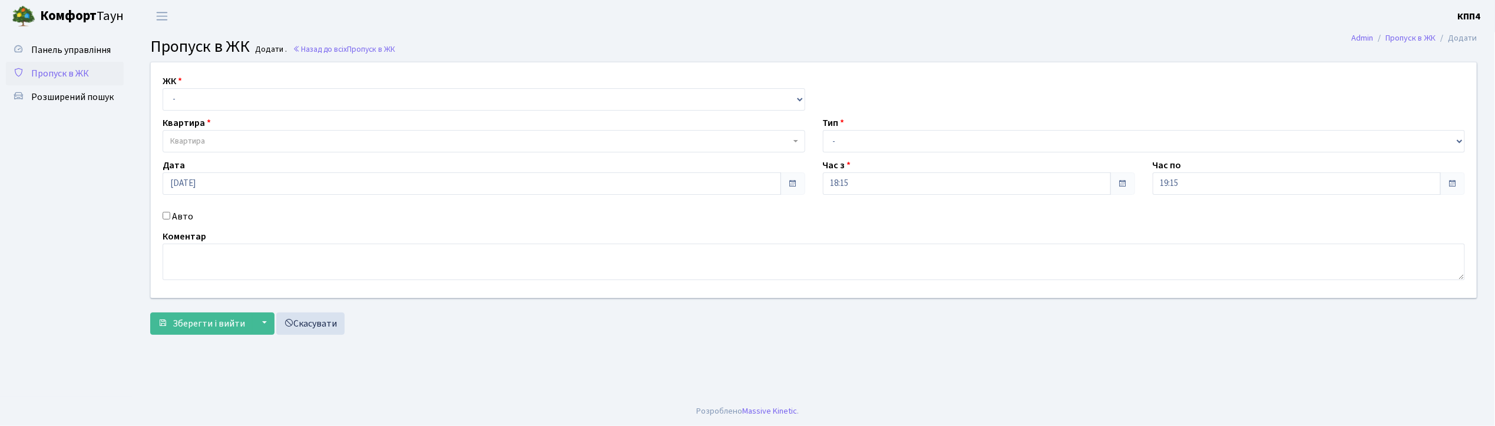
click at [165, 213] on input "Авто" at bounding box center [167, 216] width 8 height 8
checkbox input "true"
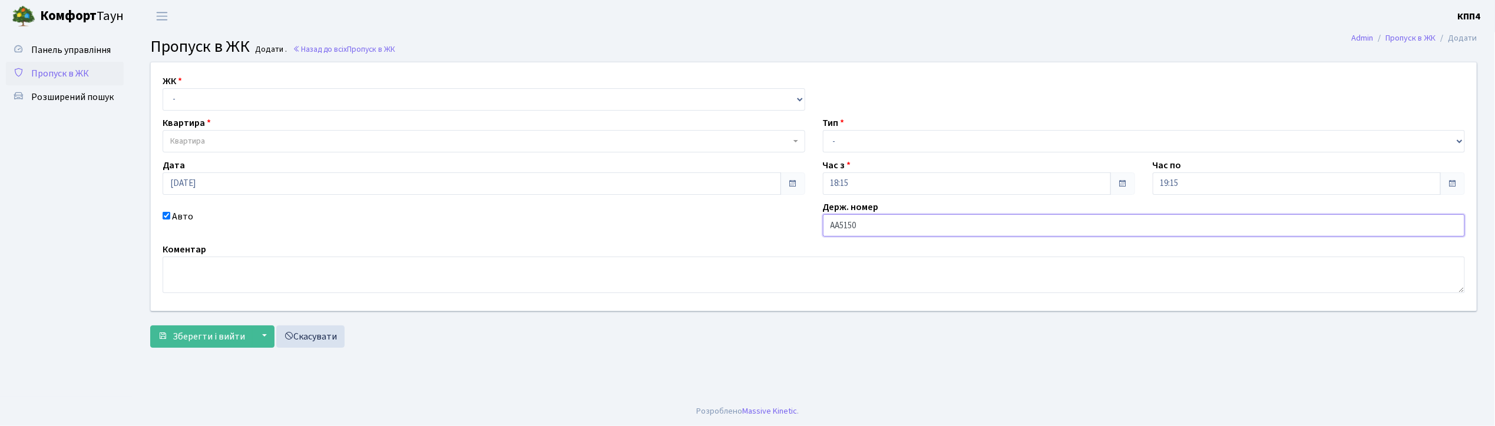
type input "АА5150ОО"
click at [236, 93] on select "- КТ, вул. Регенераторна, 4 КТ2, просп. [STREET_ADDRESS] [STREET_ADDRESS] [PERS…" at bounding box center [484, 99] width 643 height 22
select select "271"
click at [163, 88] on select "- КТ, вул. Регенераторна, 4 КТ2, просп. [STREET_ADDRESS] [STREET_ADDRESS] [PERS…" at bounding box center [484, 99] width 643 height 22
select select
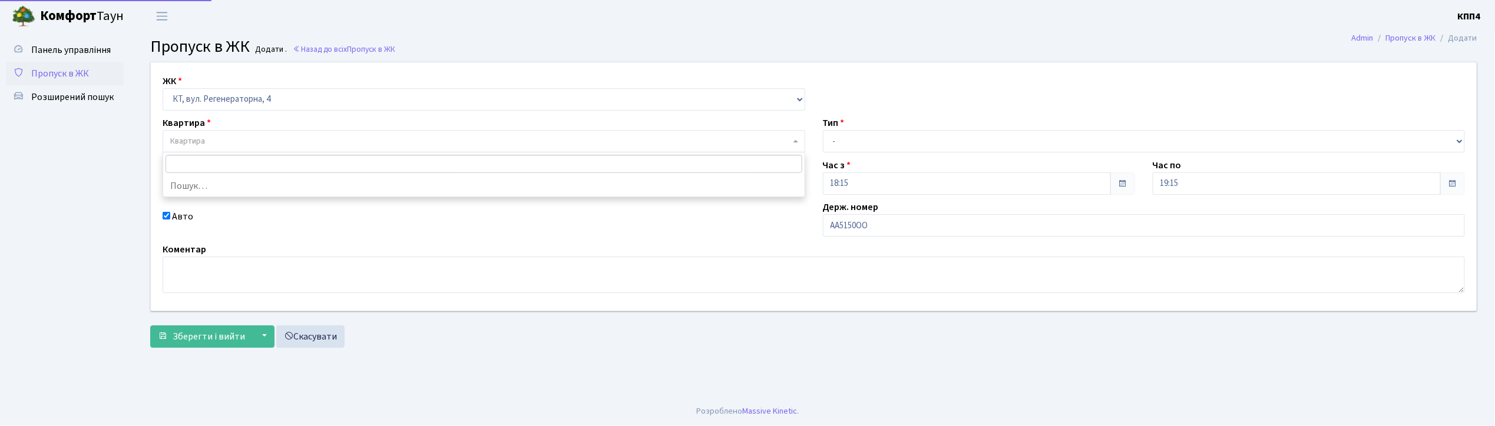
click at [197, 137] on span "Квартира" at bounding box center [187, 141] width 35 height 12
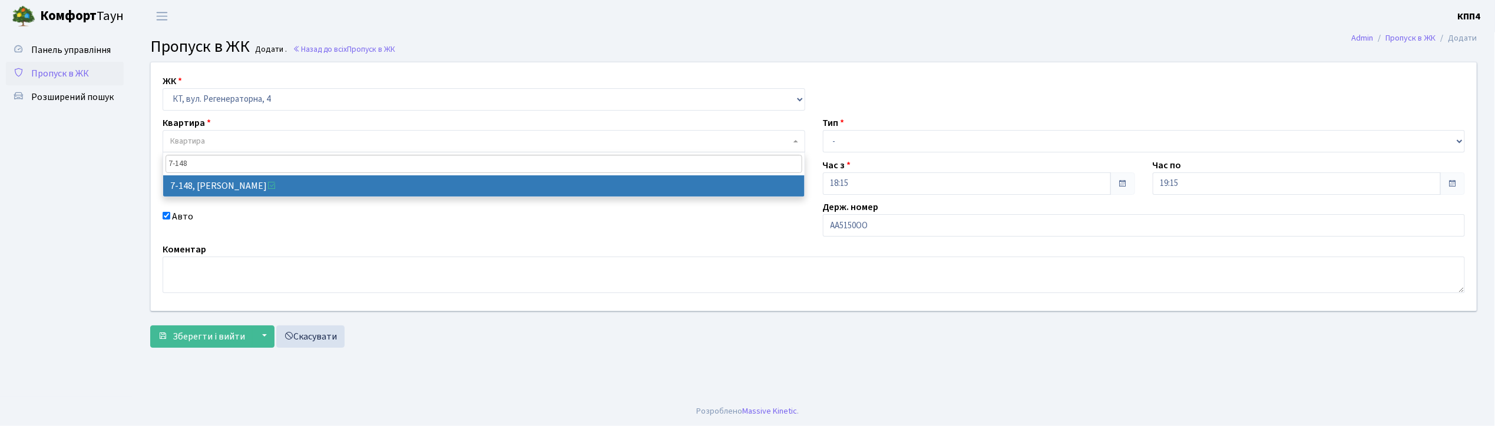
type input "7-148"
select select "5069"
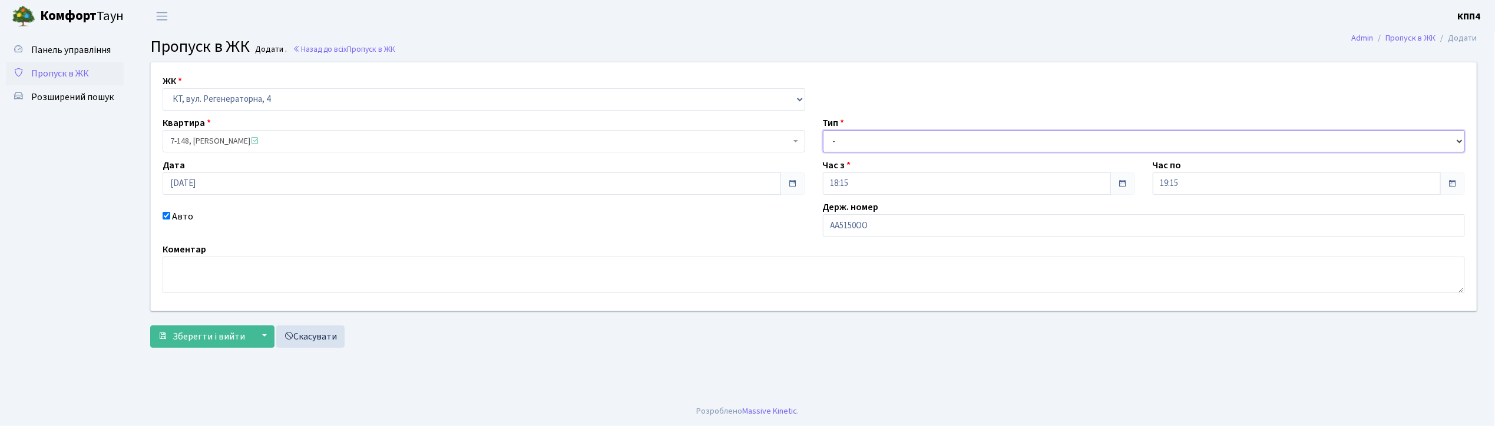
click at [863, 139] on select "- Доставка Таксі Гості Сервіс" at bounding box center [1144, 141] width 643 height 22
select select "2"
click at [823, 130] on select "- Доставка Таксі Гості Сервіс" at bounding box center [1144, 141] width 643 height 22
click at [193, 331] on span "Зберегти і вийти" at bounding box center [209, 336] width 72 height 13
type input "[DATE]"
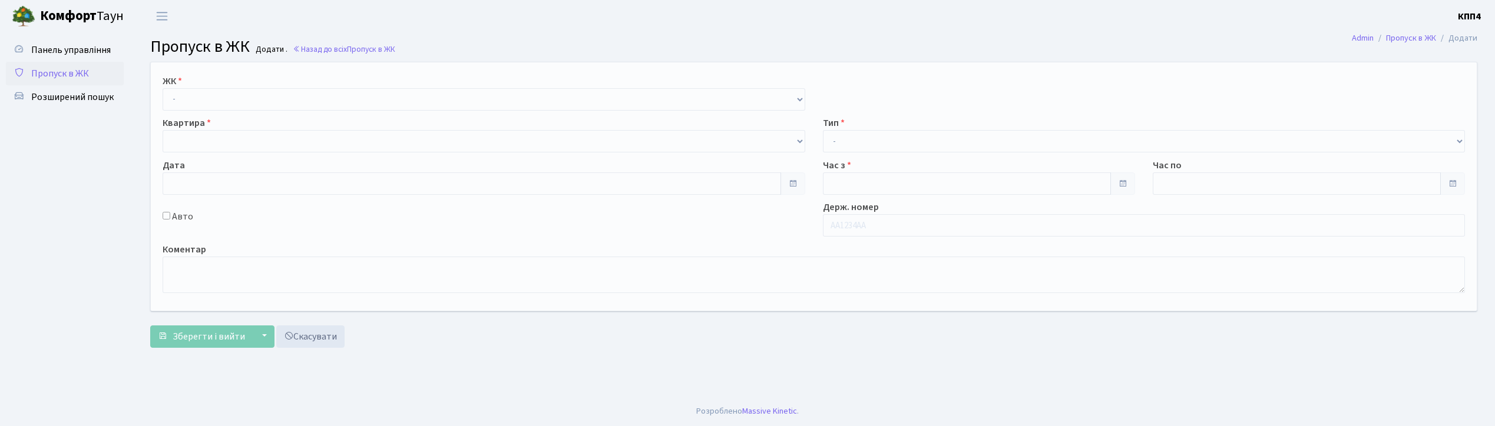
type input "18:15"
type input "19:15"
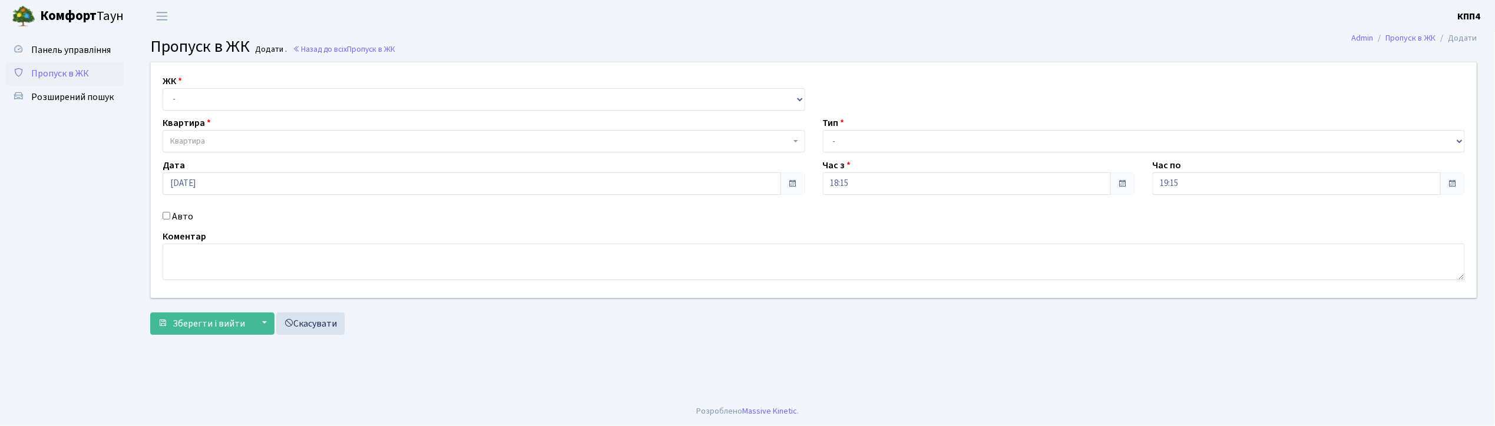
click at [168, 215] on input "Авто" at bounding box center [167, 216] width 8 height 8
checkbox input "true"
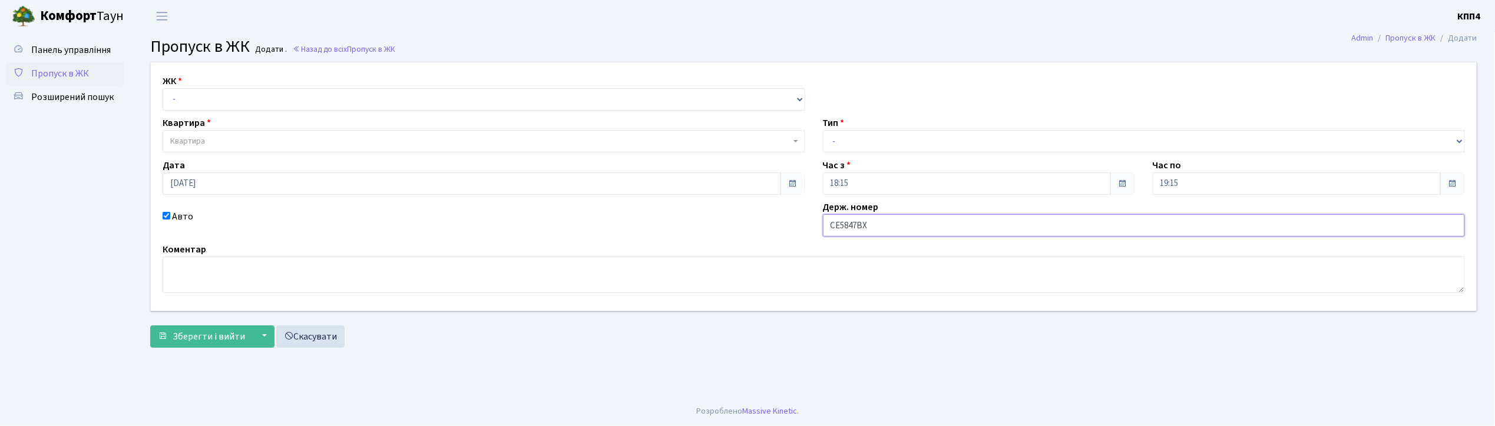
type input "СЕ5847ВХ"
click at [184, 102] on select "- КТ, вул. Регенераторна, 4 КТ2, просп. Соборності, 17 КТ3, вул. Березнева, 16 …" at bounding box center [484, 99] width 643 height 22
select select "271"
click at [163, 88] on select "- КТ, вул. Регенераторна, 4 КТ2, просп. Соборності, 17 КТ3, вул. Березнева, 16 …" at bounding box center [484, 99] width 643 height 22
select select
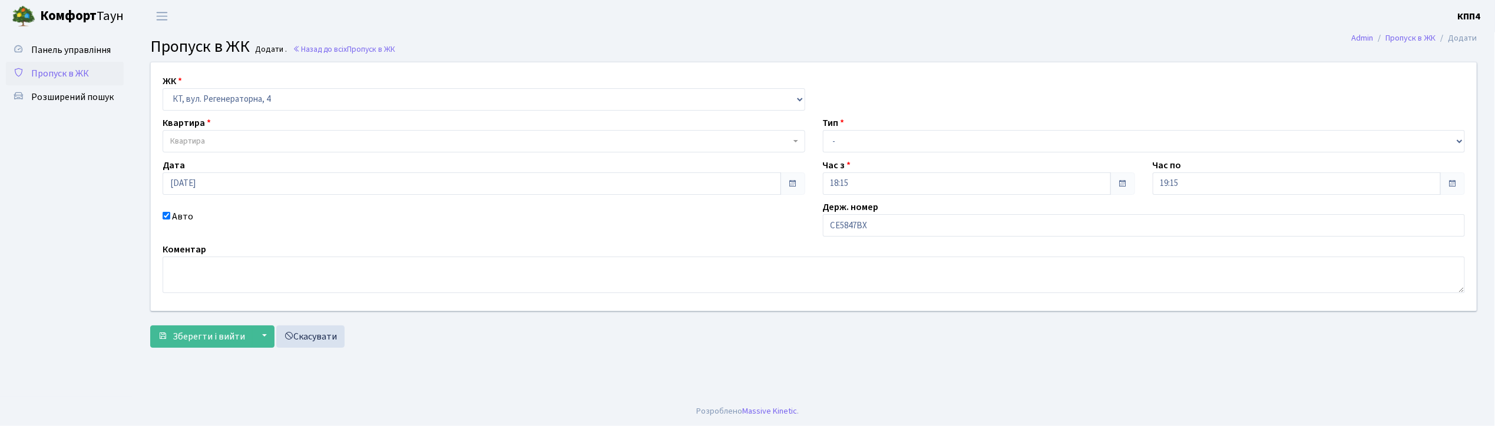
click at [181, 141] on span "Квартира" at bounding box center [187, 141] width 35 height 12
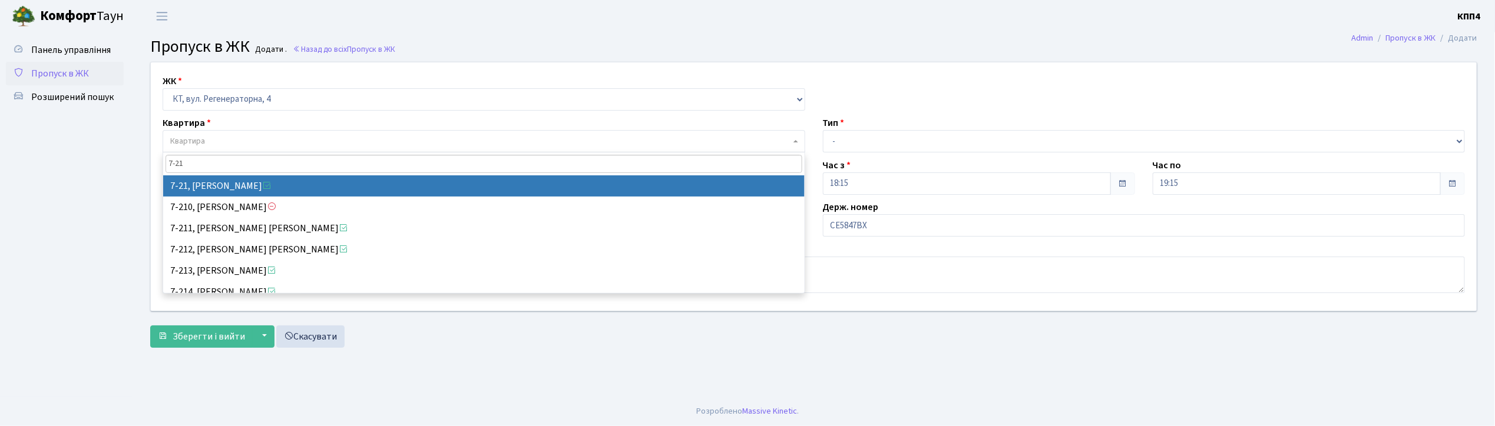
type input "7-21"
select select "5156"
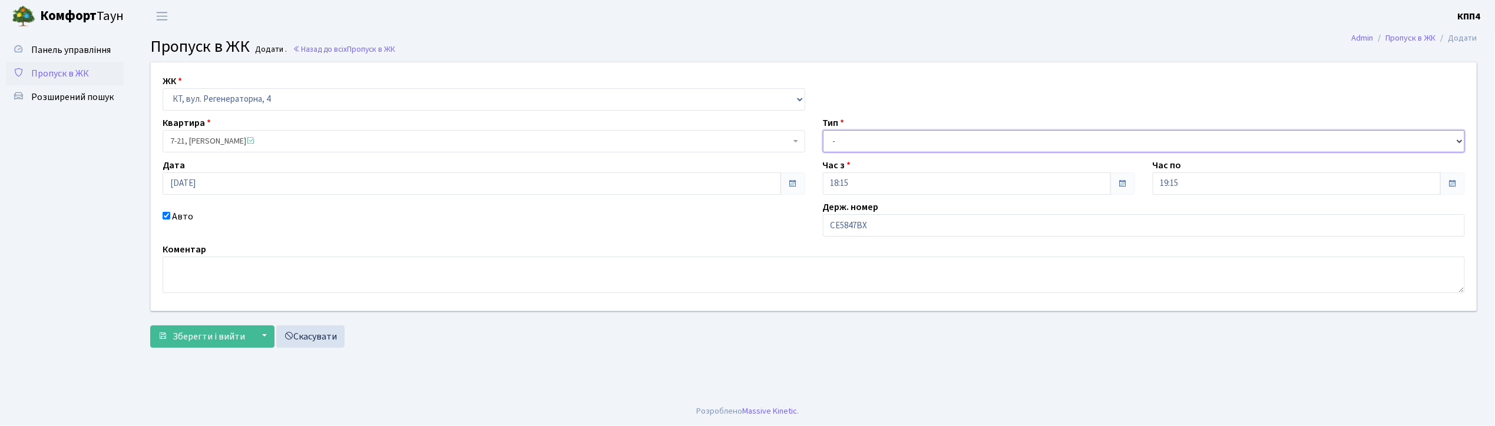
click at [842, 137] on select "- Доставка Таксі Гості Сервіс" at bounding box center [1144, 141] width 643 height 22
select select "3"
click at [823, 130] on select "- Доставка Таксі Гості Сервіс" at bounding box center [1144, 141] width 643 height 22
click at [211, 333] on span "Зберегти і вийти" at bounding box center [209, 336] width 72 height 13
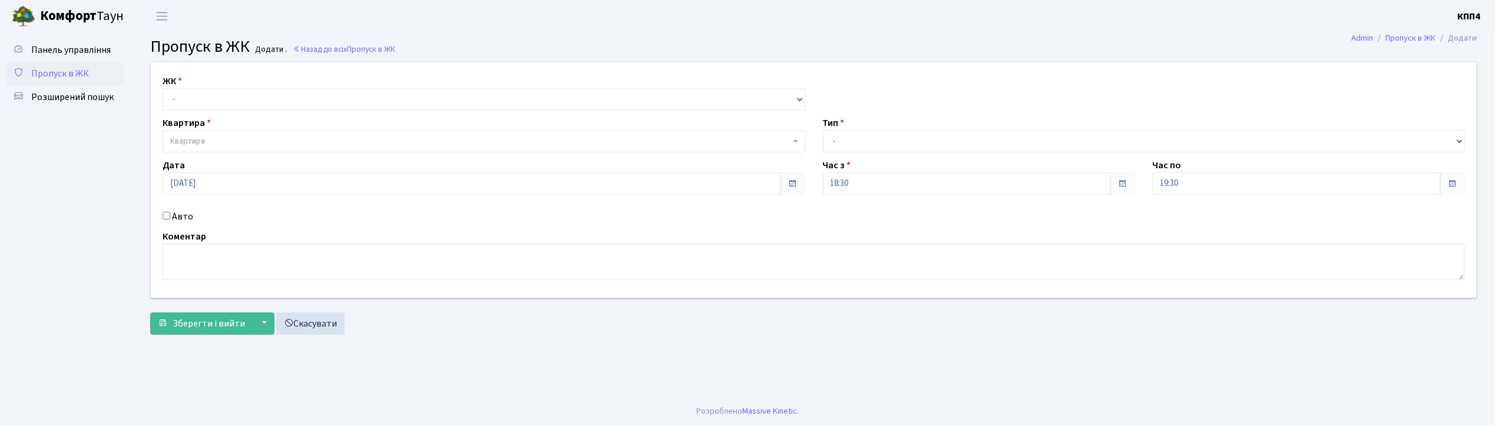
click at [167, 218] on input "Авто" at bounding box center [167, 216] width 8 height 8
checkbox input "true"
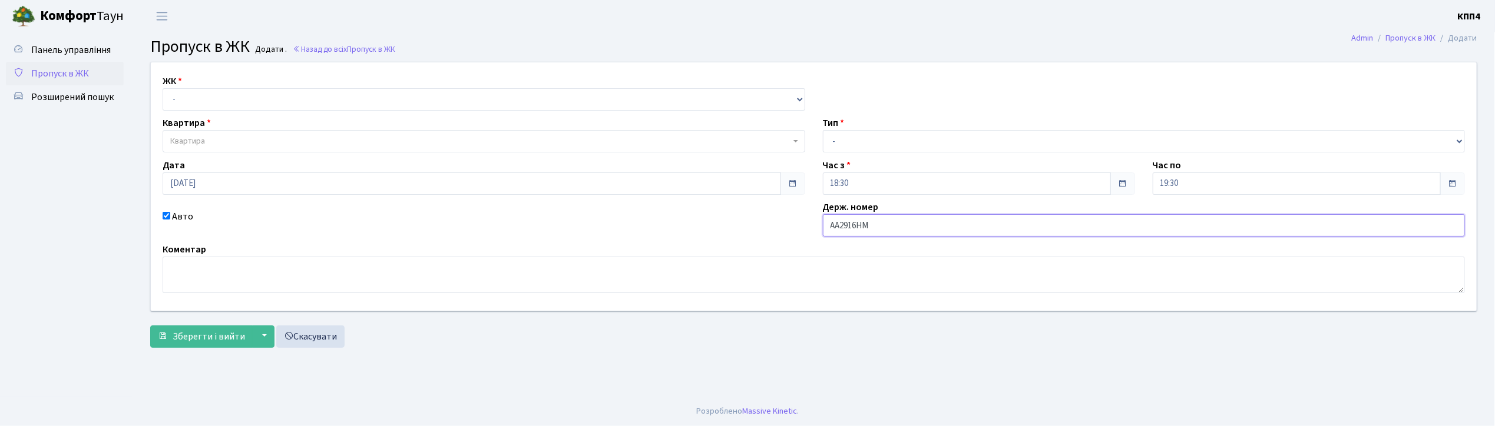
type input "АА2916НМ"
click at [176, 100] on select "- КТ, вул. Регенераторна, 4 КТ2, просп. Соборності, 17 КТ3, вул. Березнева, 16 …" at bounding box center [484, 99] width 643 height 22
select select "271"
click at [163, 88] on select "- КТ, вул. Регенераторна, 4 КТ2, просп. Соборності, 17 КТ3, вул. Березнева, 16 …" at bounding box center [484, 99] width 643 height 22
select select
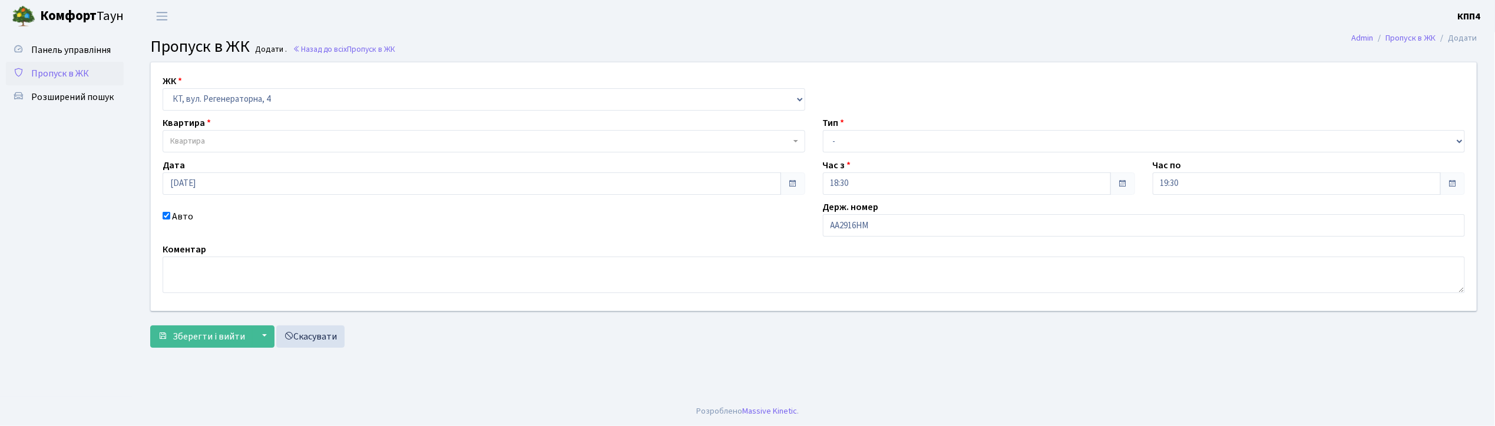
click at [184, 145] on span "Квартира" at bounding box center [187, 141] width 35 height 12
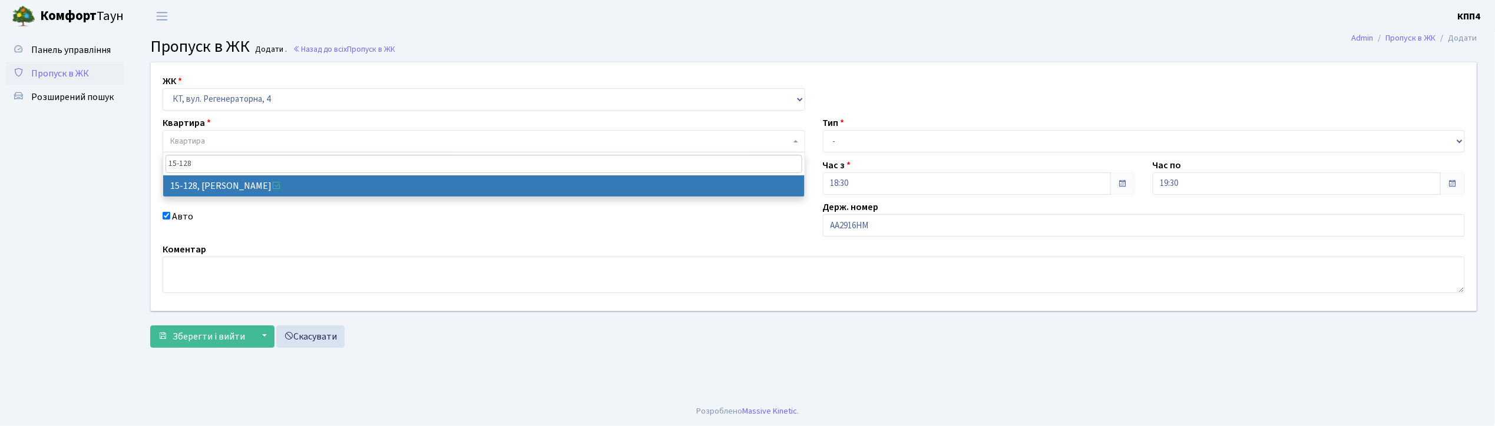
type input "15-128"
select select "8903"
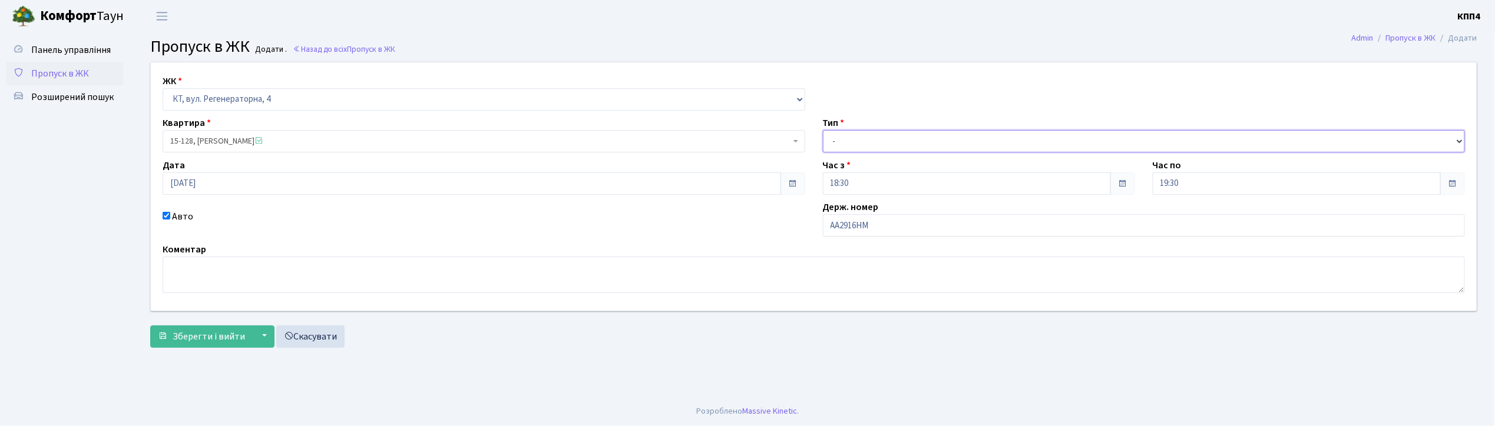
click at [856, 135] on select "- Доставка Таксі Гості Сервіс" at bounding box center [1144, 141] width 643 height 22
select select "2"
click at [823, 130] on select "- Доставка Таксі Гості Сервіс" at bounding box center [1144, 141] width 643 height 22
click at [205, 340] on span "Зберегти і вийти" at bounding box center [209, 336] width 72 height 13
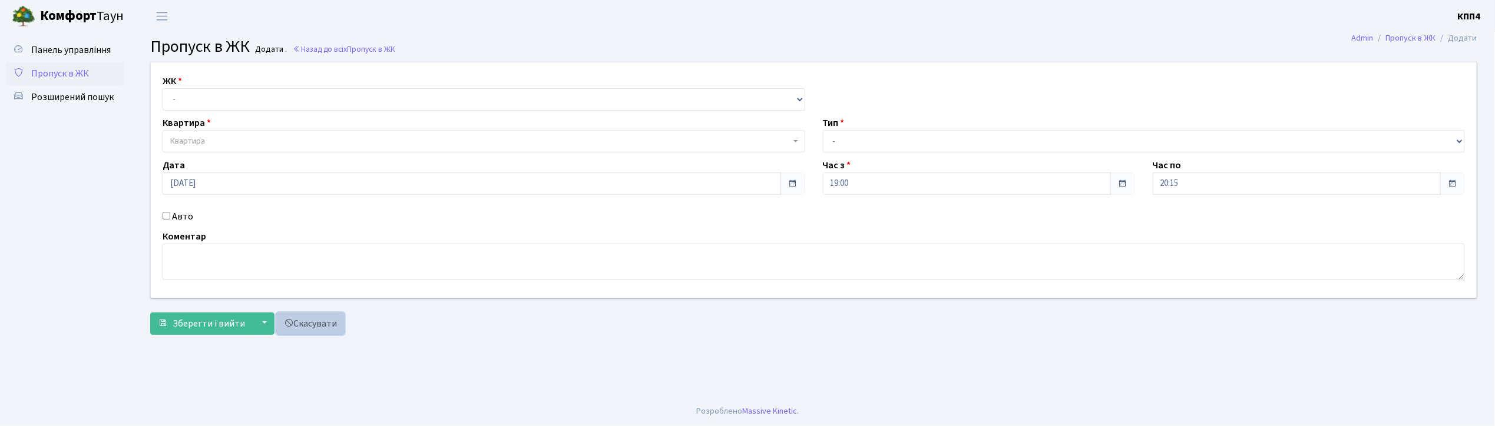
click at [323, 330] on link "Скасувати" at bounding box center [310, 324] width 68 height 22
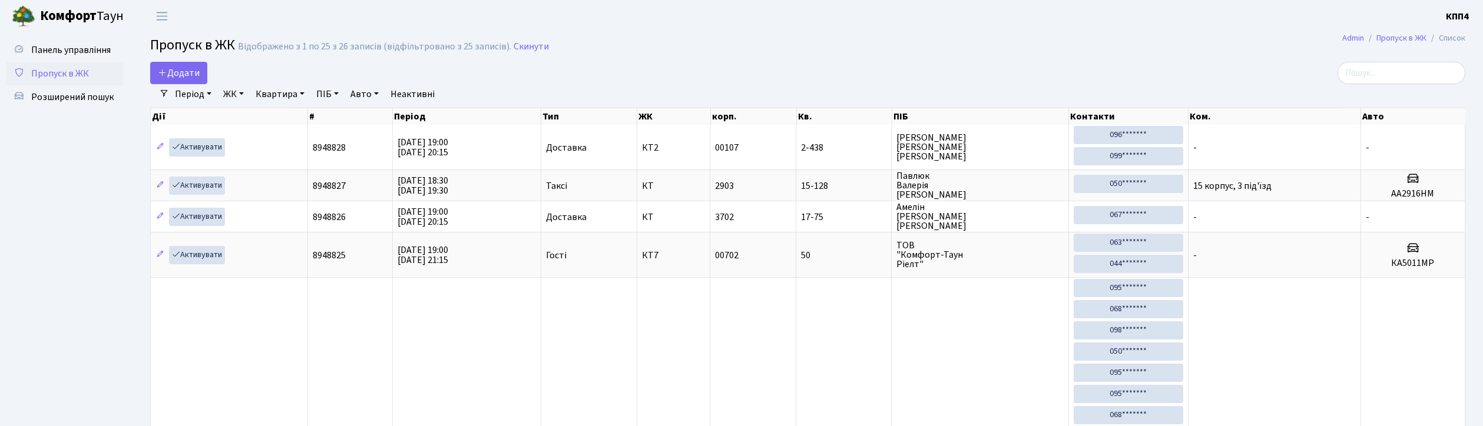
select select "25"
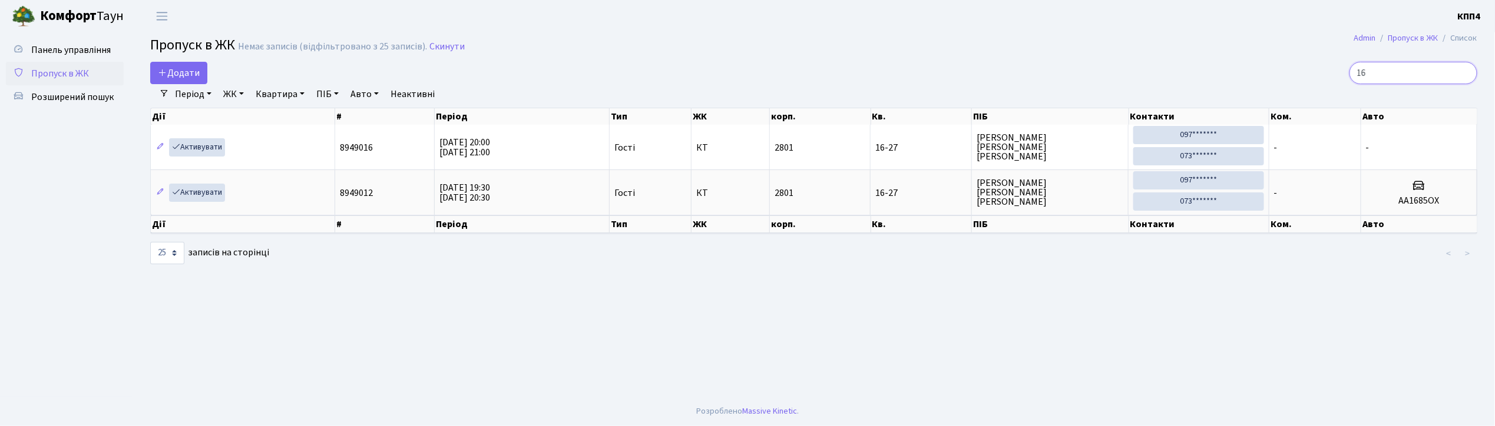
type input "1"
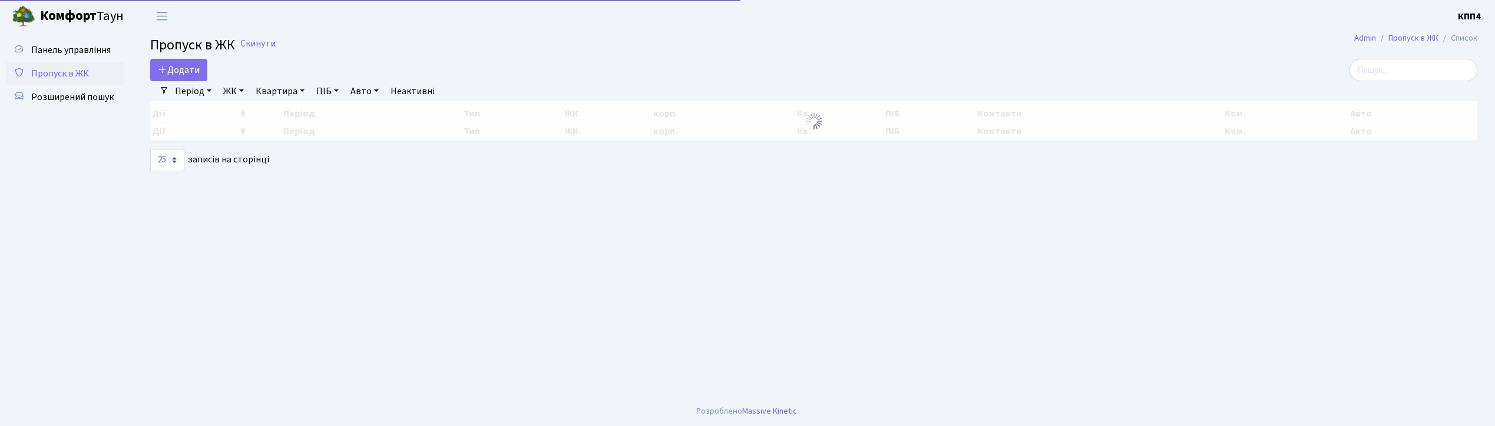
select select "25"
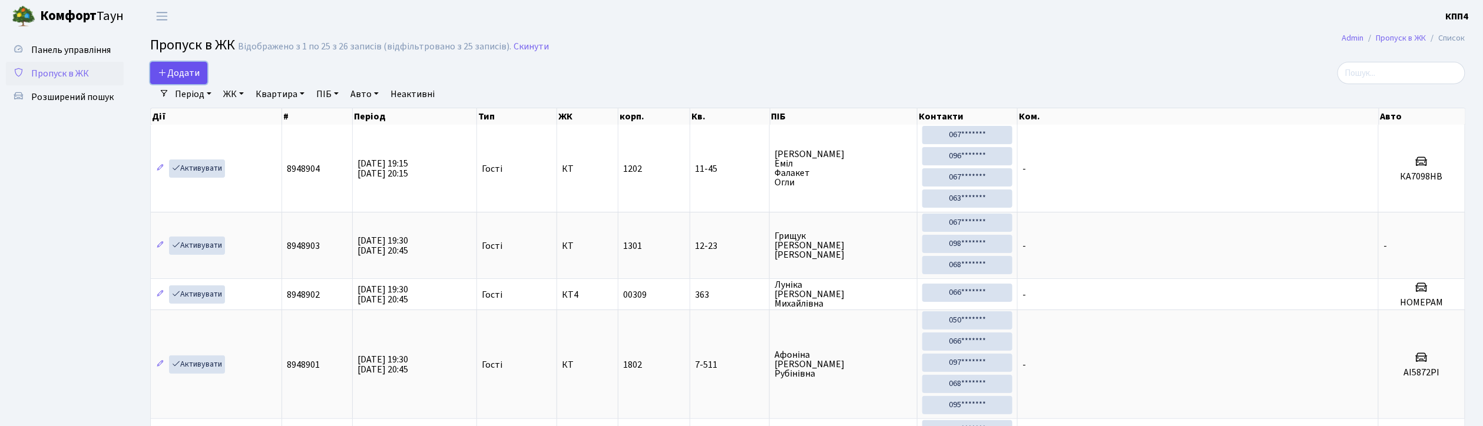
click at [184, 64] on link "Додати" at bounding box center [178, 73] width 57 height 22
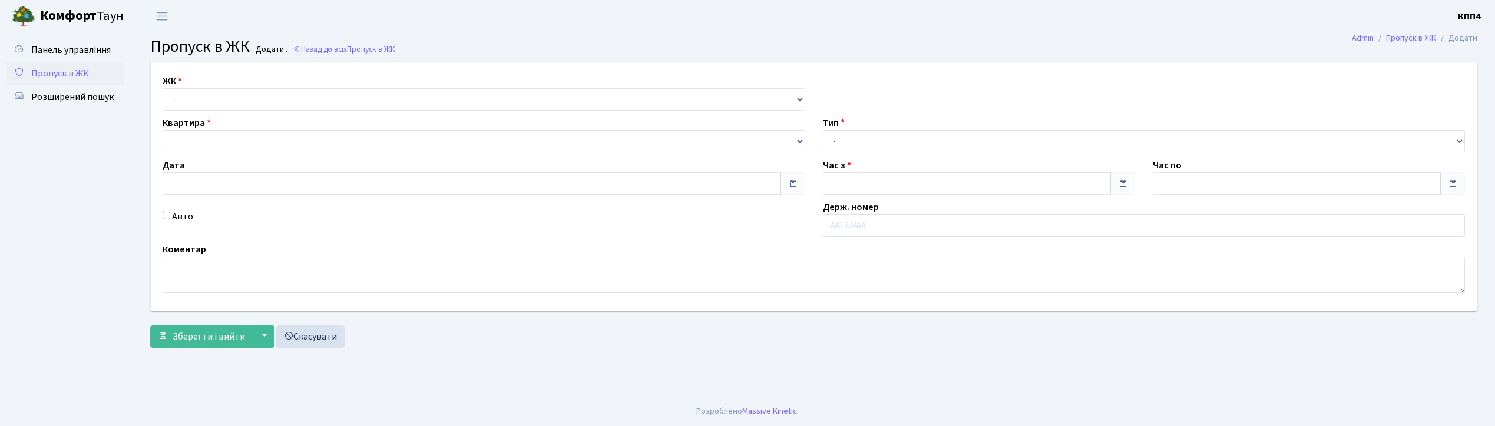
type input "[DATE]"
type input "19:30"
type input "20:30"
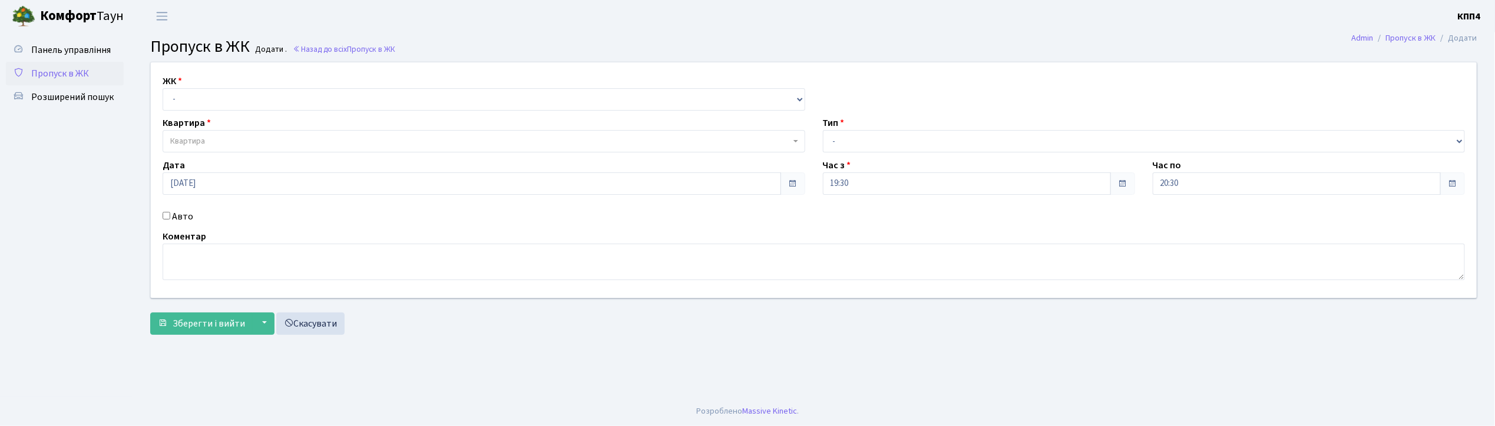
click at [165, 219] on input "Авто" at bounding box center [167, 216] width 8 height 8
checkbox input "true"
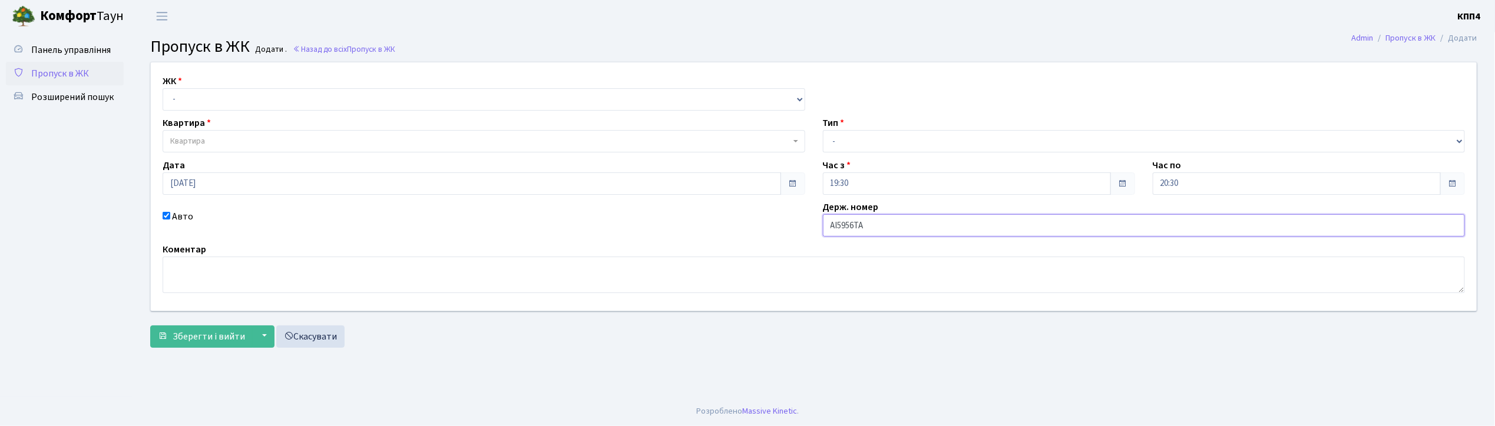
type input "АІ5956ТА"
click at [206, 104] on select "- КТ, вул. Регенераторна, 4 КТ2, просп. Соборності, 17 КТ3, вул. Березнева, 16 …" at bounding box center [484, 99] width 643 height 22
select select "271"
click at [163, 88] on select "- КТ, вул. Регенераторна, 4 КТ2, просп. Соборності, 17 КТ3, вул. Березнева, 16 …" at bounding box center [484, 99] width 643 height 22
select select
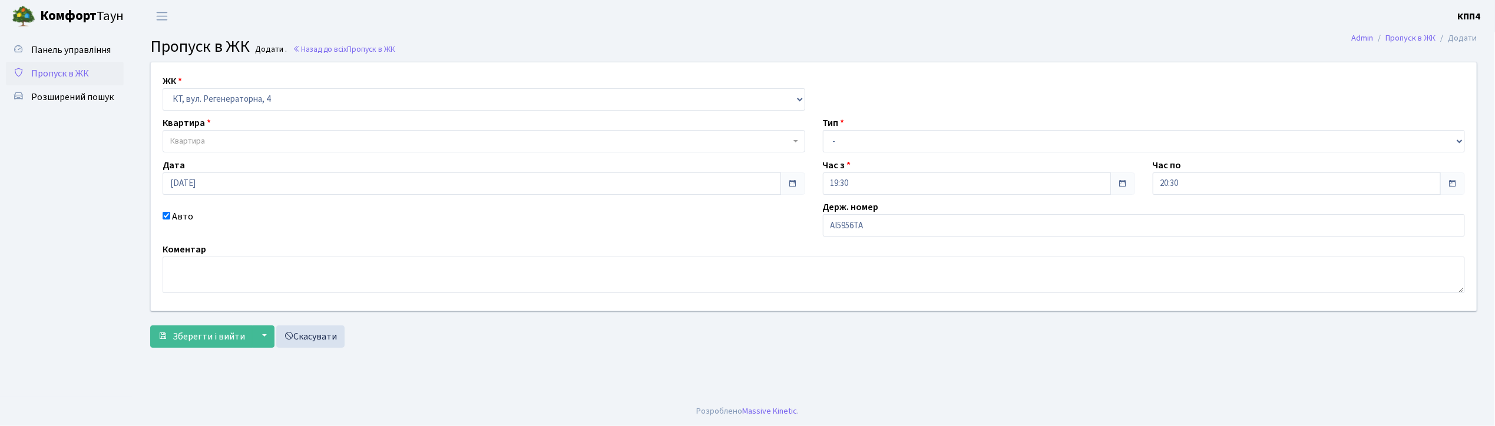
click at [213, 137] on span "Квартира" at bounding box center [480, 141] width 620 height 12
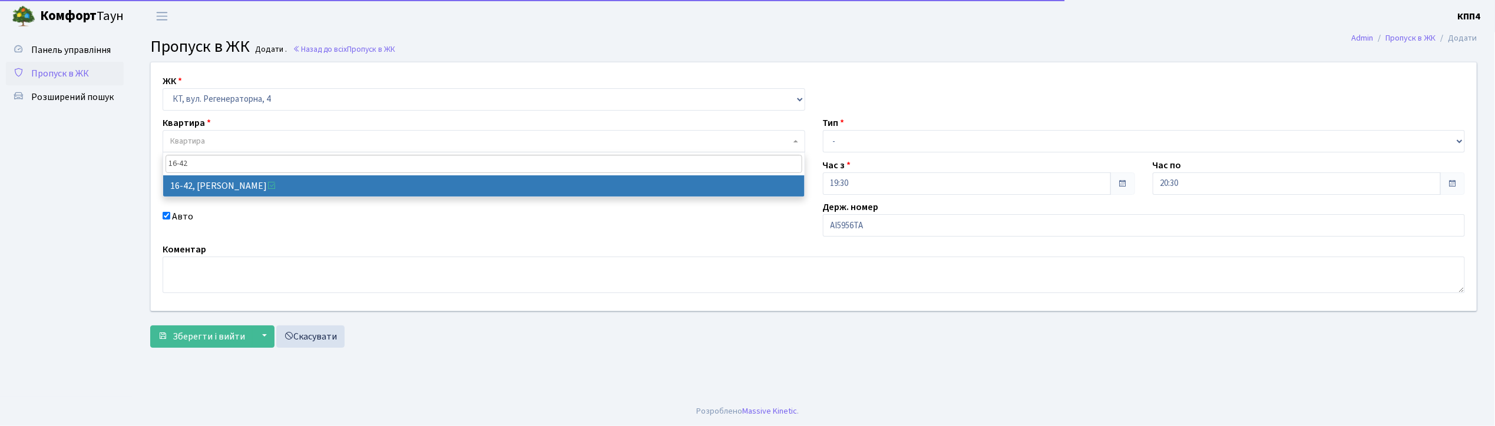
type input "16-42"
select select "8603"
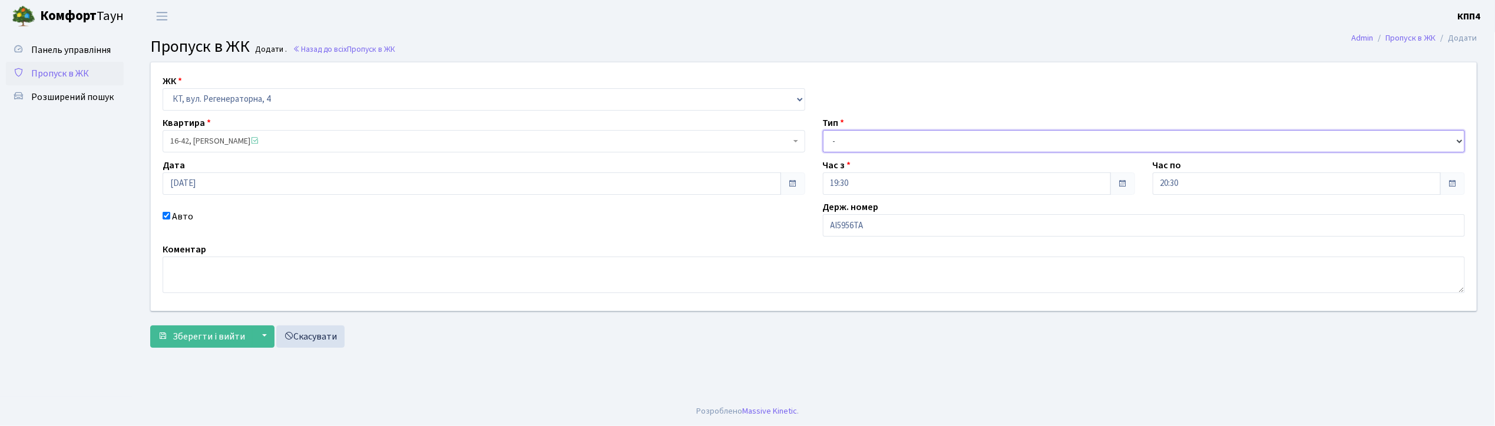
click at [862, 142] on select "- Доставка Таксі Гості Сервіс" at bounding box center [1144, 141] width 643 height 22
select select "2"
click at [823, 130] on select "- Доставка Таксі Гості Сервіс" at bounding box center [1144, 141] width 643 height 22
click at [181, 342] on span "Зберегти і вийти" at bounding box center [209, 336] width 72 height 13
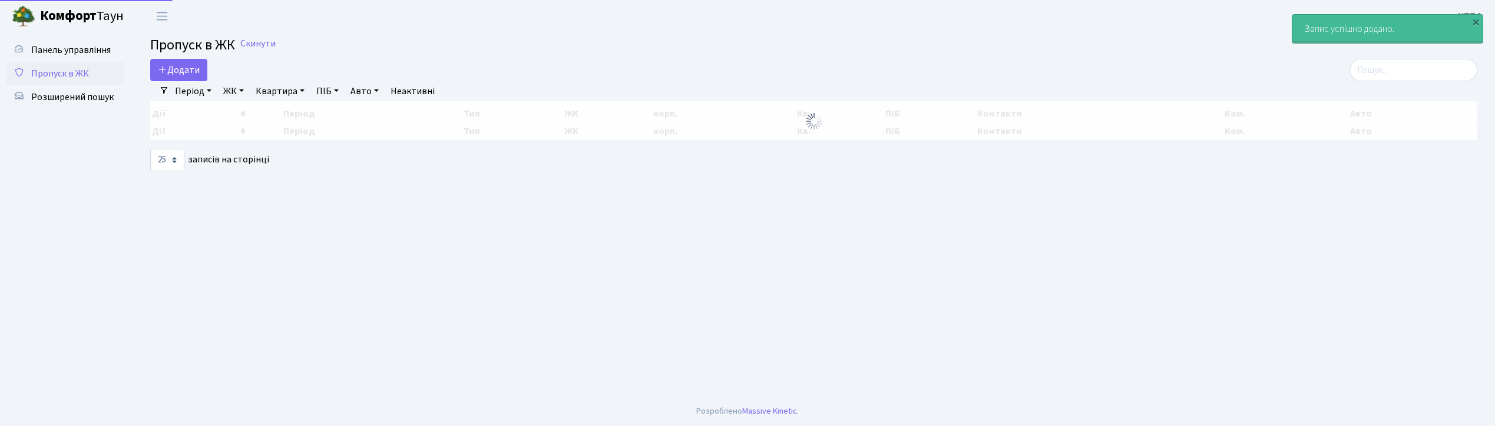
select select "25"
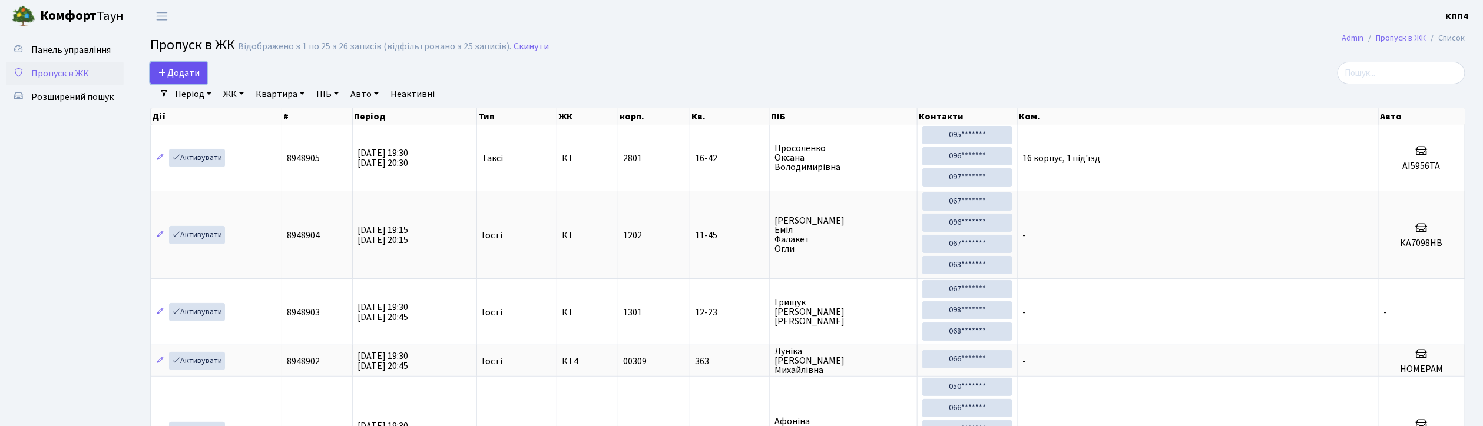
click at [173, 80] on link "Додати" at bounding box center [178, 73] width 57 height 22
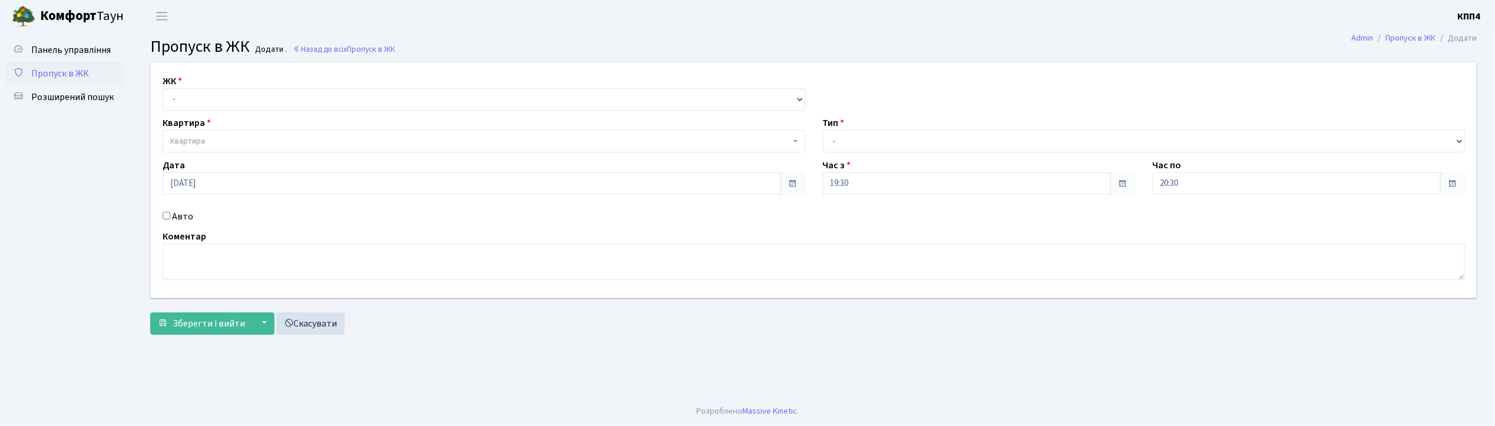
click at [165, 216] on input "Авто" at bounding box center [167, 216] width 8 height 8
checkbox input "true"
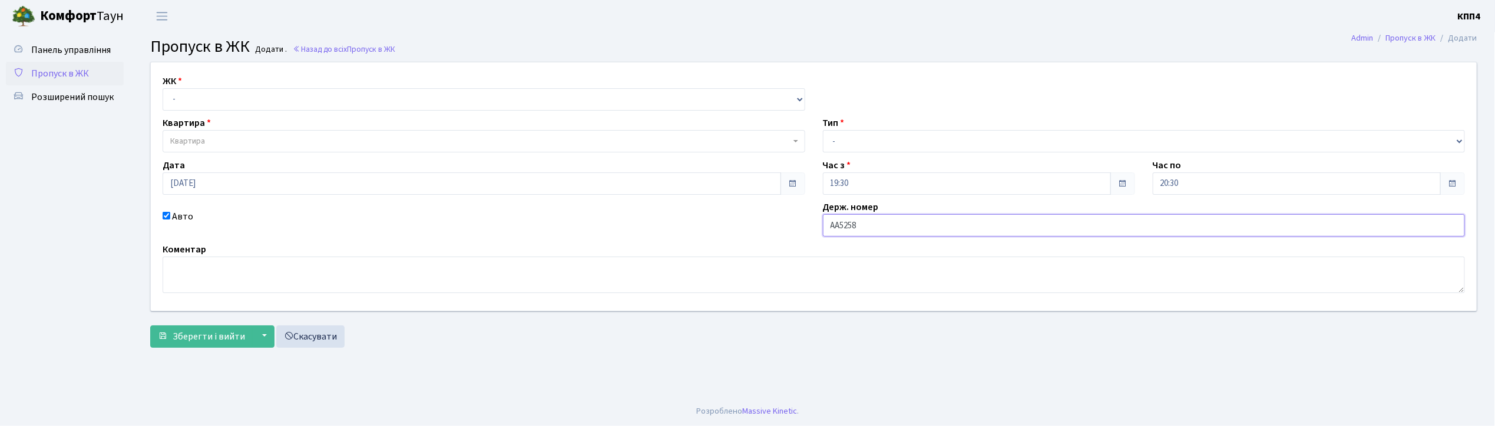
type input "АА5258ТН"
click at [181, 99] on select "- КТ, вул. Регенераторна, 4 КТ2, просп. Соборності, 17 КТ3, вул. Березнева, 16 …" at bounding box center [484, 99] width 643 height 22
select select "271"
click at [163, 88] on select "- КТ, вул. Регенераторна, 4 КТ2, просп. Соборності, 17 КТ3, вул. Березнева, 16 …" at bounding box center [484, 99] width 643 height 22
select select
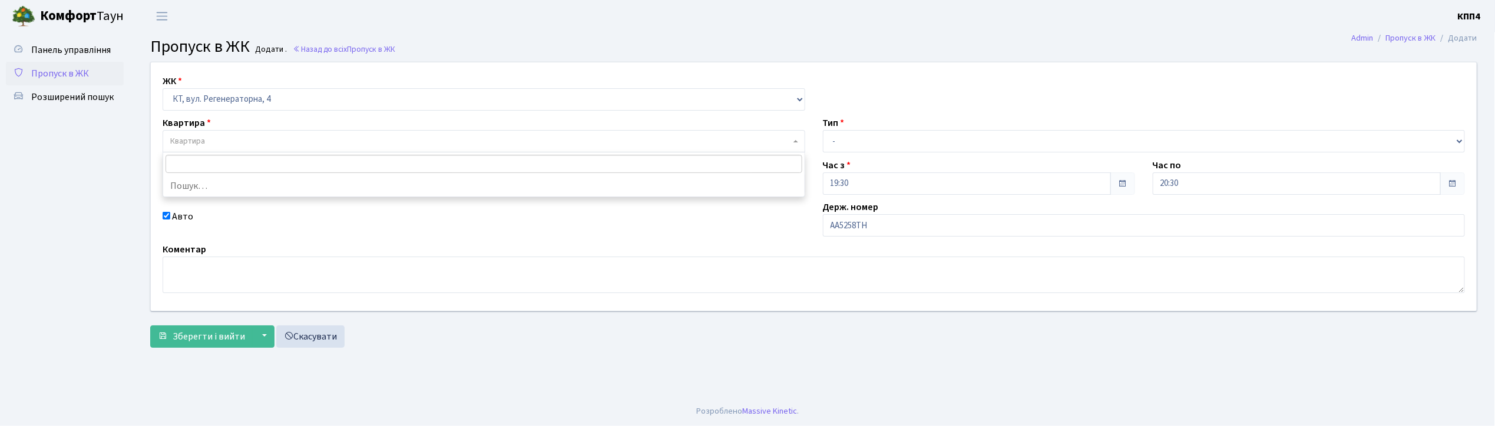
click at [198, 141] on span "Квартира" at bounding box center [187, 141] width 35 height 12
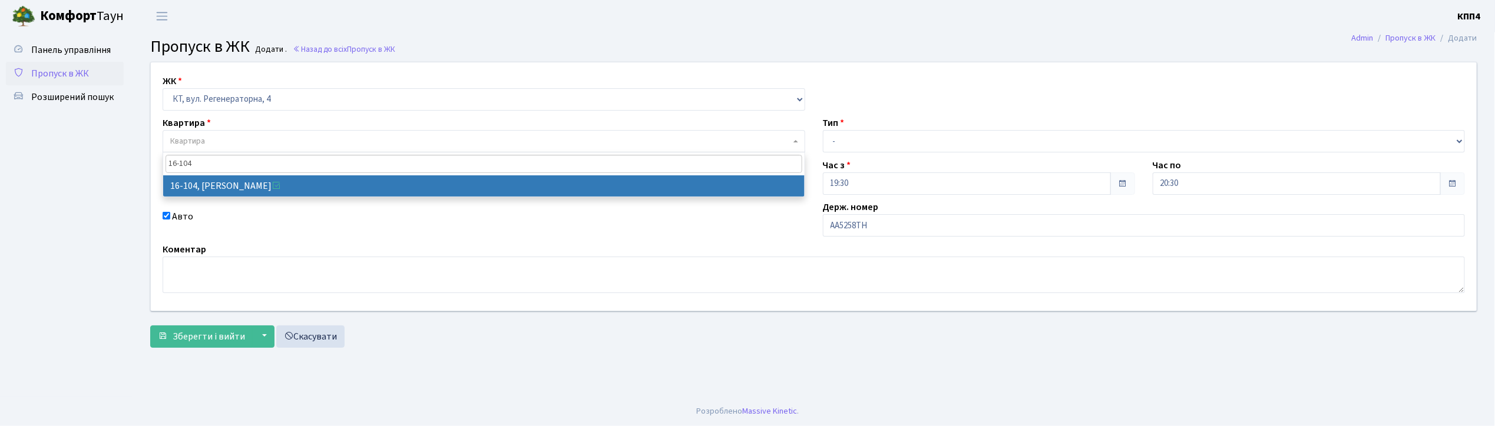
type input "16-104"
select select "8665"
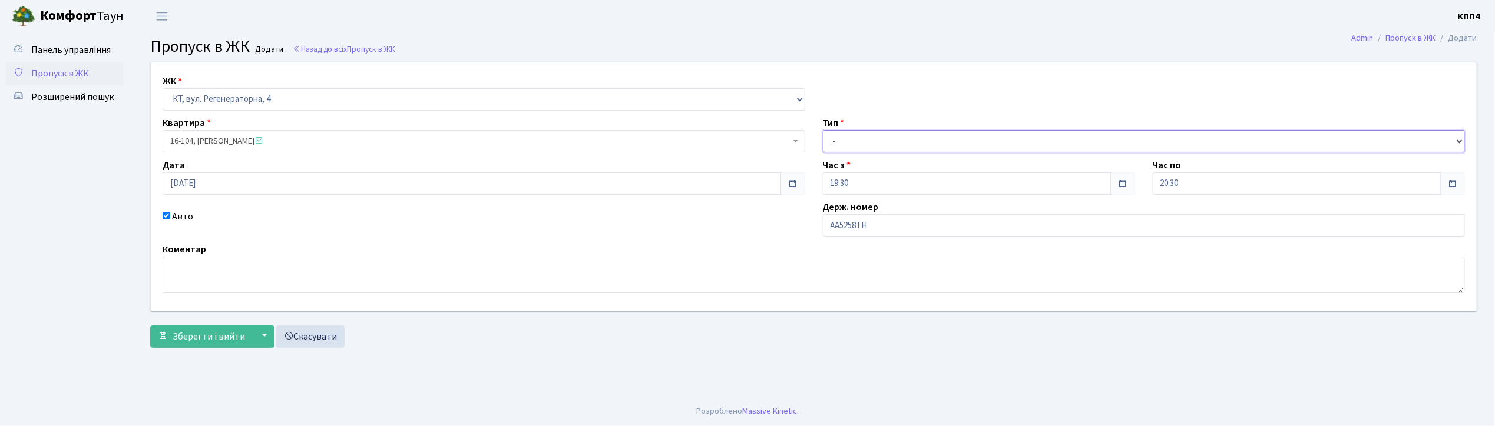
click at [847, 144] on select "- Доставка Таксі Гості Сервіс" at bounding box center [1144, 141] width 643 height 22
select select "2"
click at [823, 130] on select "- Доставка Таксі Гості Сервіс" at bounding box center [1144, 141] width 643 height 22
click at [229, 331] on span "Зберегти і вийти" at bounding box center [209, 336] width 72 height 13
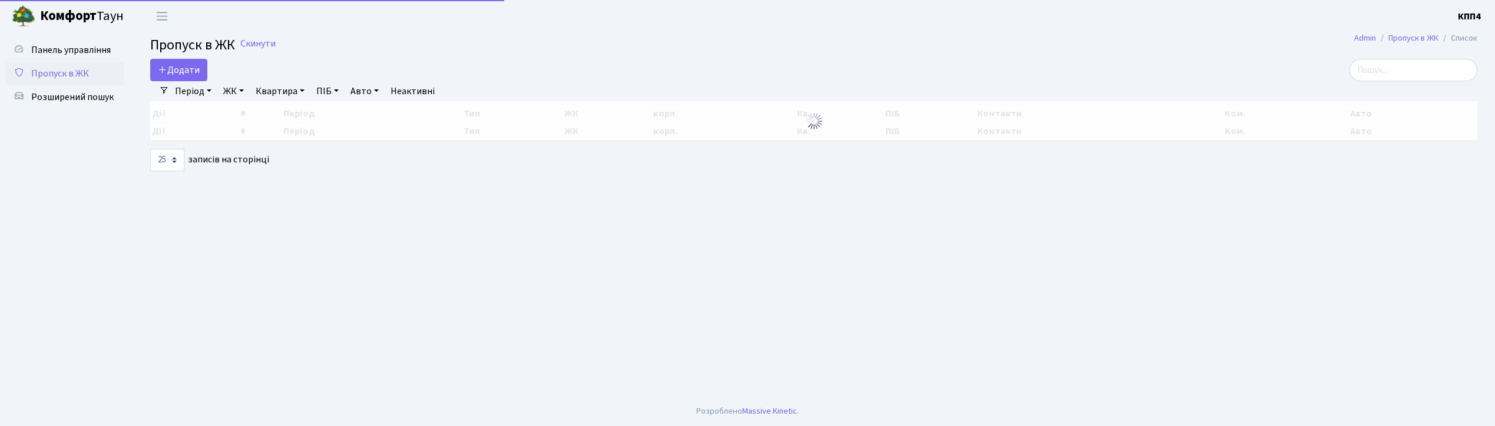
select select "25"
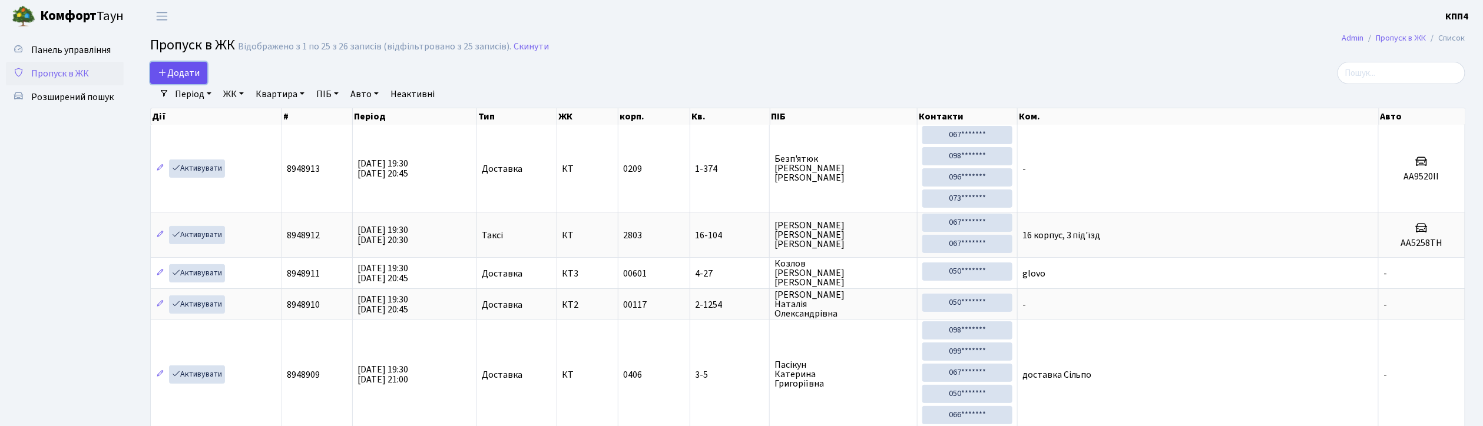
click at [196, 79] on span "Додати" at bounding box center [179, 73] width 42 height 13
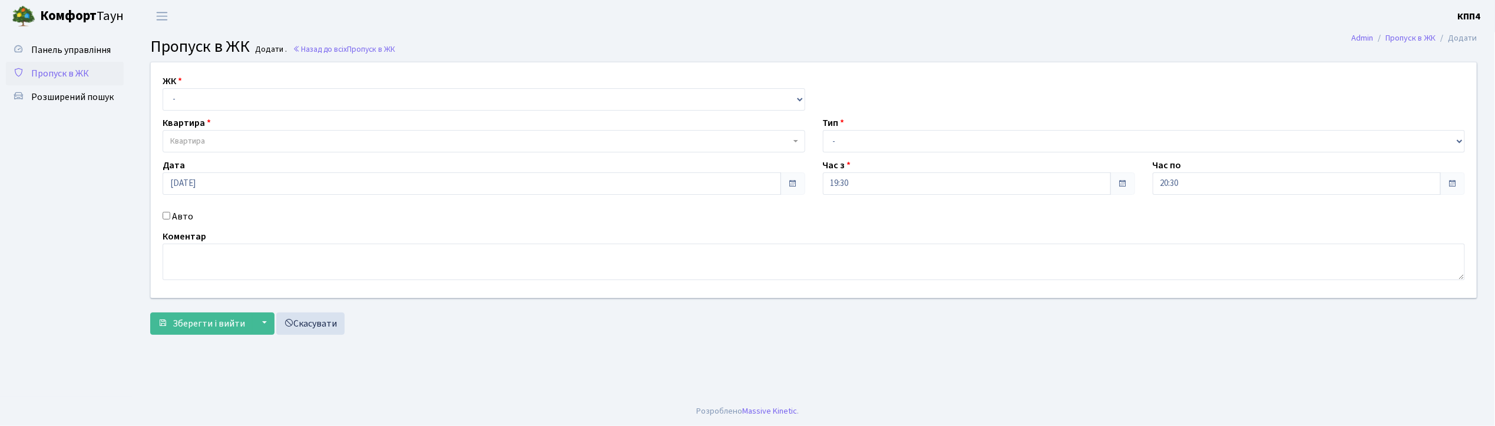
click at [166, 217] on input "Авто" at bounding box center [167, 216] width 8 height 8
checkbox input "true"
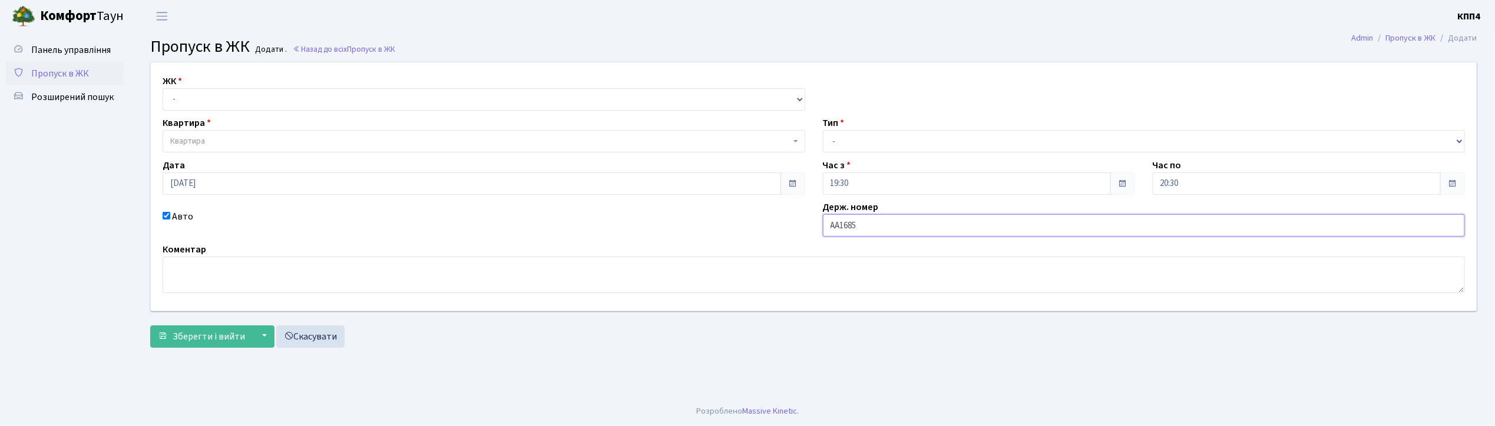
type input "АА1685ОХ"
click at [223, 100] on select "- КТ, вул. Регенераторна, 4 КТ2, просп. [STREET_ADDRESS] [STREET_ADDRESS] [PERS…" at bounding box center [484, 99] width 643 height 22
select select "271"
click at [163, 88] on select "- КТ, вул. Регенераторна, 4 КТ2, просп. [STREET_ADDRESS] [STREET_ADDRESS] [PERS…" at bounding box center [484, 99] width 643 height 22
select select
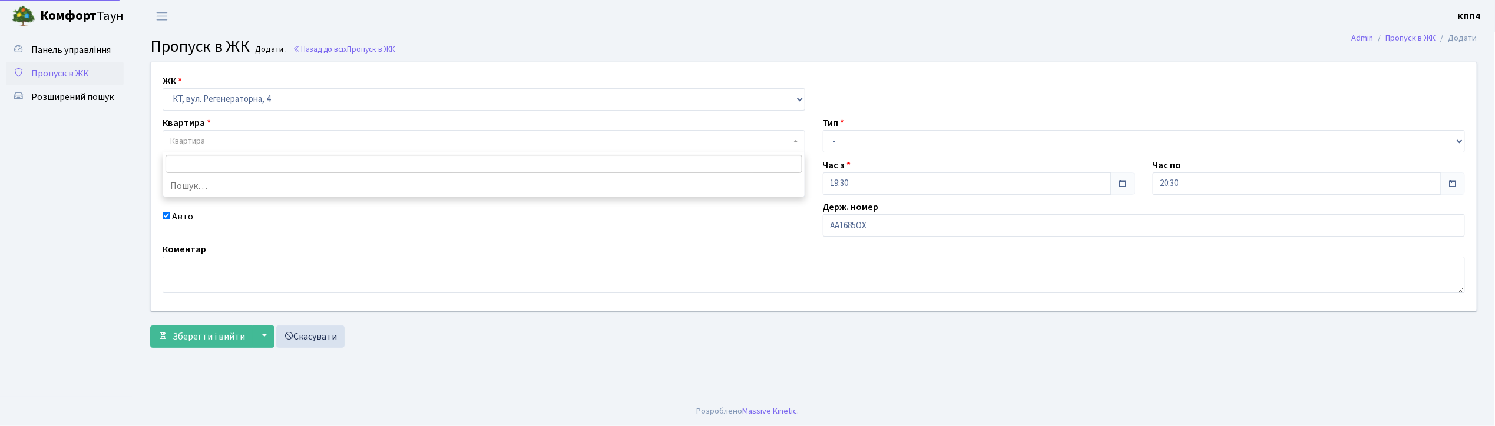
click at [227, 138] on span "Квартира" at bounding box center [480, 141] width 620 height 12
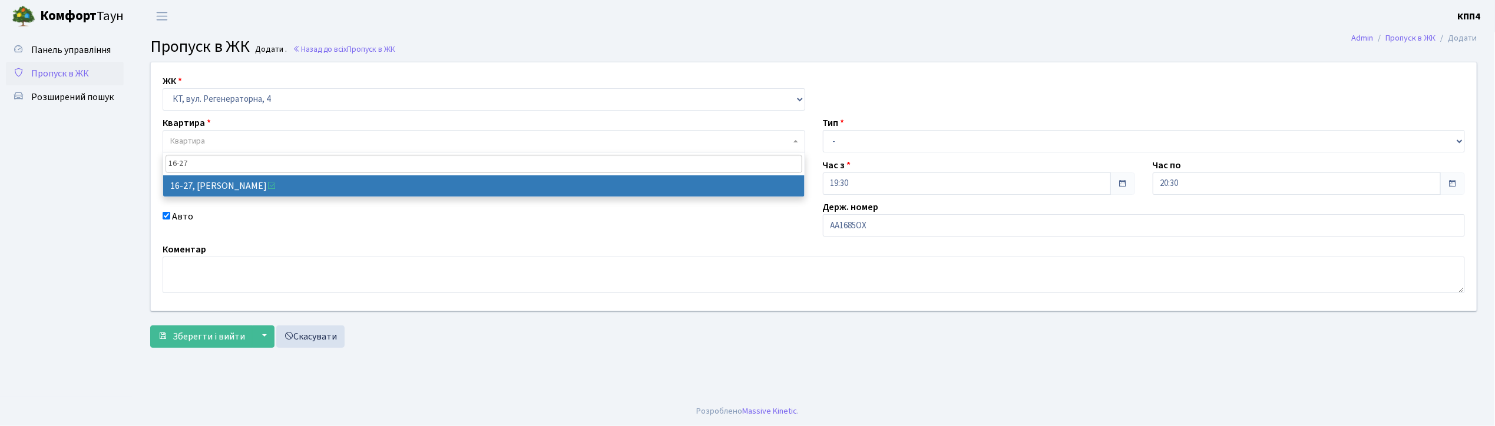
type input "16-27"
select select "8588"
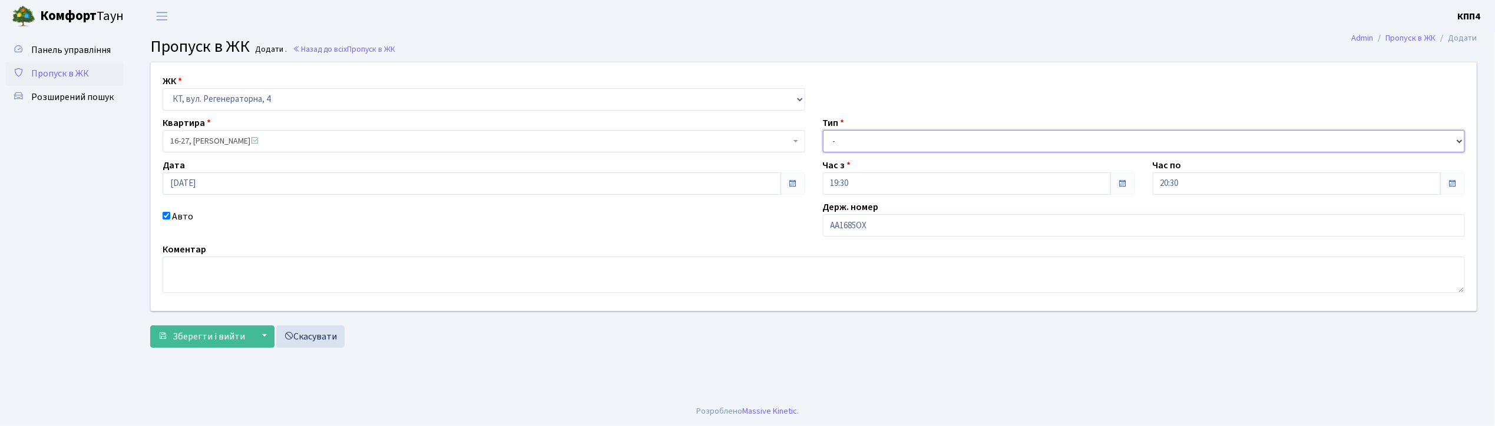
click at [891, 144] on select "- Доставка Таксі Гості Сервіс" at bounding box center [1144, 141] width 643 height 22
select select "3"
click at [823, 130] on select "- Доставка Таксі Гості Сервіс" at bounding box center [1144, 141] width 643 height 22
click at [233, 336] on span "Зберегти і вийти" at bounding box center [209, 336] width 72 height 13
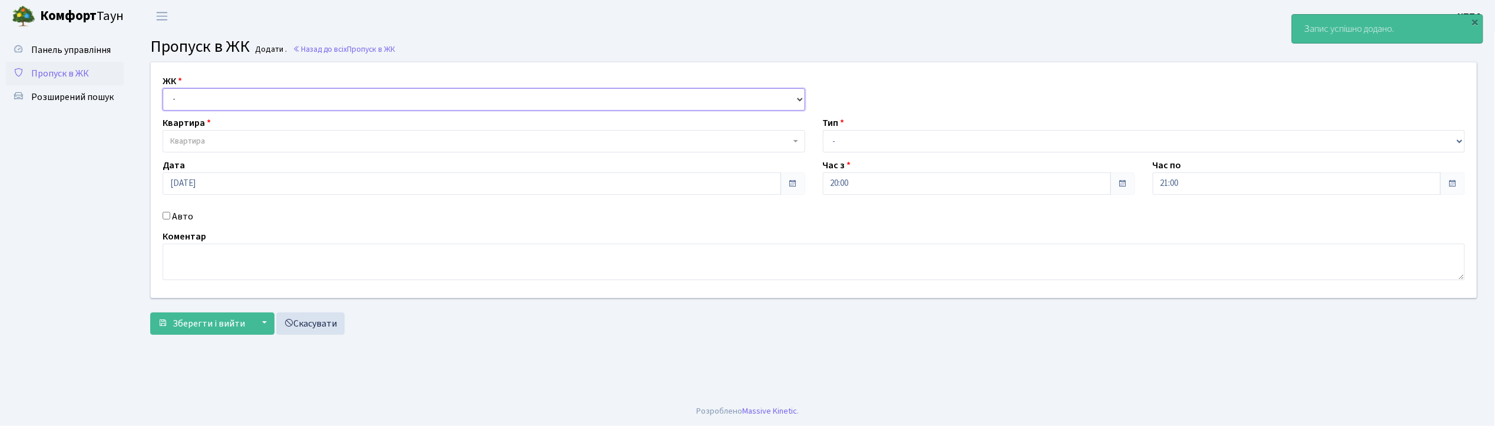
click at [184, 100] on select "- КТ, вул. Регенераторна, 4 КТ2, просп. Соборності, 17 КТ3, вул. Березнева, 16 …" at bounding box center [484, 99] width 643 height 22
select select "271"
click at [163, 88] on select "- КТ, вул. Регенераторна, 4 КТ2, просп. Соборності, 17 КТ3, вул. Березнева, 16 …" at bounding box center [484, 99] width 643 height 22
select select
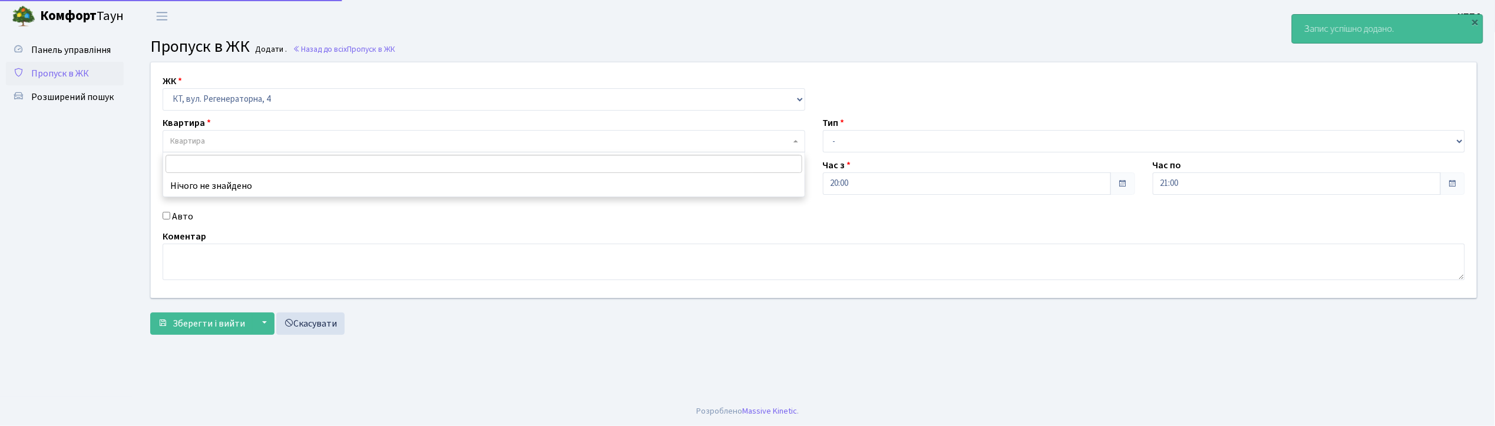
click at [190, 138] on span "Квартира" at bounding box center [187, 141] width 35 height 12
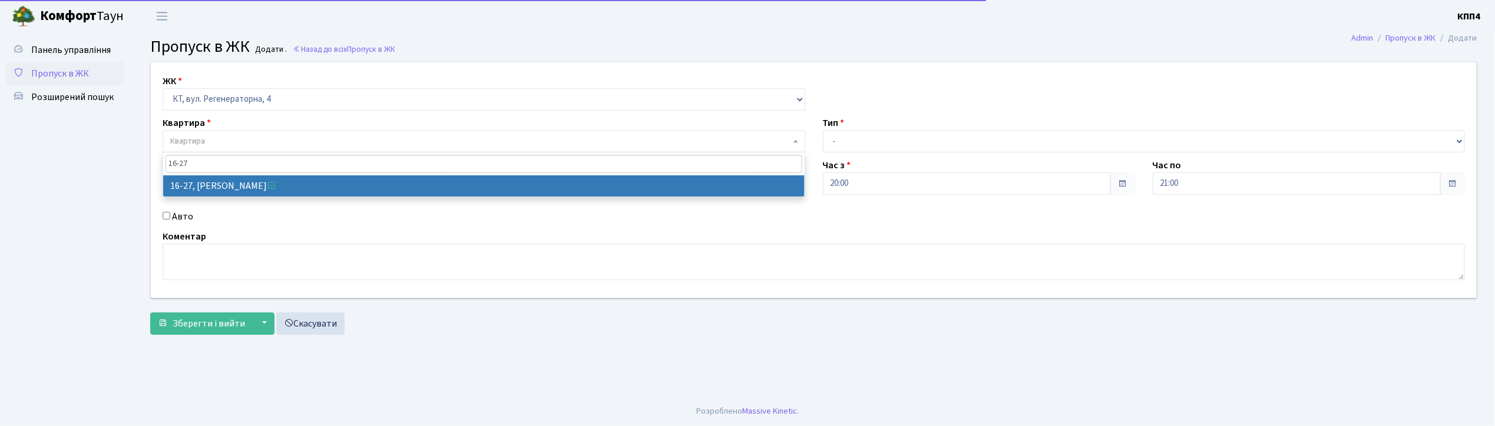
type input "16-27"
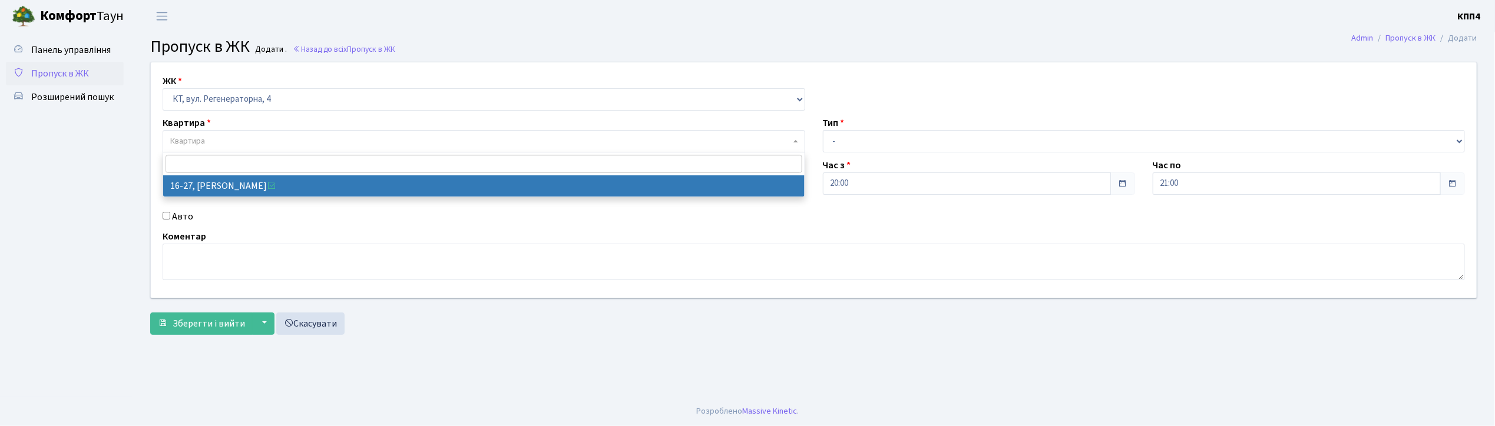
select select "8588"
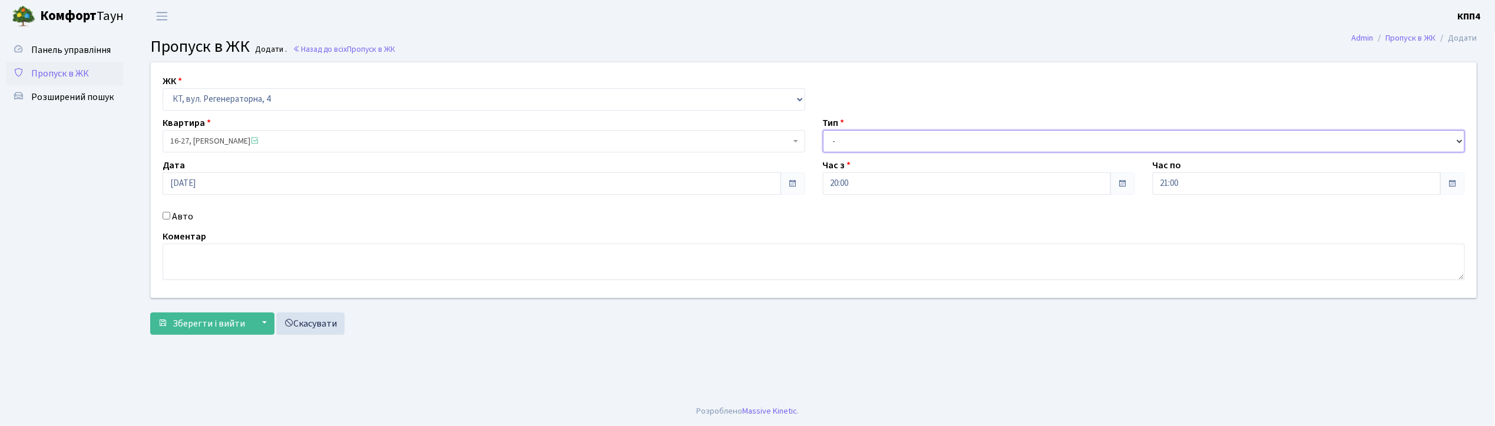
click at [846, 151] on select "- Доставка Таксі Гості Сервіс" at bounding box center [1144, 141] width 643 height 22
select select "3"
click at [823, 130] on select "- Доставка Таксі Гості Сервіс" at bounding box center [1144, 141] width 643 height 22
click at [201, 328] on span "Зберегти і вийти" at bounding box center [209, 323] width 72 height 13
click at [167, 216] on input "Авто" at bounding box center [167, 216] width 8 height 8
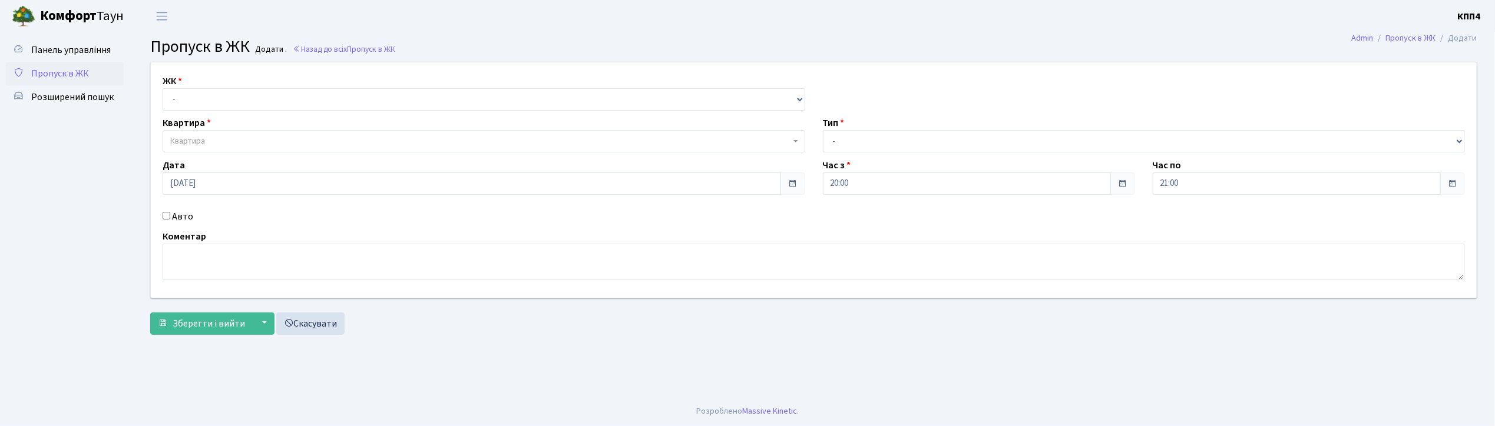
checkbox input "true"
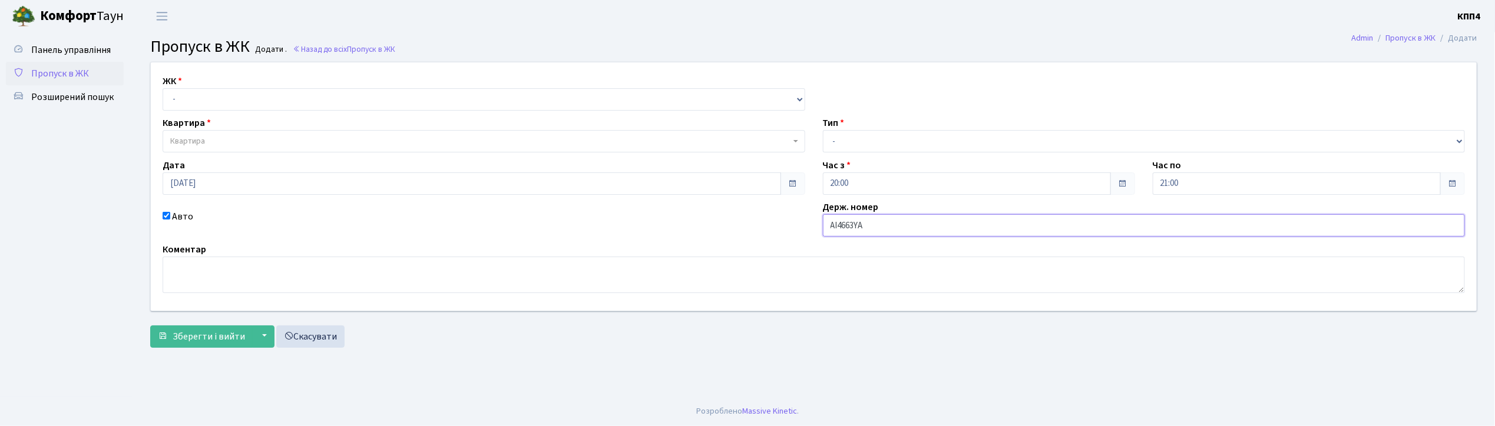
type input "АІ4663YА"
click at [211, 100] on select "- КТ, вул. Регенераторна, 4 КТ2, просп. [STREET_ADDRESS] [STREET_ADDRESS] [PERS…" at bounding box center [484, 99] width 643 height 22
select select "271"
click at [163, 88] on select "- КТ, вул. Регенераторна, 4 КТ2, просп. [STREET_ADDRESS] [STREET_ADDRESS] [PERS…" at bounding box center [484, 99] width 643 height 22
select select
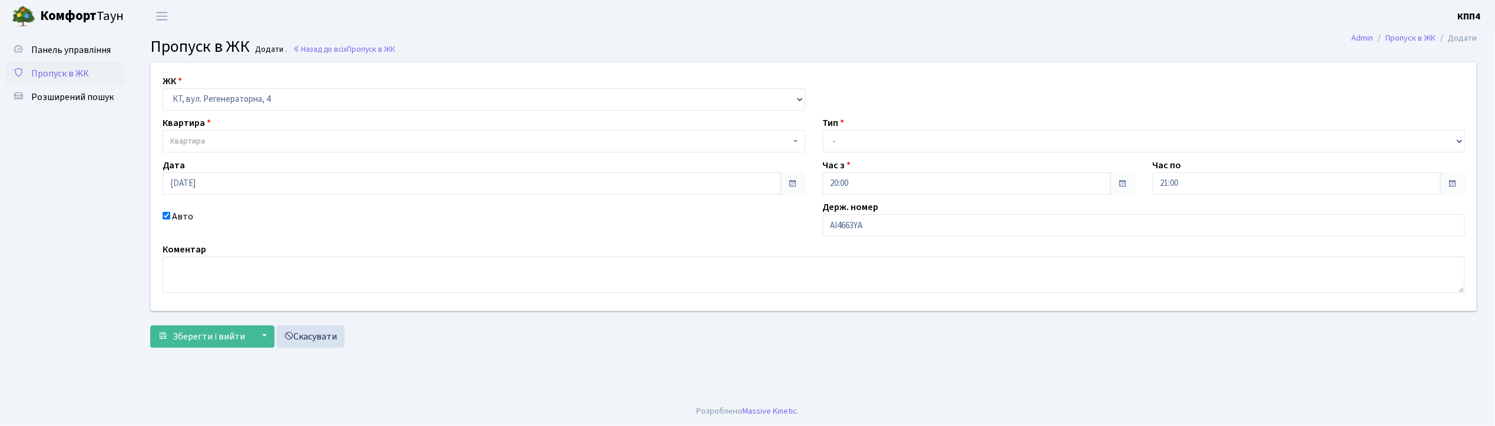
click at [216, 141] on span "Квартира" at bounding box center [480, 141] width 620 height 12
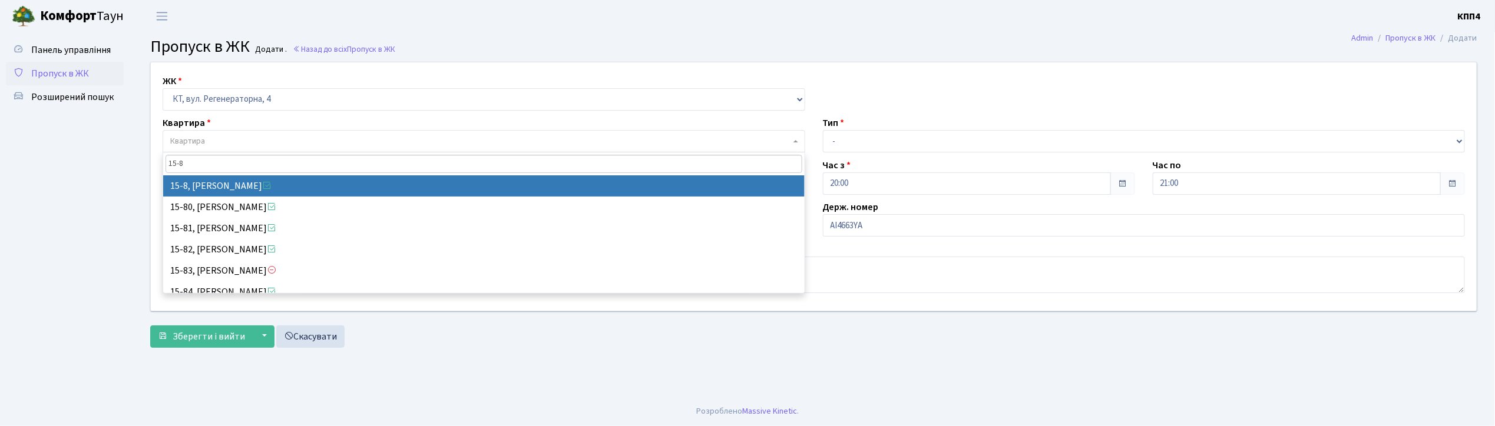
type input "15-8"
select select "8783"
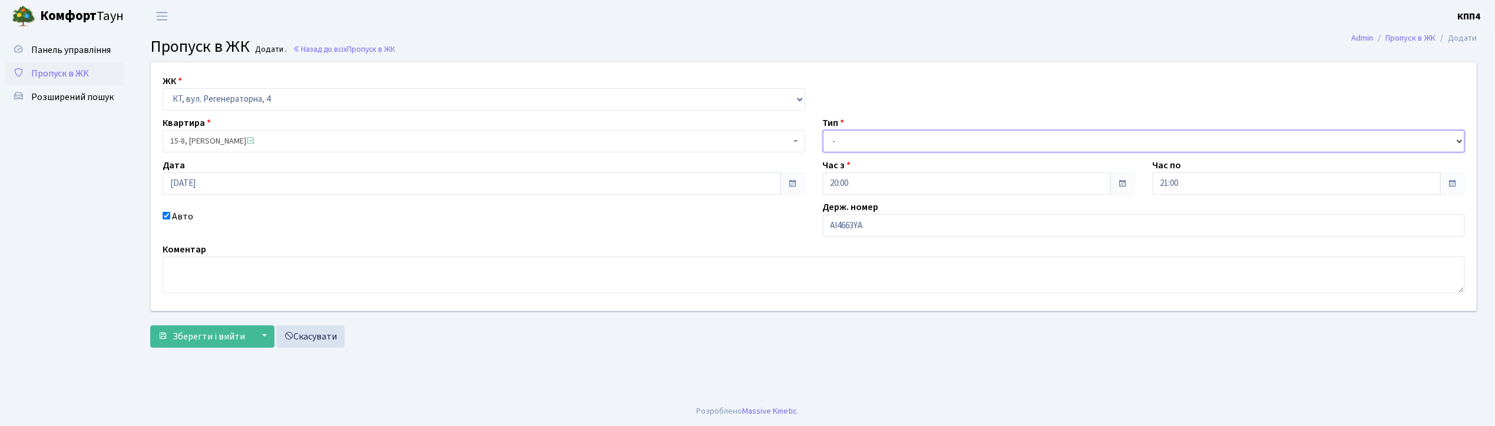
click at [839, 135] on select "- Доставка Таксі Гості Сервіс" at bounding box center [1144, 141] width 643 height 22
select select "2"
click at [823, 130] on select "- Доставка Таксі Гості Сервіс" at bounding box center [1144, 141] width 643 height 22
click at [213, 338] on span "Зберегти і вийти" at bounding box center [209, 336] width 72 height 13
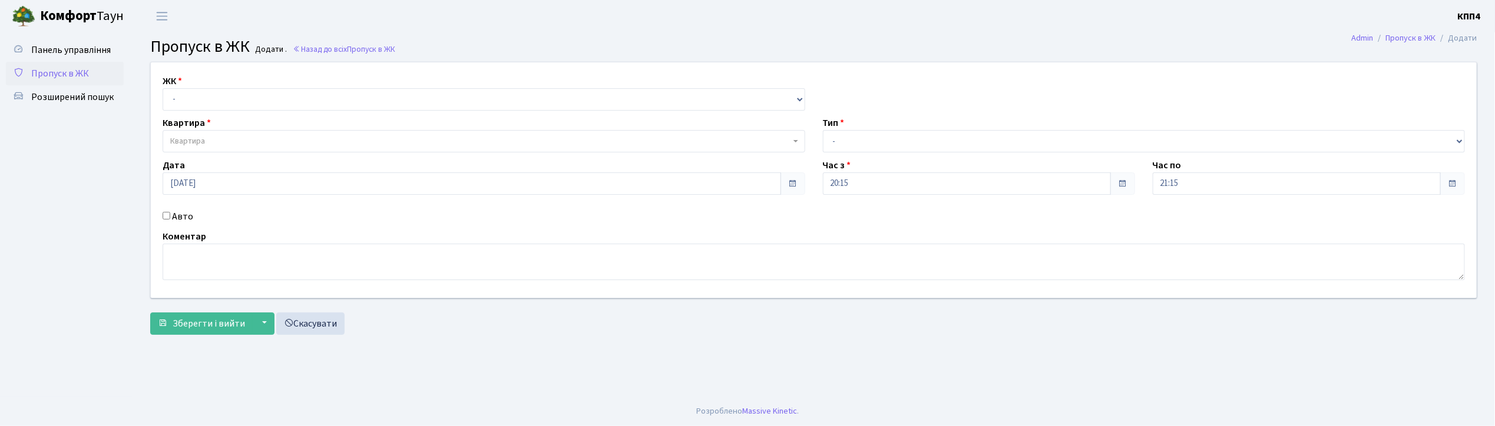
click at [170, 217] on input "Авто" at bounding box center [167, 216] width 8 height 8
checkbox input "true"
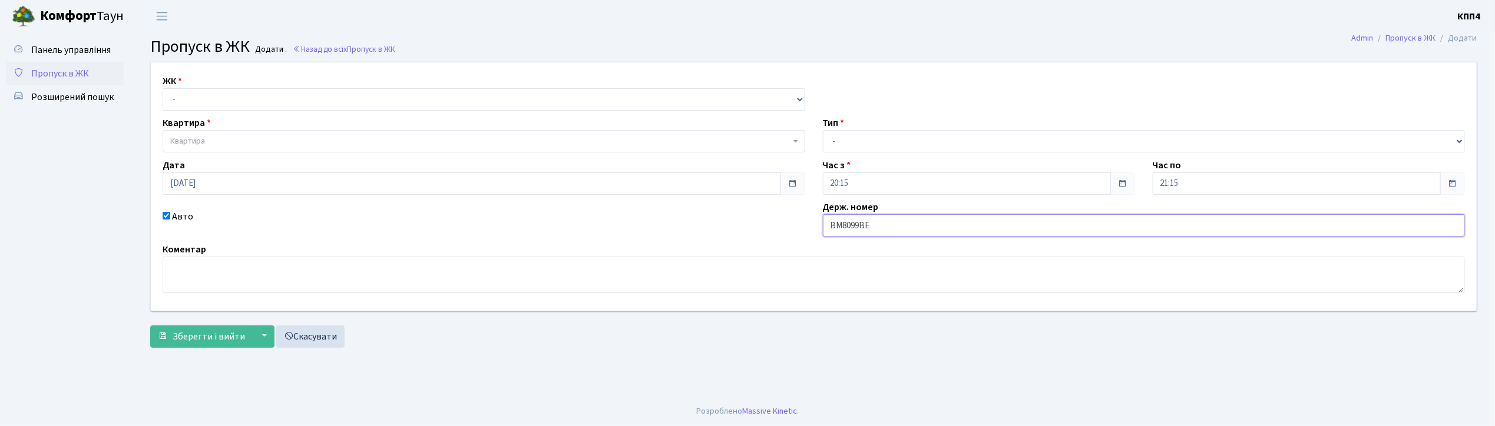
type input "ВМ8099ВЕ"
click at [188, 100] on select "- КТ, вул. Регенераторна, 4 КТ2, просп. [STREET_ADDRESS] [STREET_ADDRESS] [PERS…" at bounding box center [484, 99] width 643 height 22
select select "271"
click at [163, 88] on select "- КТ, вул. Регенераторна, 4 КТ2, просп. [STREET_ADDRESS] [STREET_ADDRESS] [PERS…" at bounding box center [484, 99] width 643 height 22
select select
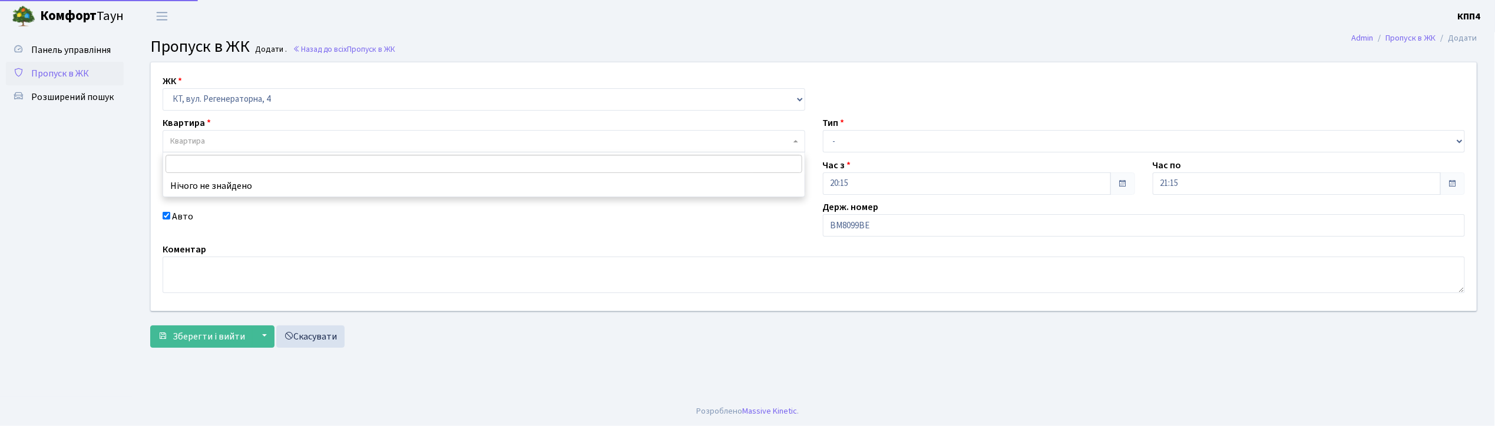
click at [198, 137] on span "Квартира" at bounding box center [187, 141] width 35 height 12
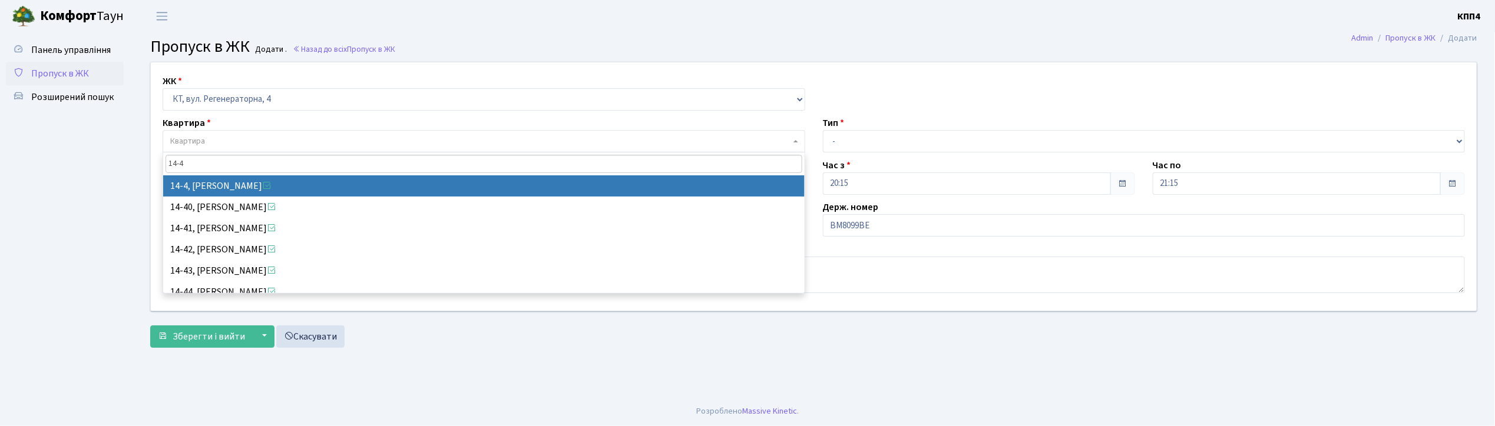
type input "14-4"
select select "7381"
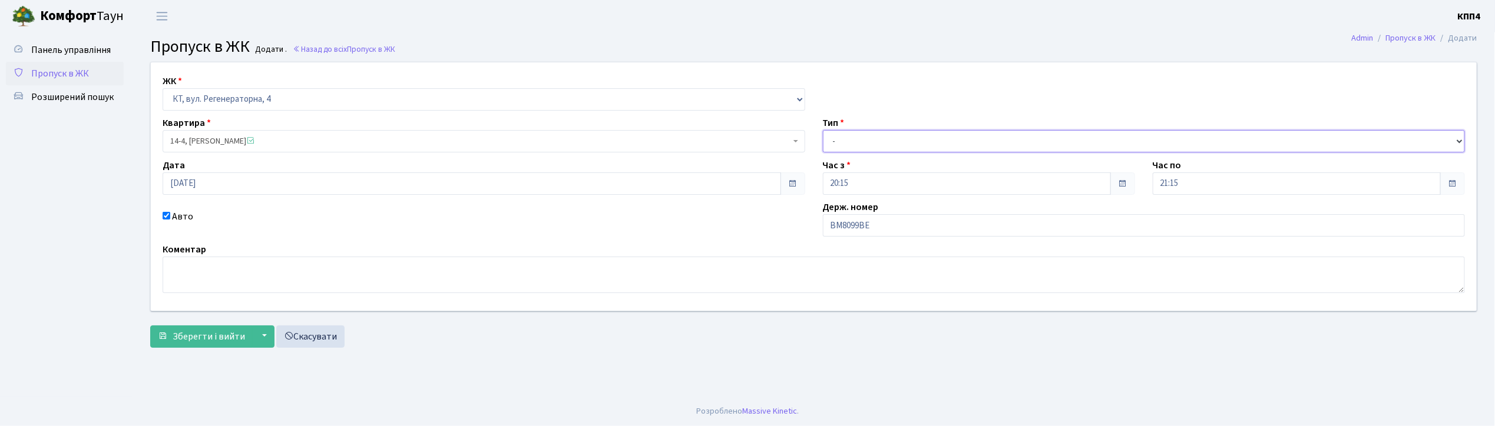
click at [835, 138] on select "- Доставка Таксі Гості Сервіс" at bounding box center [1144, 141] width 643 height 22
select select "3"
click at [823, 130] on select "- Доставка Таксі Гості Сервіс" at bounding box center [1144, 141] width 643 height 22
click at [215, 340] on span "Зберегти і вийти" at bounding box center [209, 336] width 72 height 13
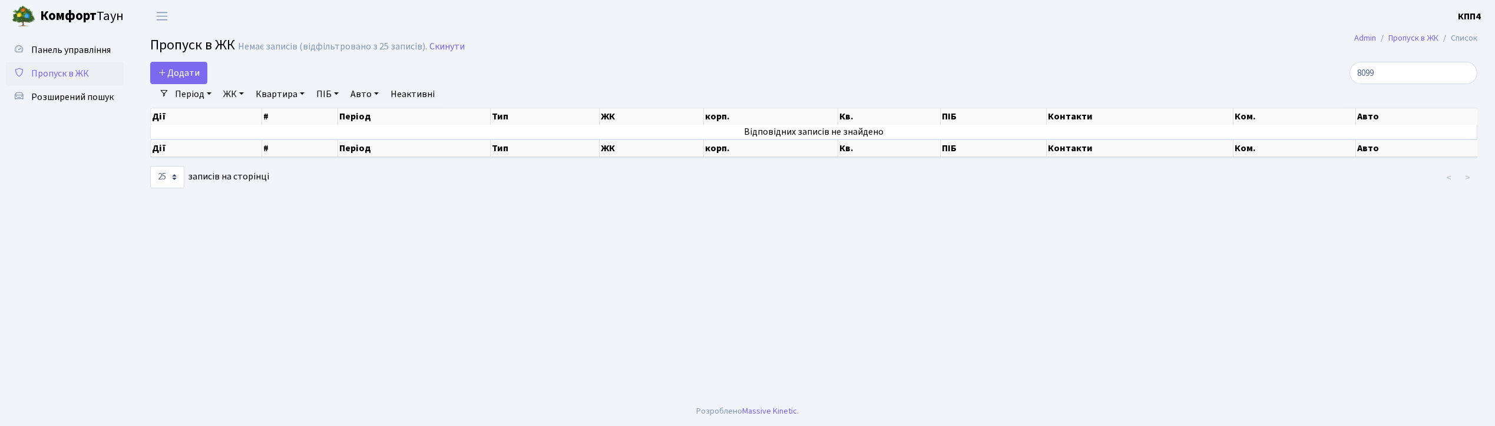
select select "25"
type input "8099"
click at [191, 79] on span "Додати" at bounding box center [179, 73] width 42 height 13
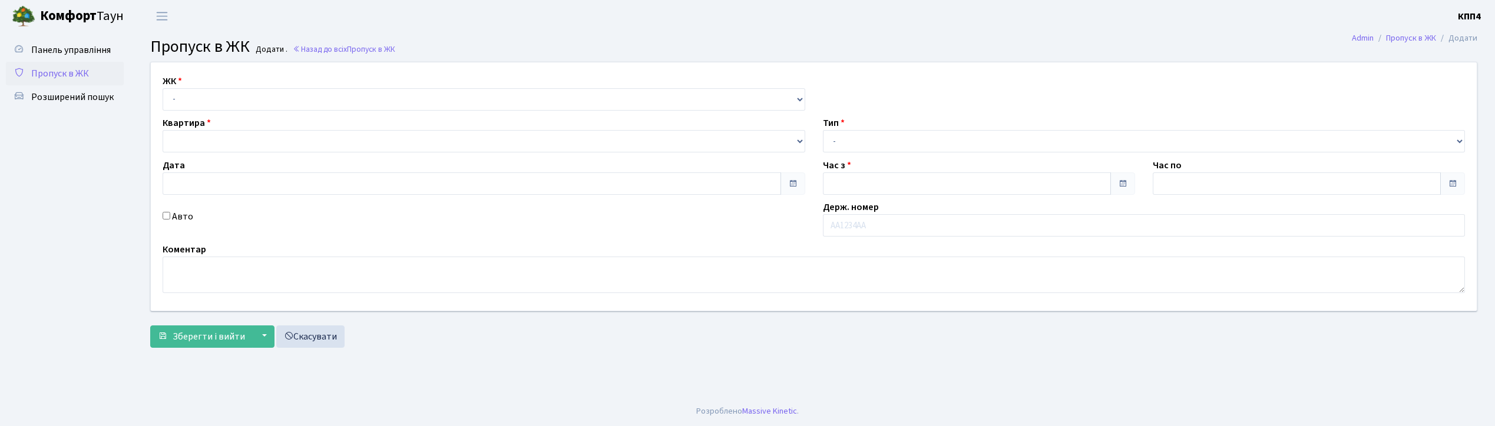
type input "[DATE]"
type input "20:30"
type input "21:45"
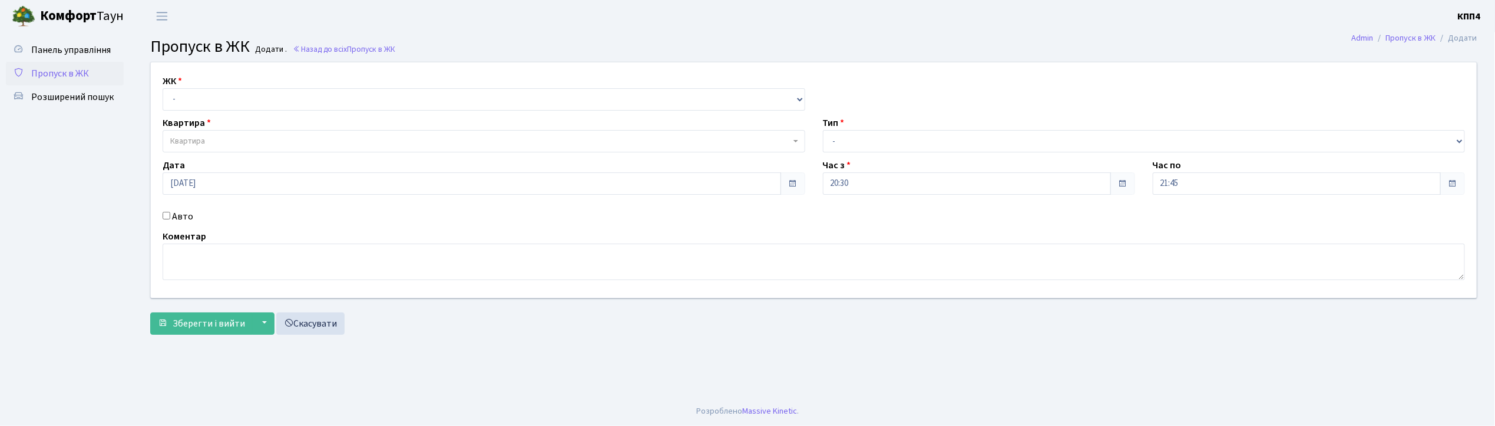
click at [81, 74] on span "Пропуск в ЖК" at bounding box center [60, 73] width 58 height 13
click at [198, 95] on select "- КТ, вул. Регенераторна, 4 КТ2, просп. Соборності, 17 КТ3, вул. Березнева, 16 …" at bounding box center [484, 99] width 643 height 22
select select "271"
click at [163, 88] on select "- КТ, вул. Регенераторна, 4 КТ2, просп. Соборності, 17 КТ3, вул. Березнева, 16 …" at bounding box center [484, 99] width 643 height 22
select select
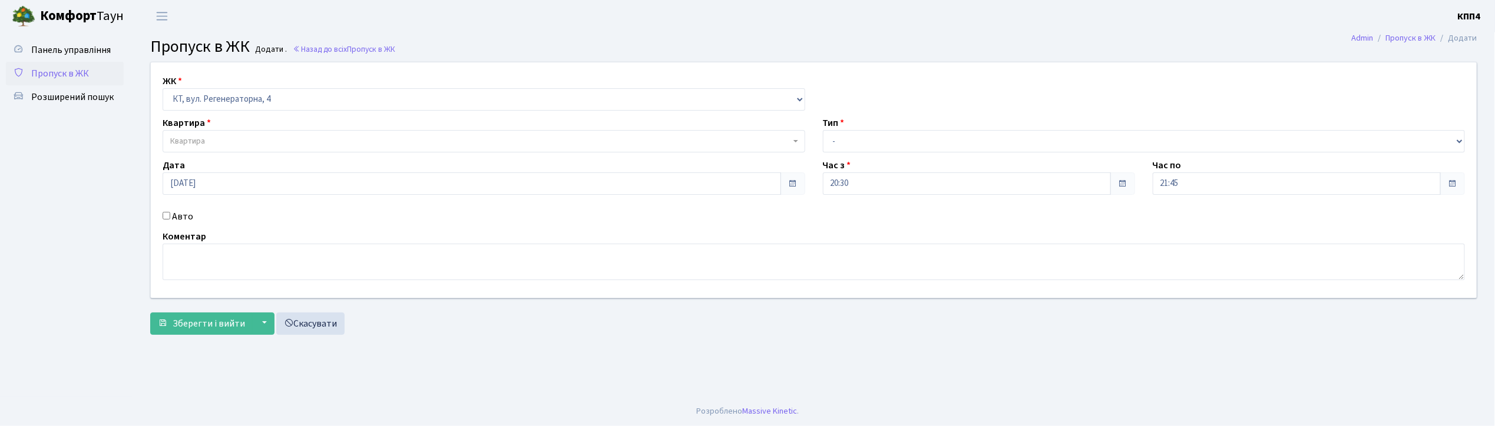
click at [205, 134] on span "Квартира" at bounding box center [484, 141] width 643 height 22
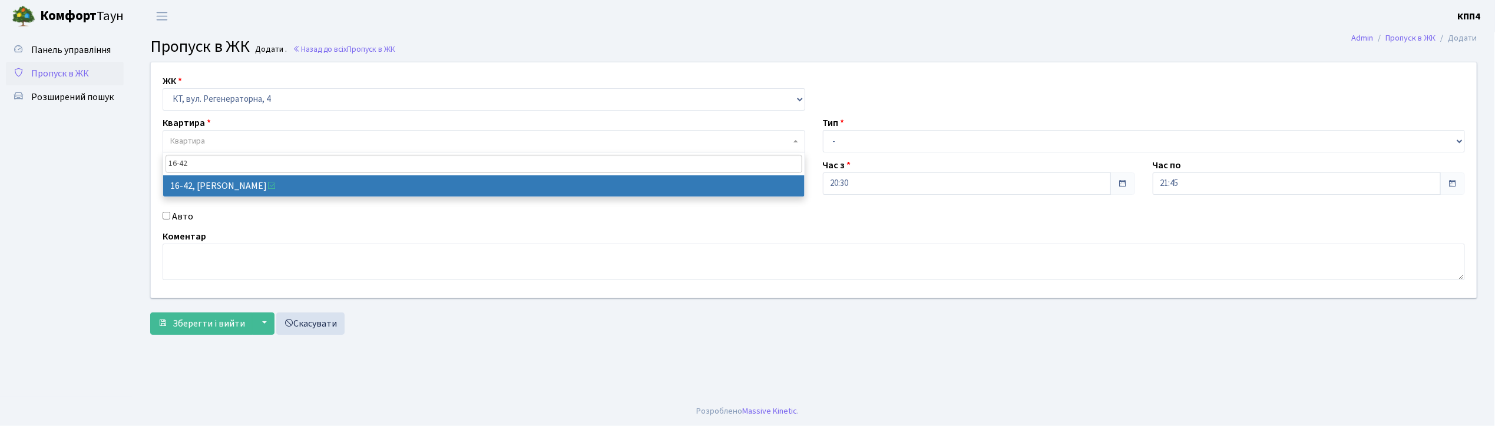
type input "16-42"
select select "8603"
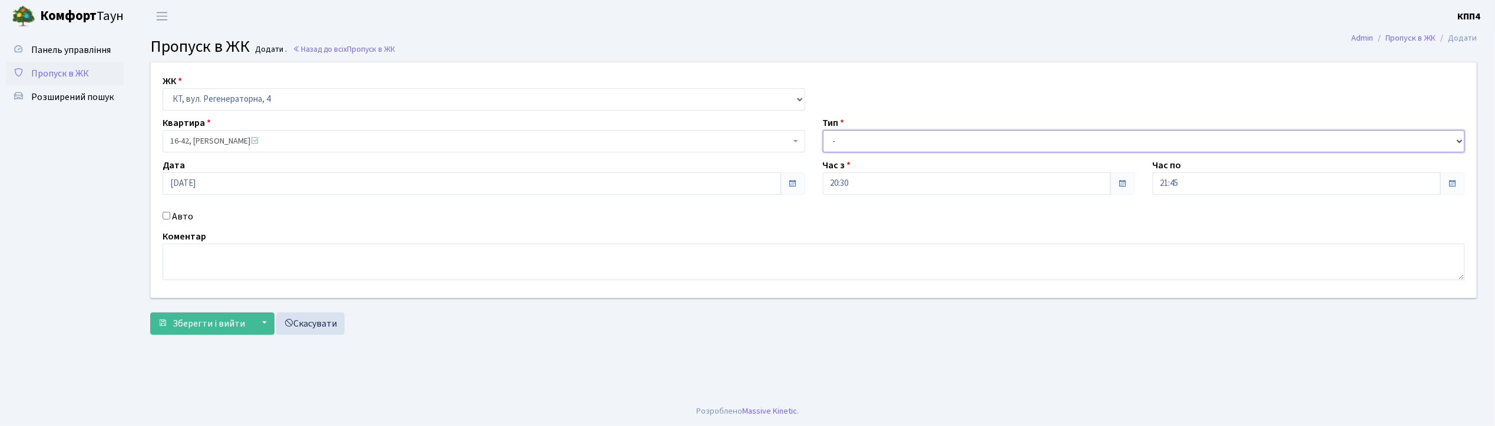
click at [856, 138] on select "- Доставка Таксі Гості Сервіс" at bounding box center [1144, 141] width 643 height 22
select select "1"
click at [823, 130] on select "- Доставка Таксі Гості Сервіс" at bounding box center [1144, 141] width 643 height 22
click at [215, 321] on span "Зберегти і вийти" at bounding box center [209, 323] width 72 height 13
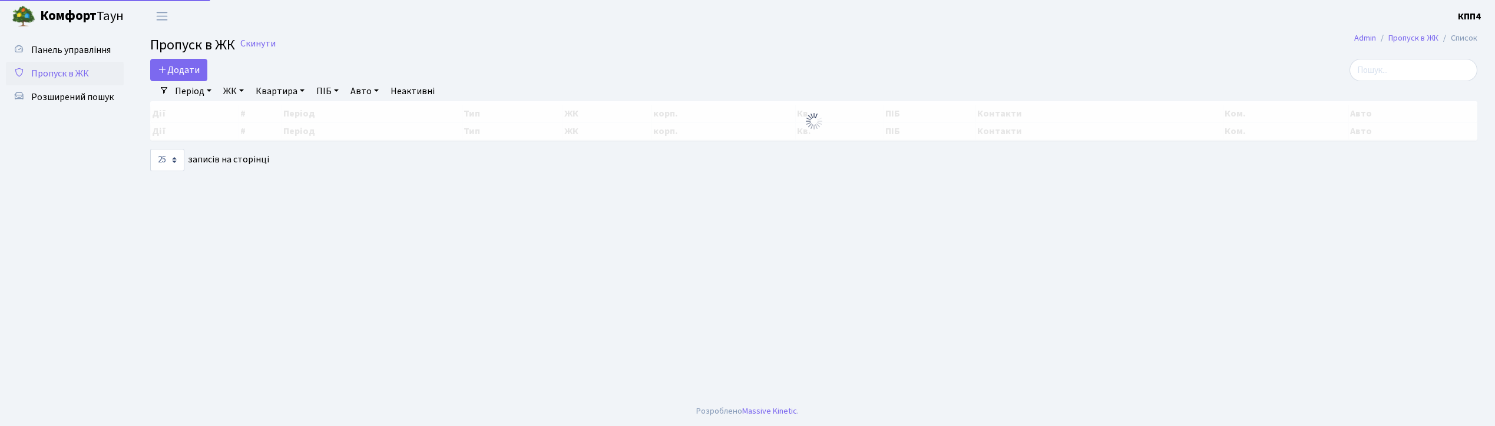
select select "25"
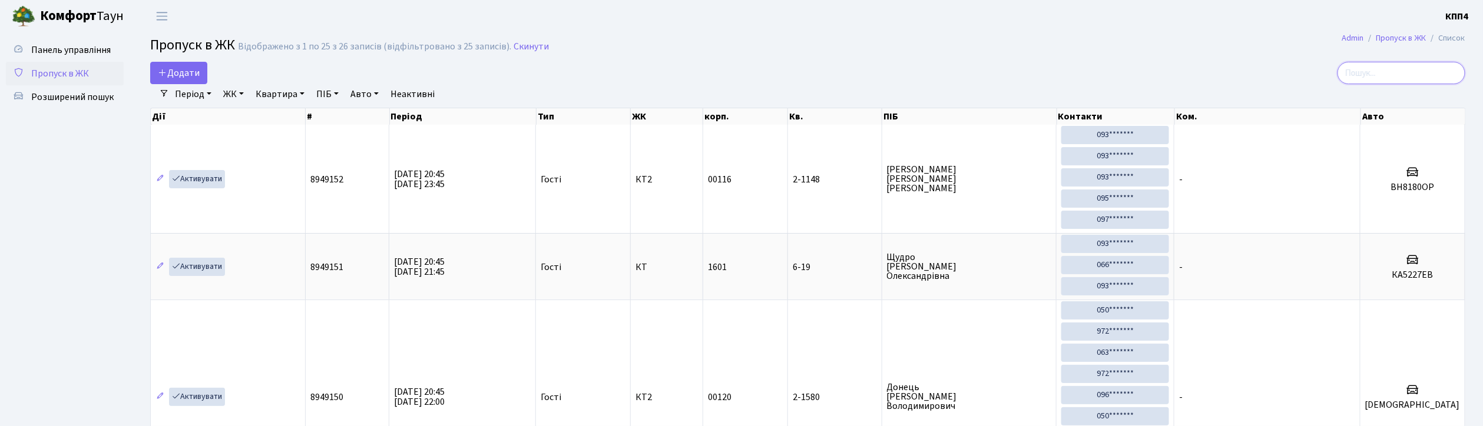
click at [1370, 79] on input "search" at bounding box center [1402, 73] width 128 height 22
